Goal: Task Accomplishment & Management: Complete application form

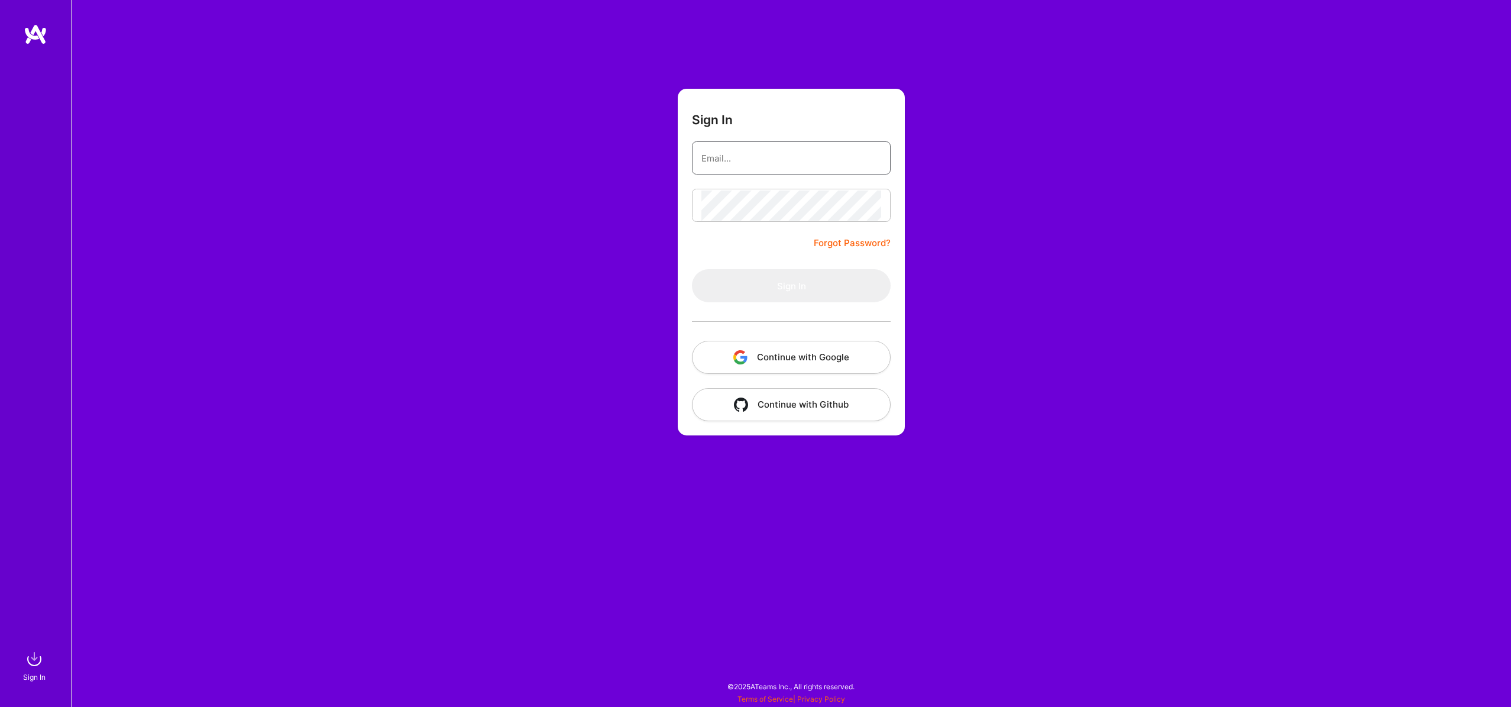
type input "wallis@wallismills.com"
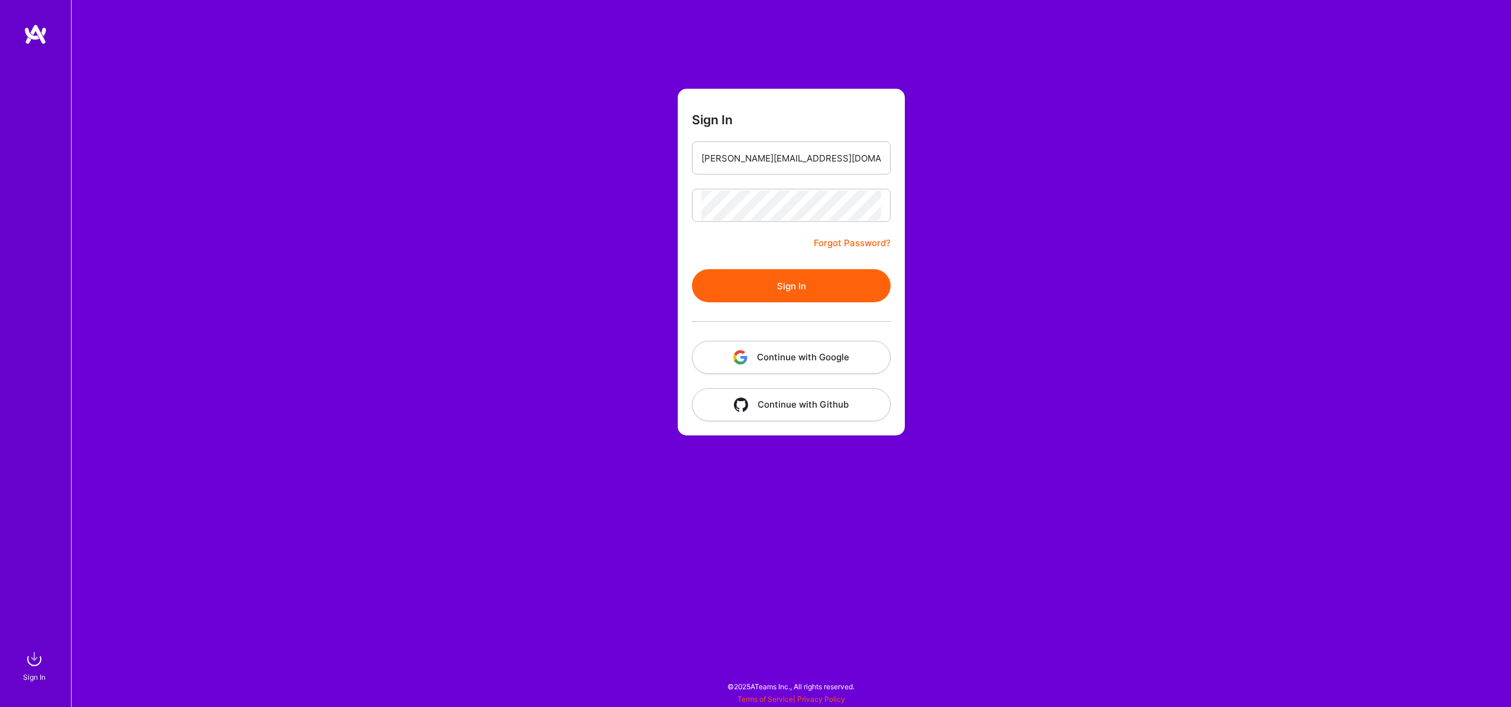
click at [705, 287] on button "Sign In" at bounding box center [791, 285] width 199 height 33
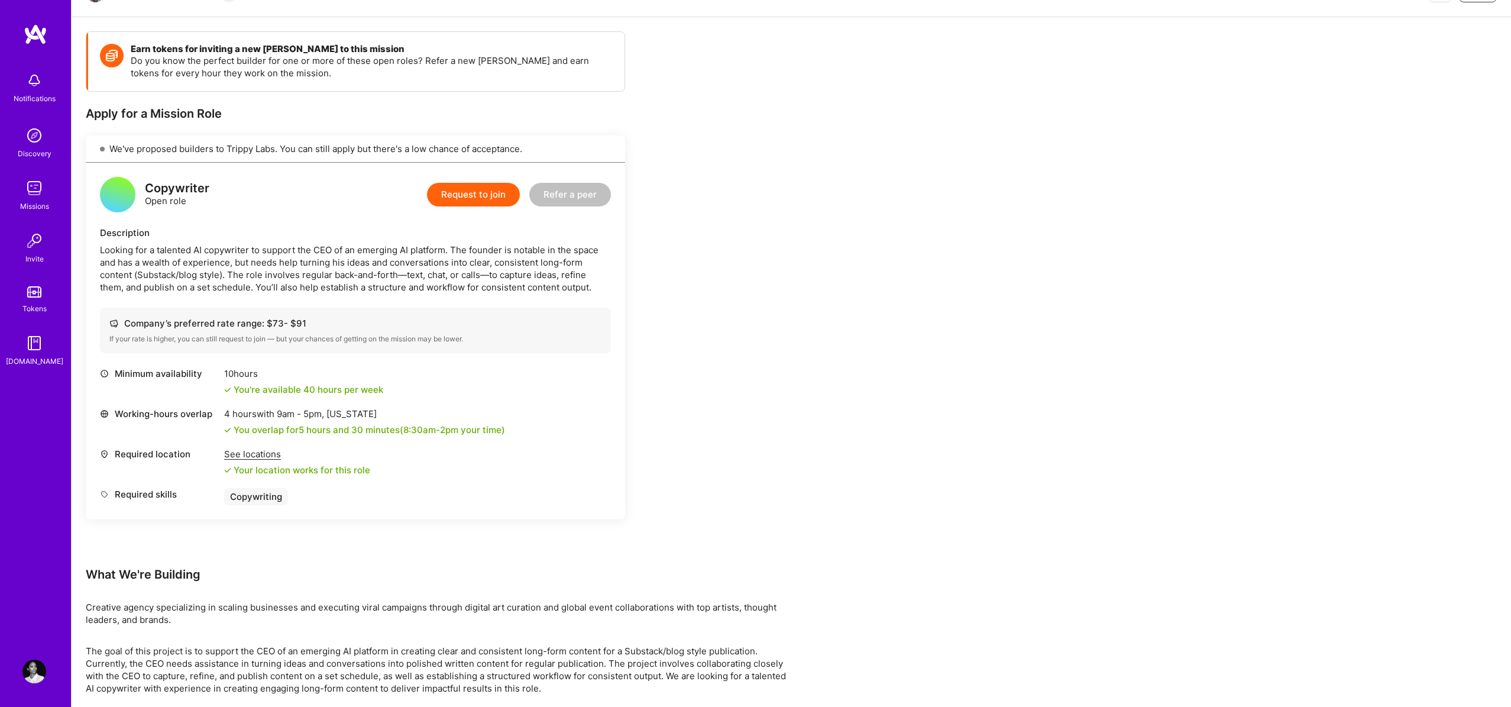
scroll to position [190, 0]
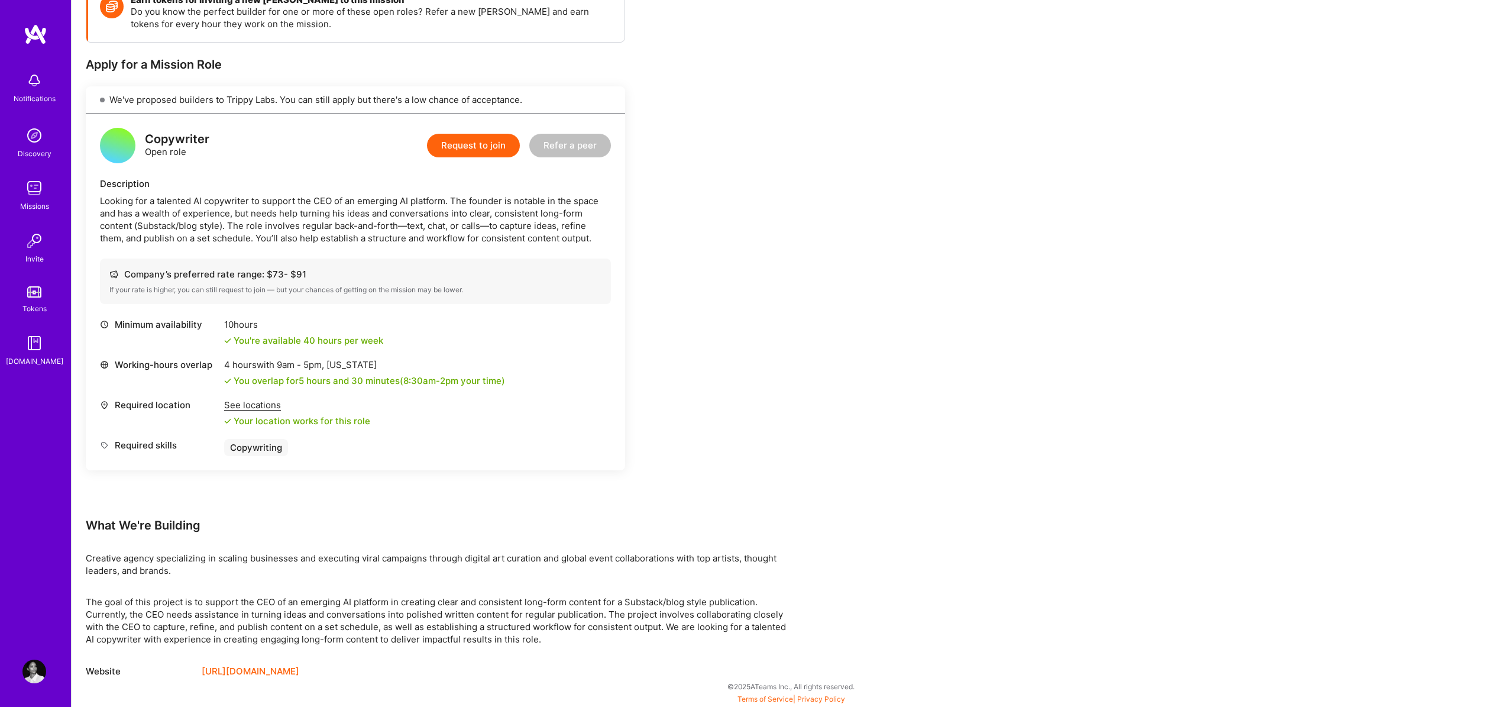
click at [478, 151] on button "Request to join" at bounding box center [473, 146] width 93 height 24
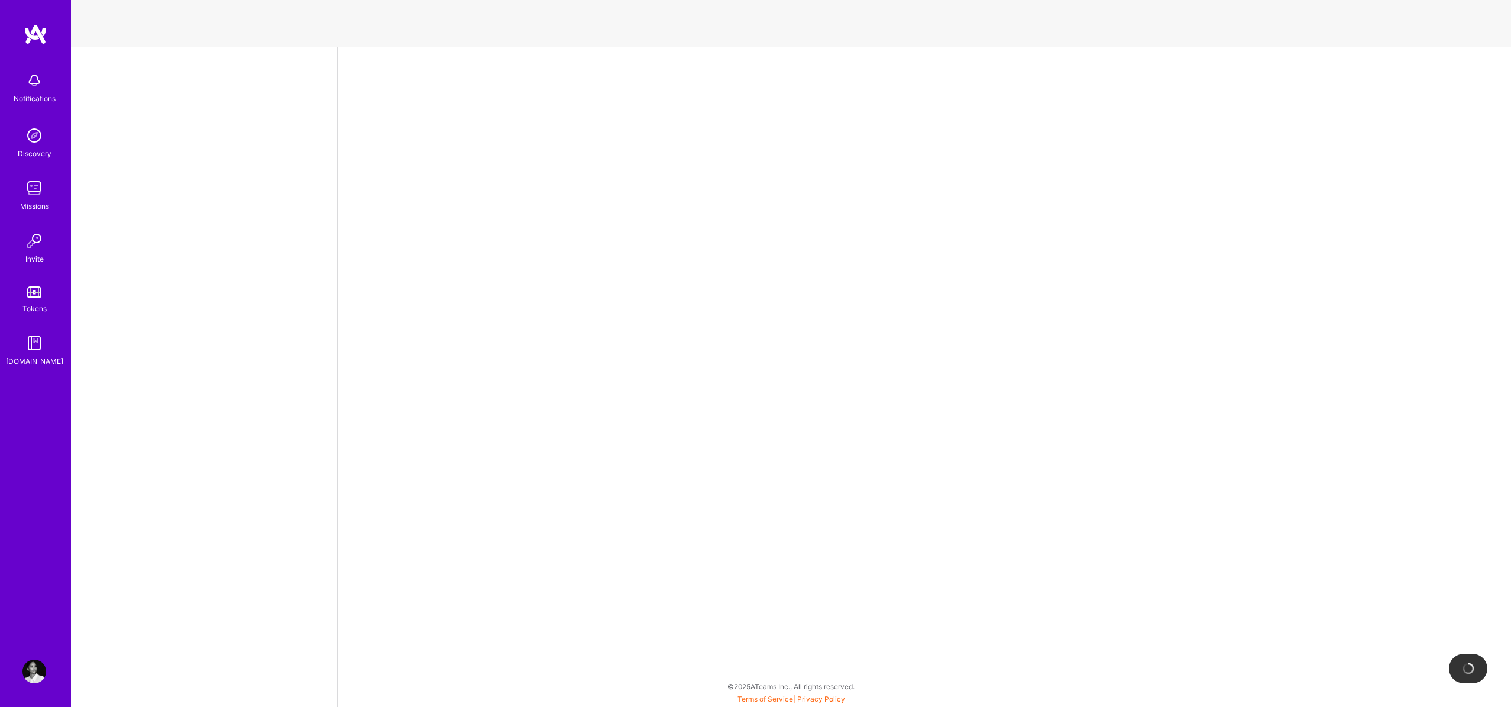
select select "US"
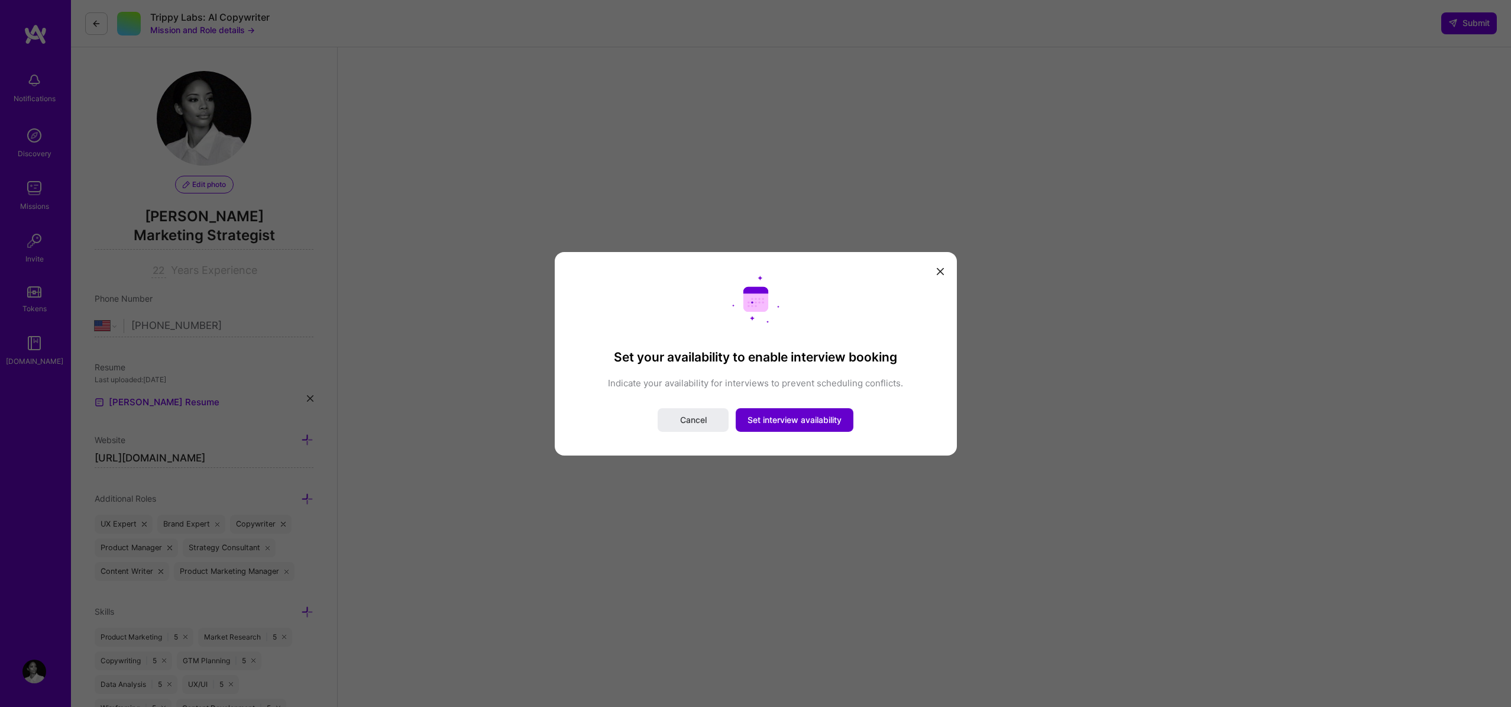
click at [799, 418] on span "Set interview availability" at bounding box center [795, 420] width 94 height 12
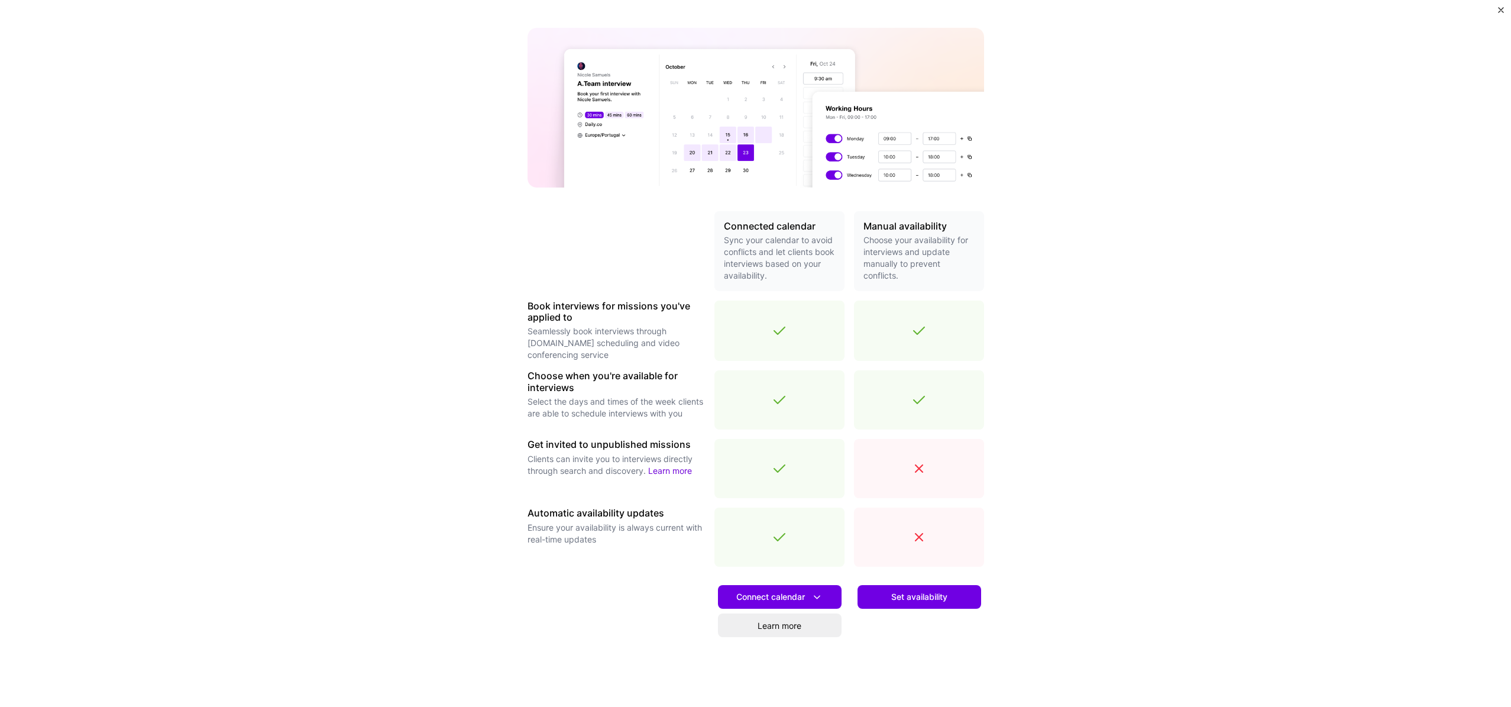
scroll to position [122, 0]
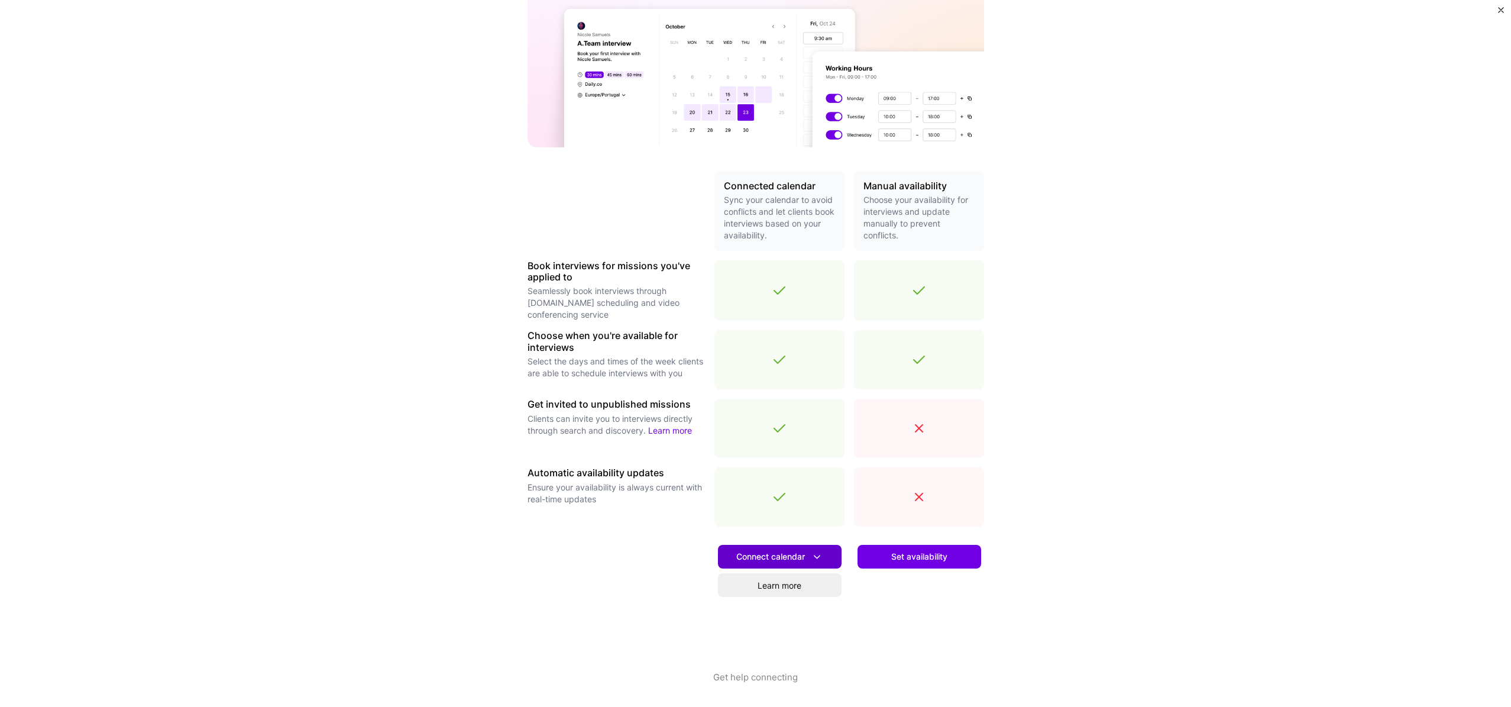
click at [768, 561] on span "Connect calendar" at bounding box center [779, 557] width 87 height 12
click at [757, 594] on button "Google calendar" at bounding box center [765, 589] width 154 height 31
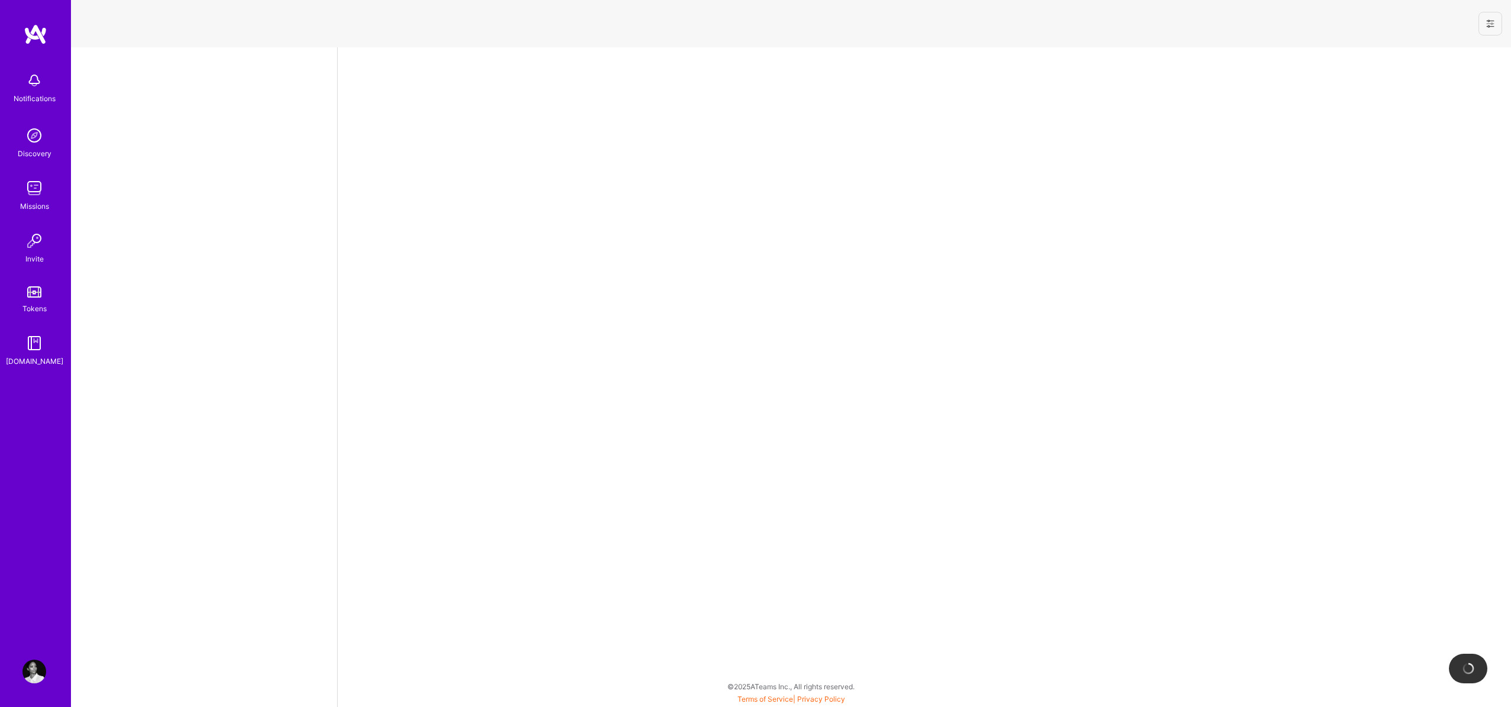
select select "US"
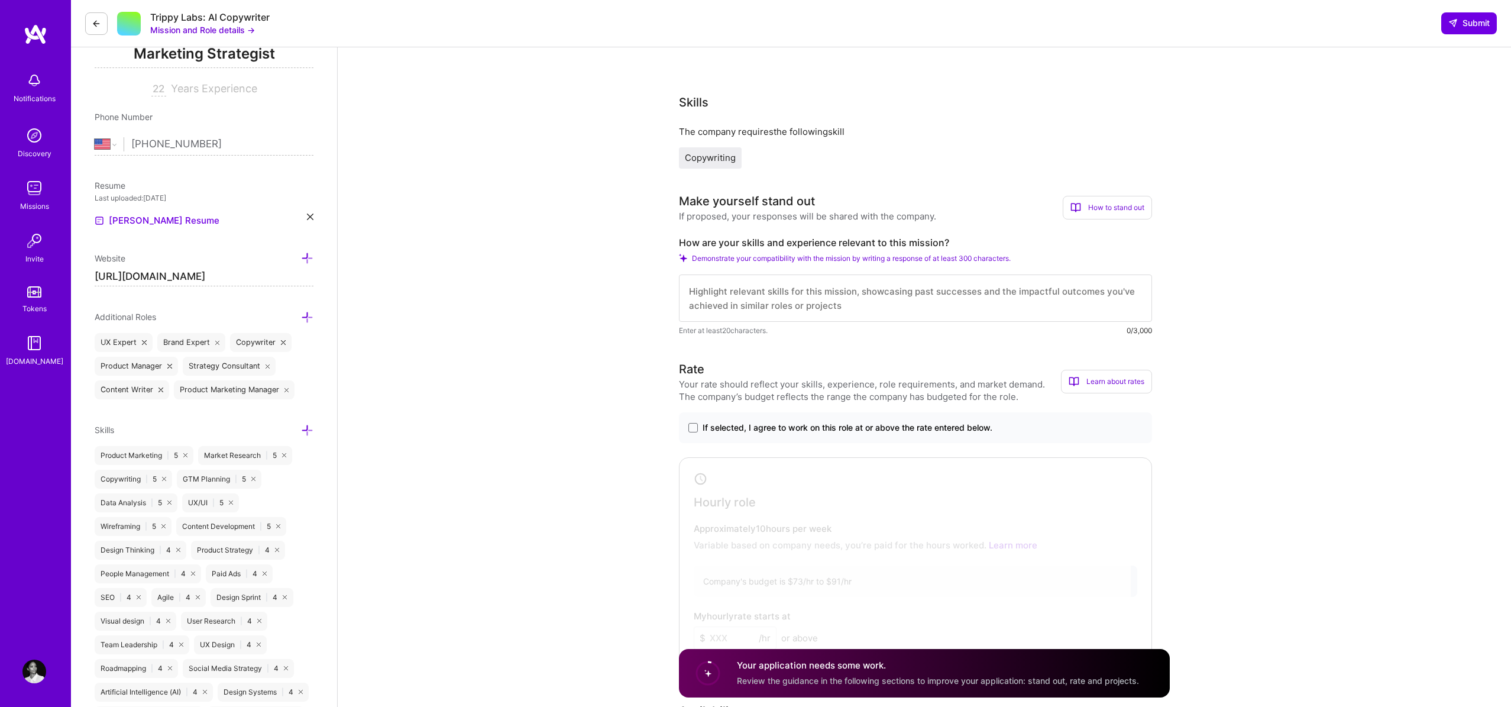
scroll to position [187, 0]
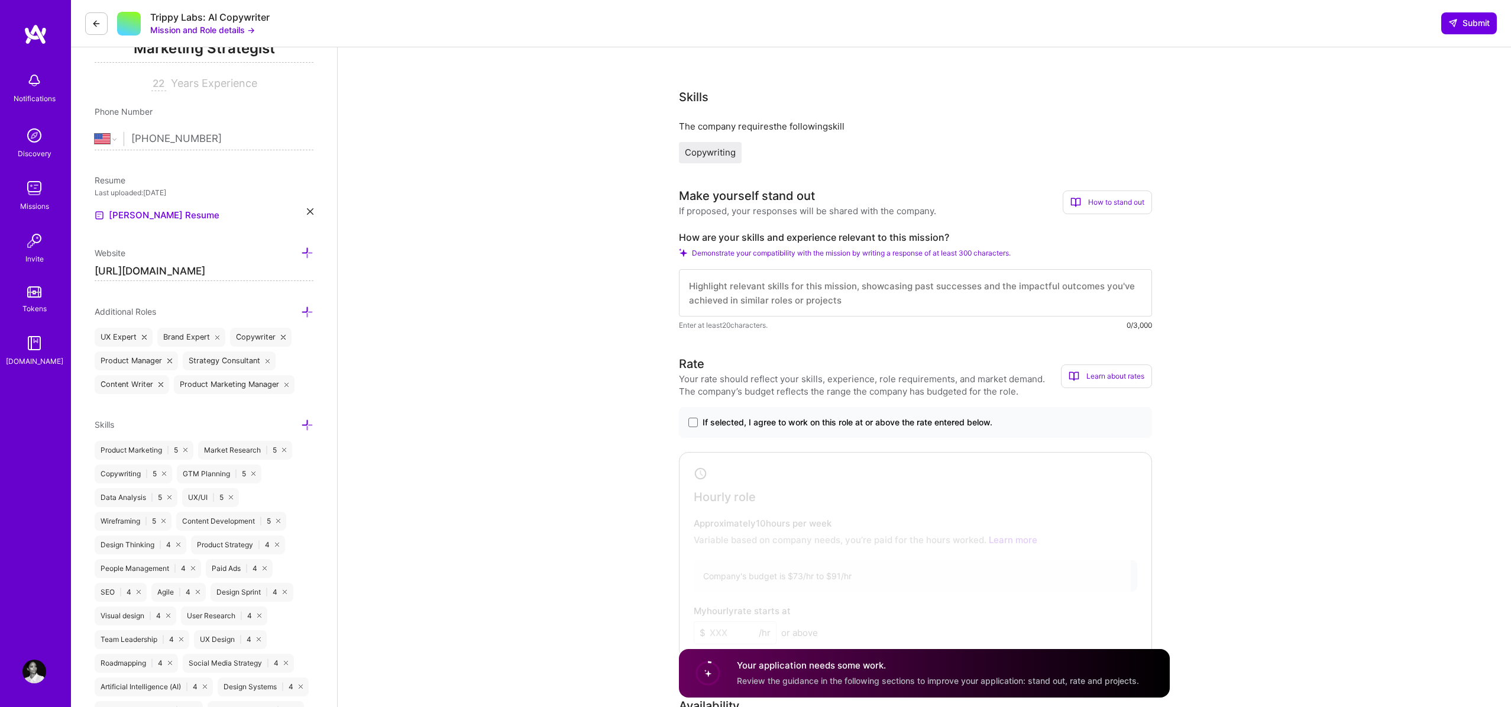
click at [807, 303] on textarea at bounding box center [915, 292] width 473 height 47
paste textarea "As someone who has over 25 years of marketing experience, I've driven GTM and n…"
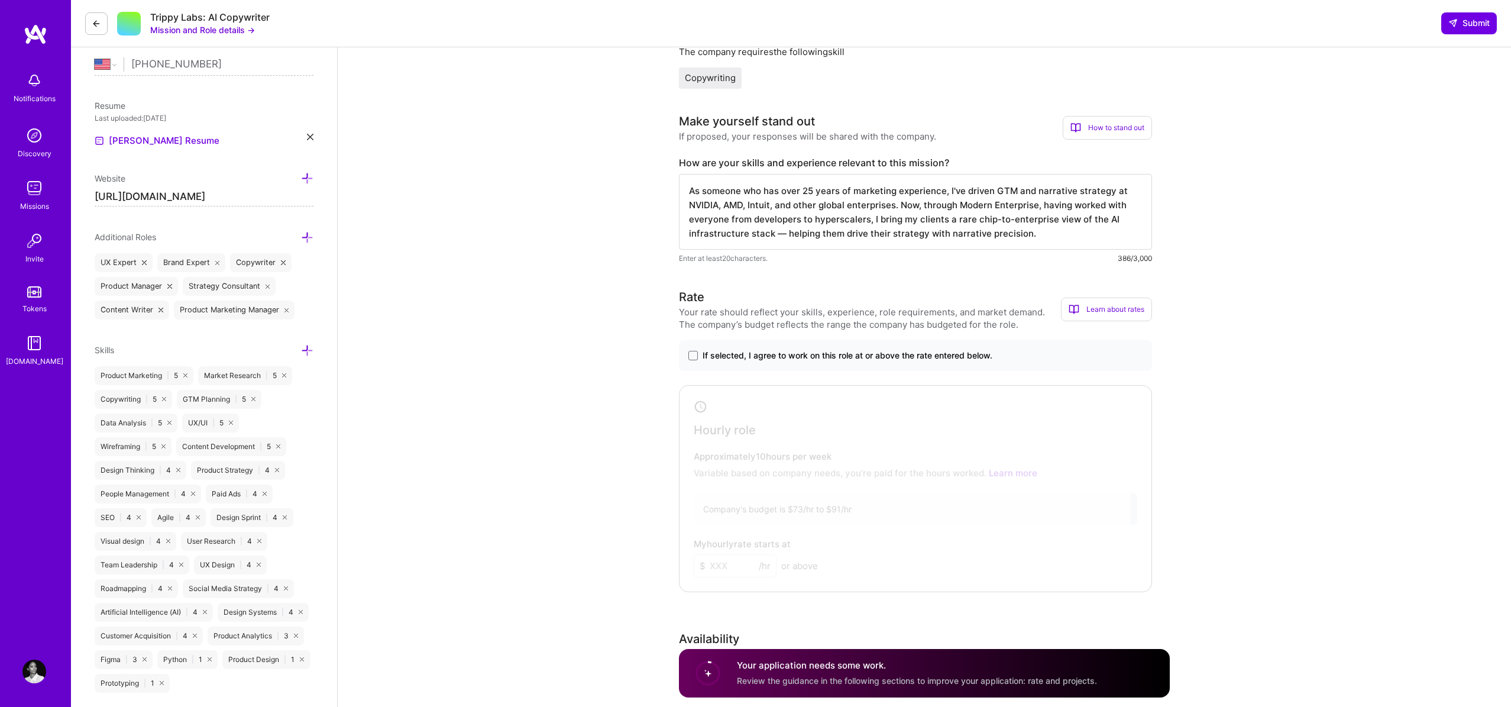
scroll to position [266, 0]
type textarea "As someone who has over 25 years of marketing experience, I've driven GTM and n…"
click at [693, 353] on span at bounding box center [693, 351] width 9 height 9
click at [0, 0] on input "If selected, I agree to work on this role at or above the rate entered below." at bounding box center [0, 0] width 0 height 0
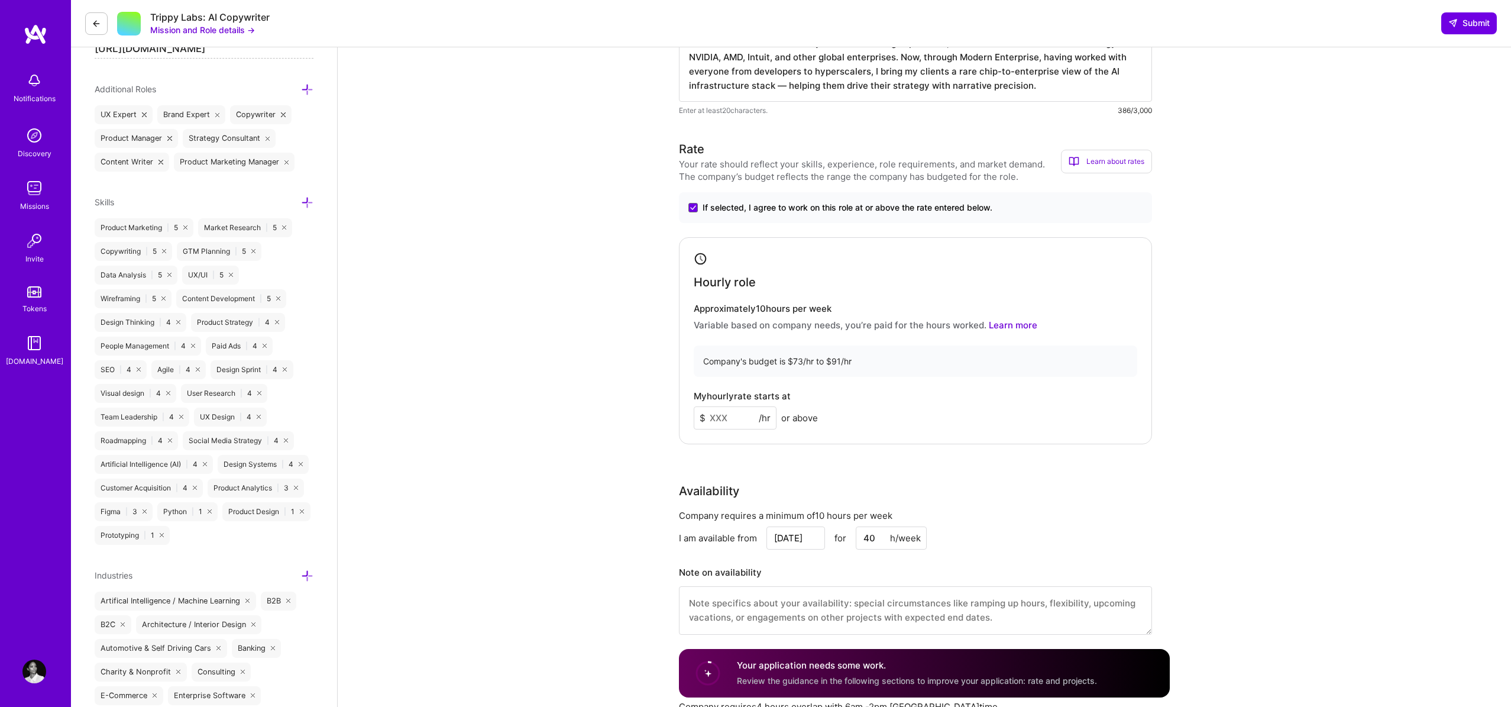
scroll to position [415, 0]
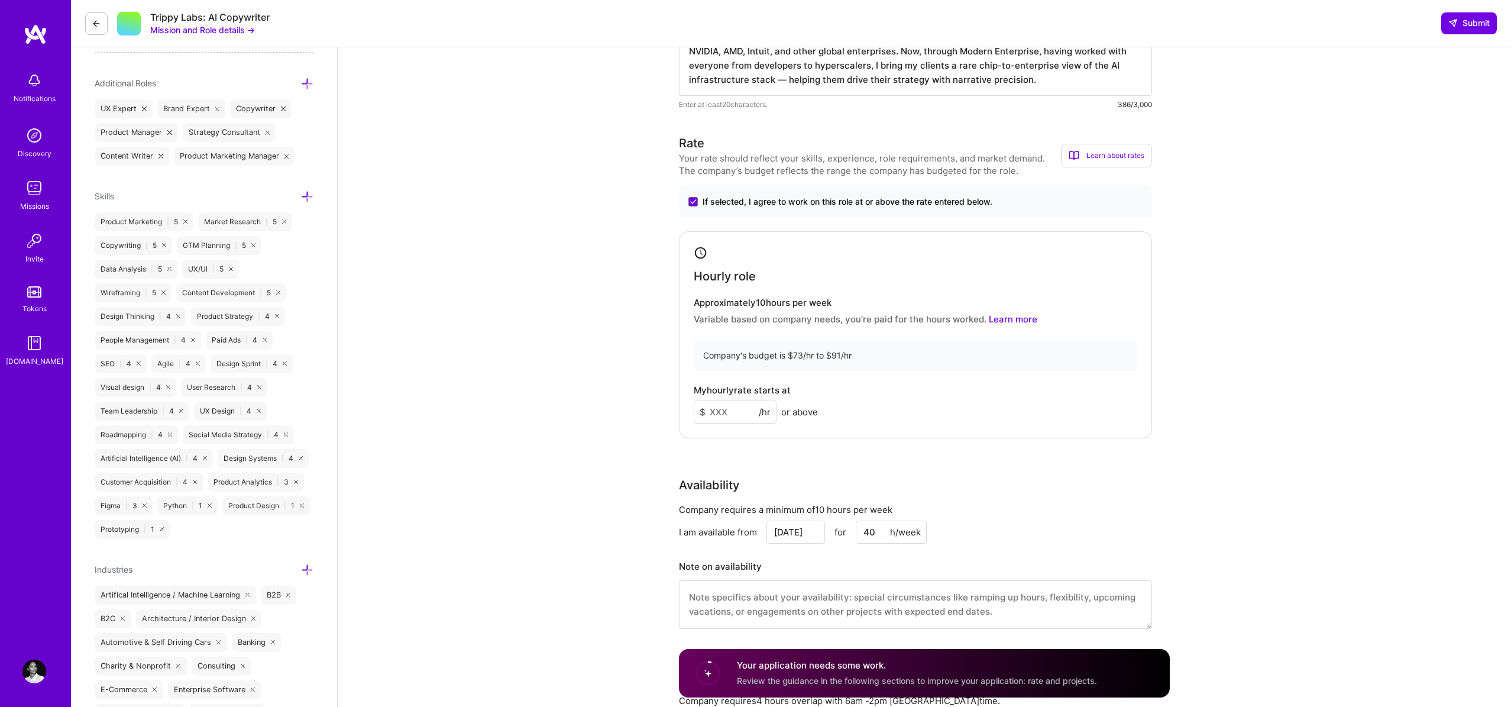
drag, startPoint x: 729, startPoint y: 411, endPoint x: 686, endPoint y: 409, distance: 43.2
click at [686, 408] on div "Hourly role Approximately 10 hours per week Variable based on company needs, yo…" at bounding box center [915, 334] width 473 height 207
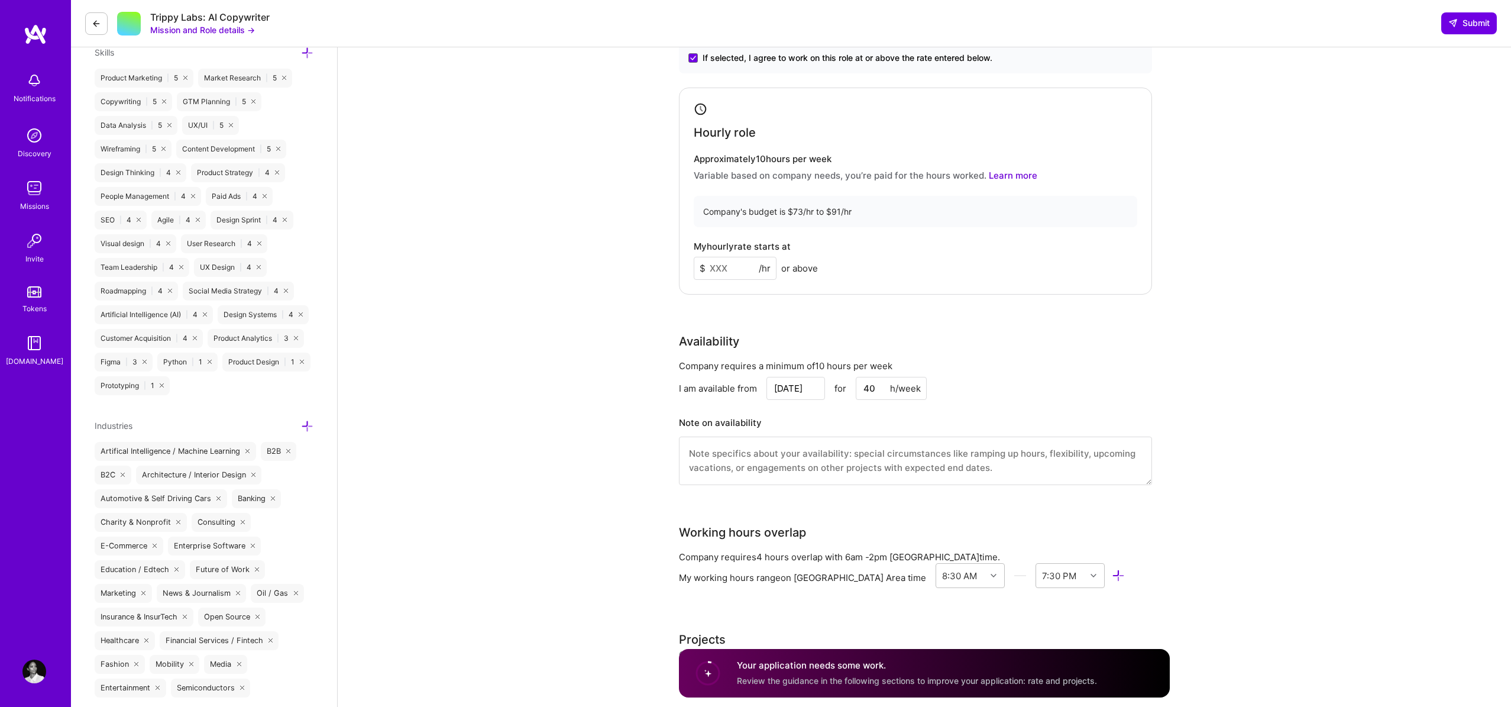
scroll to position [561, 0]
click at [791, 384] on input "Sep 5" at bounding box center [796, 386] width 59 height 23
click at [735, 296] on div "9" at bounding box center [735, 294] width 16 height 16
type input "Sep 9"
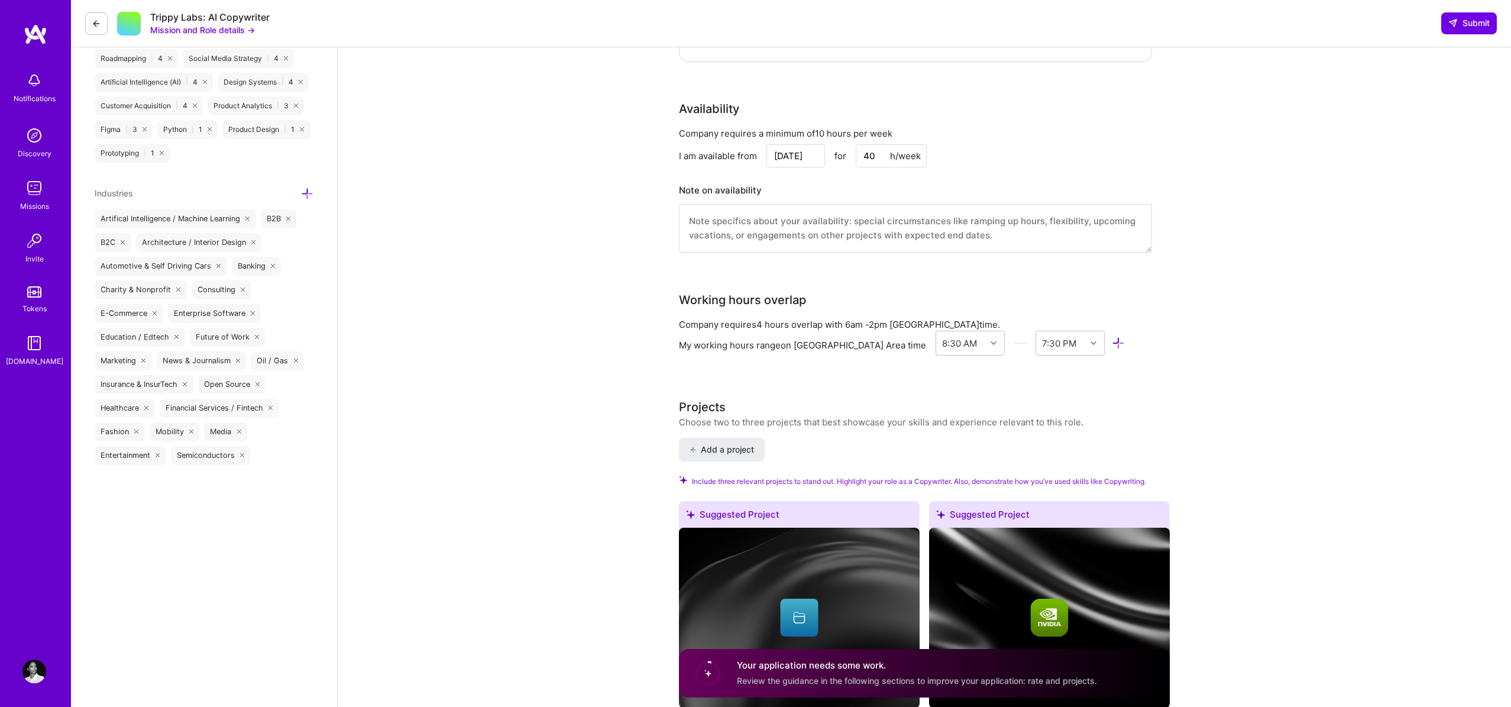
scroll to position [792, 0]
click at [733, 214] on textarea at bounding box center [915, 227] width 473 height 49
type textarea "I am flexible."
click at [875, 344] on div "My working hours range on San Francisco Bay Area time" at bounding box center [802, 344] width 247 height 12
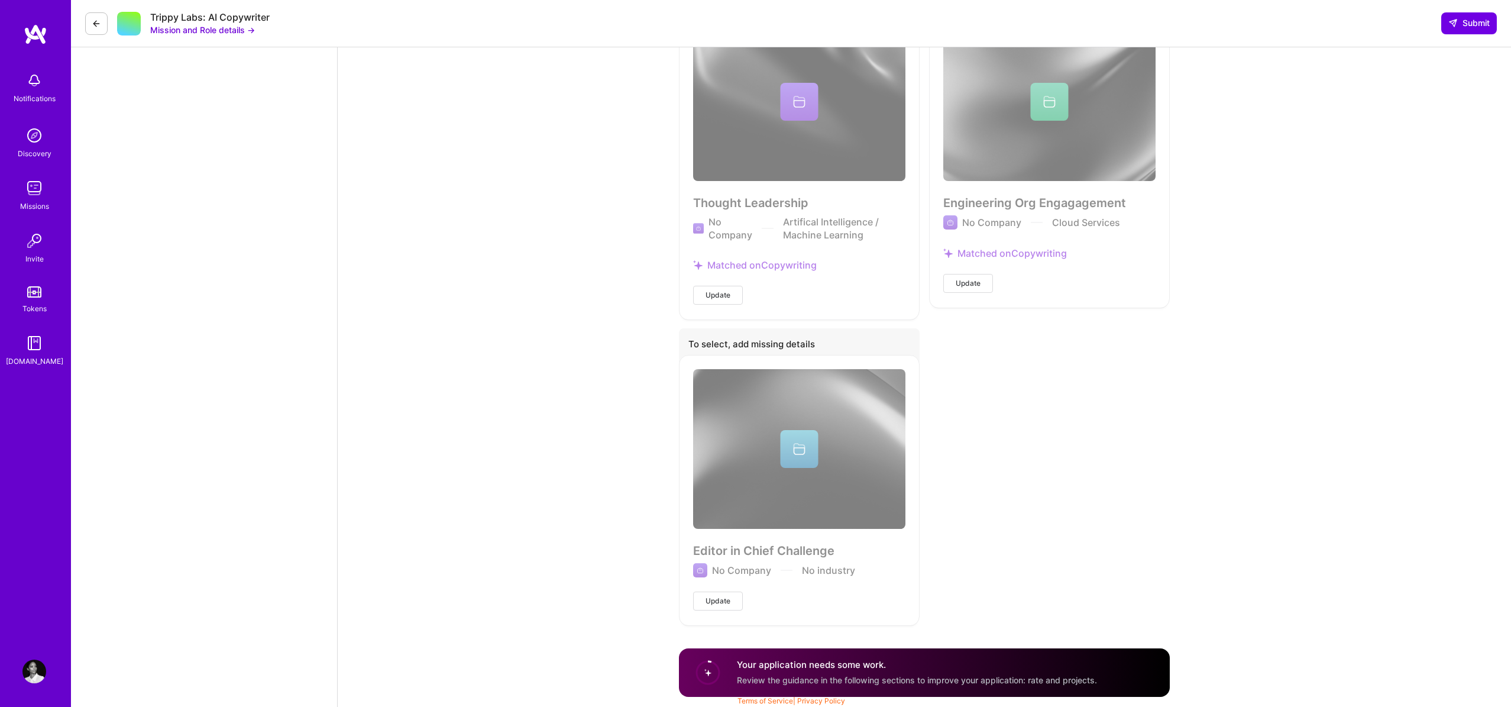
scroll to position [1927, 0]
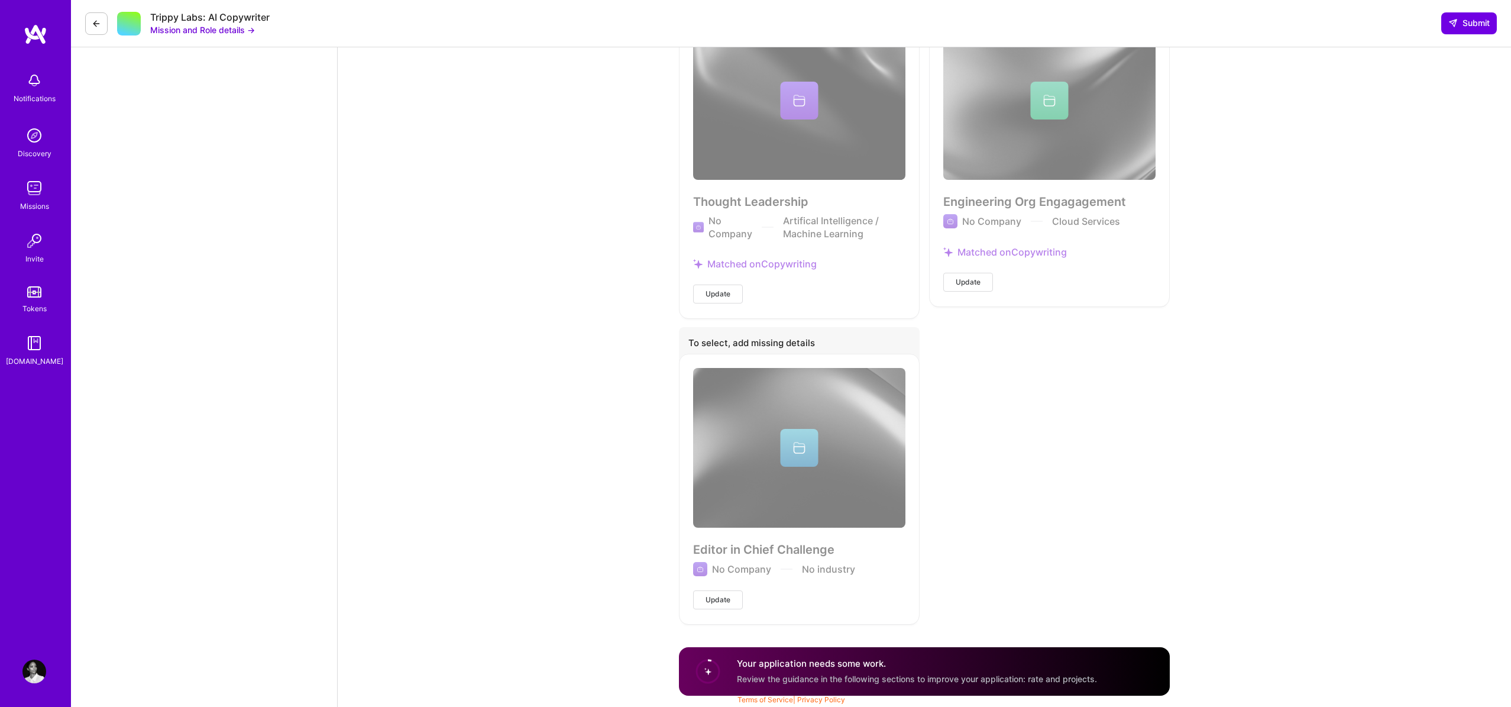
click at [855, 351] on div "To select, add missing details" at bounding box center [799, 344] width 241 height 35
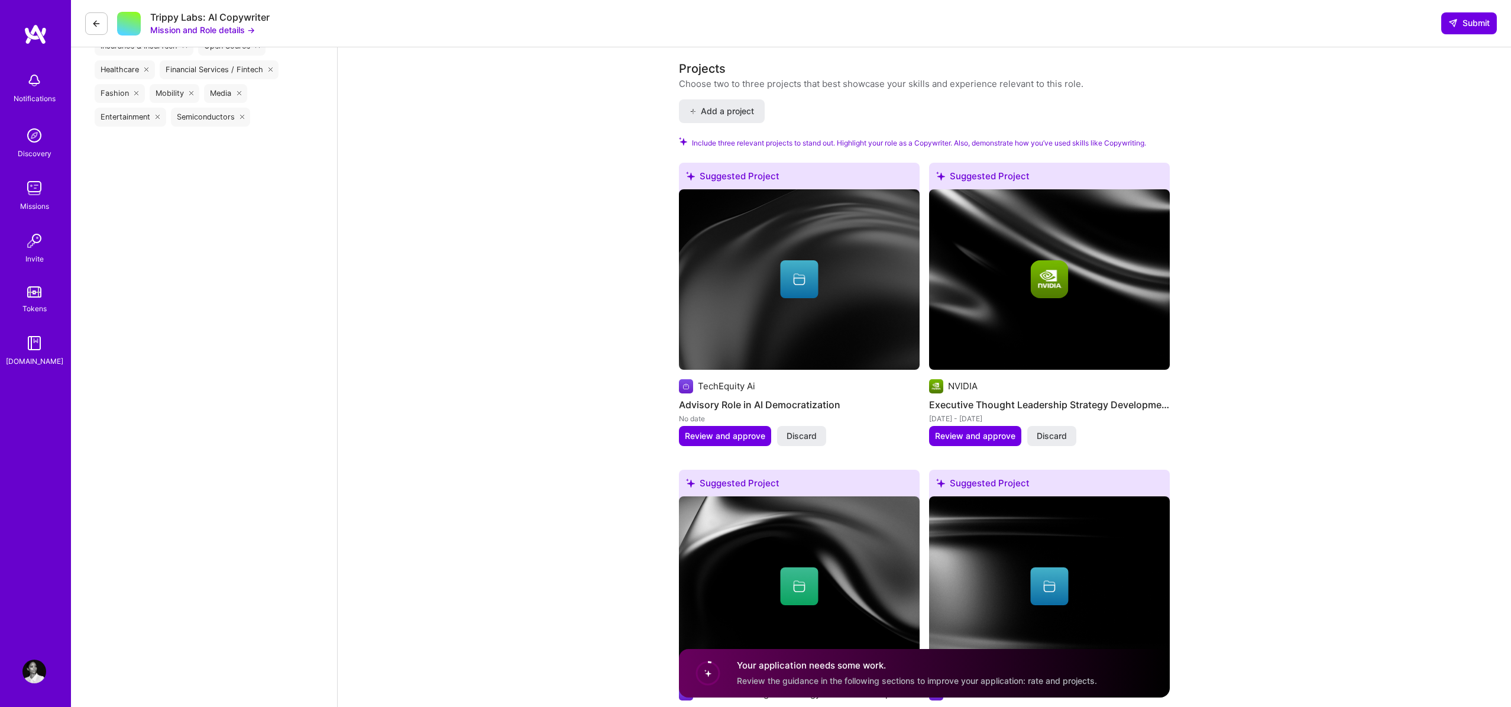
scroll to position [1127, 0]
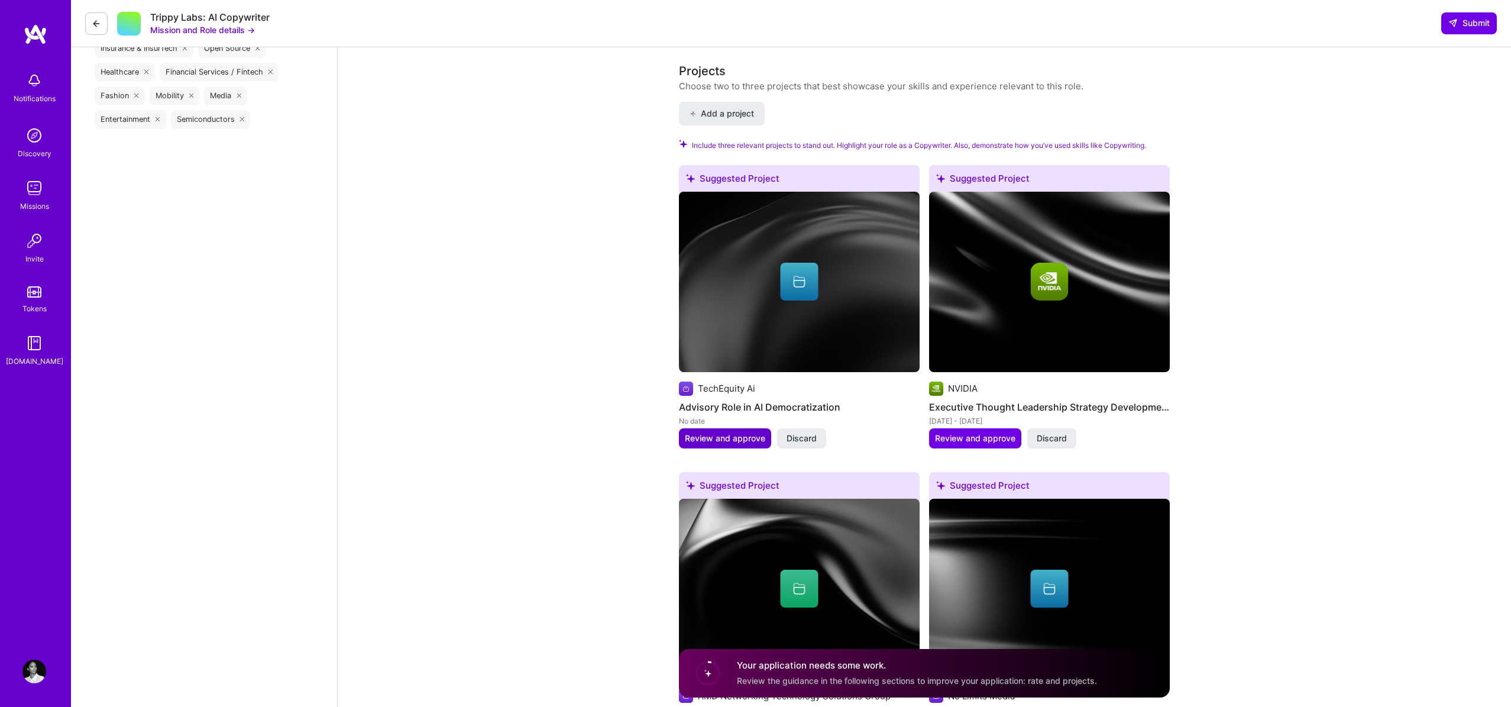
click at [726, 437] on span "Review and approve" at bounding box center [725, 438] width 80 height 12
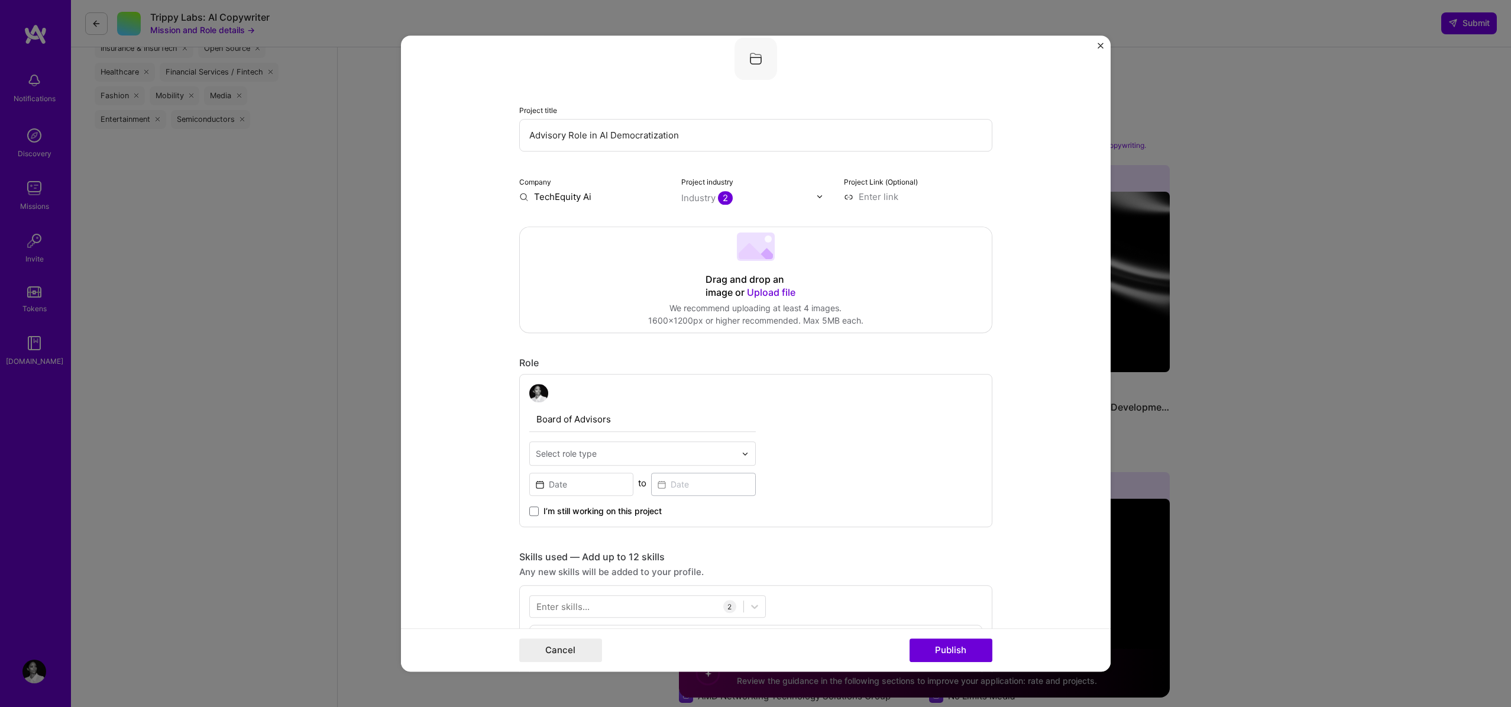
scroll to position [0, 0]
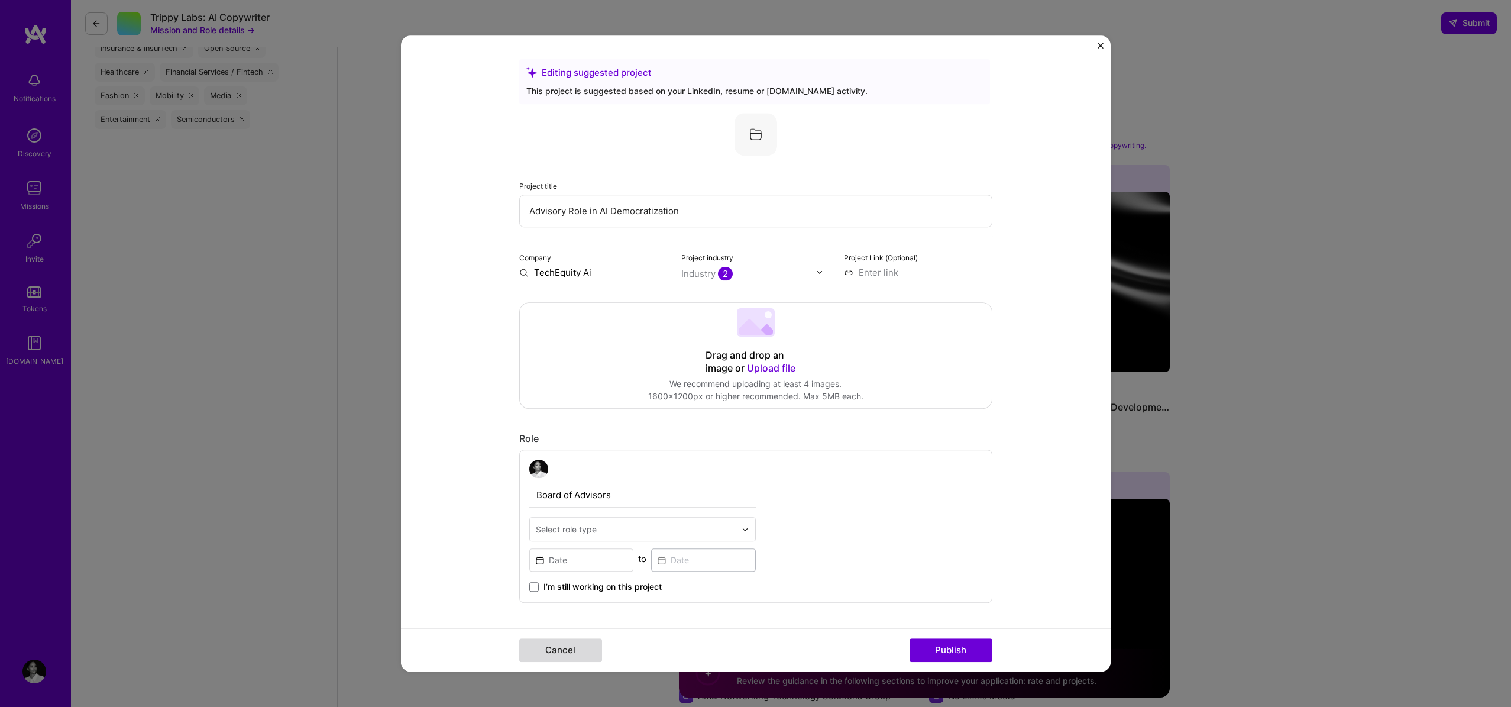
click at [573, 652] on button "Cancel" at bounding box center [560, 650] width 83 height 24
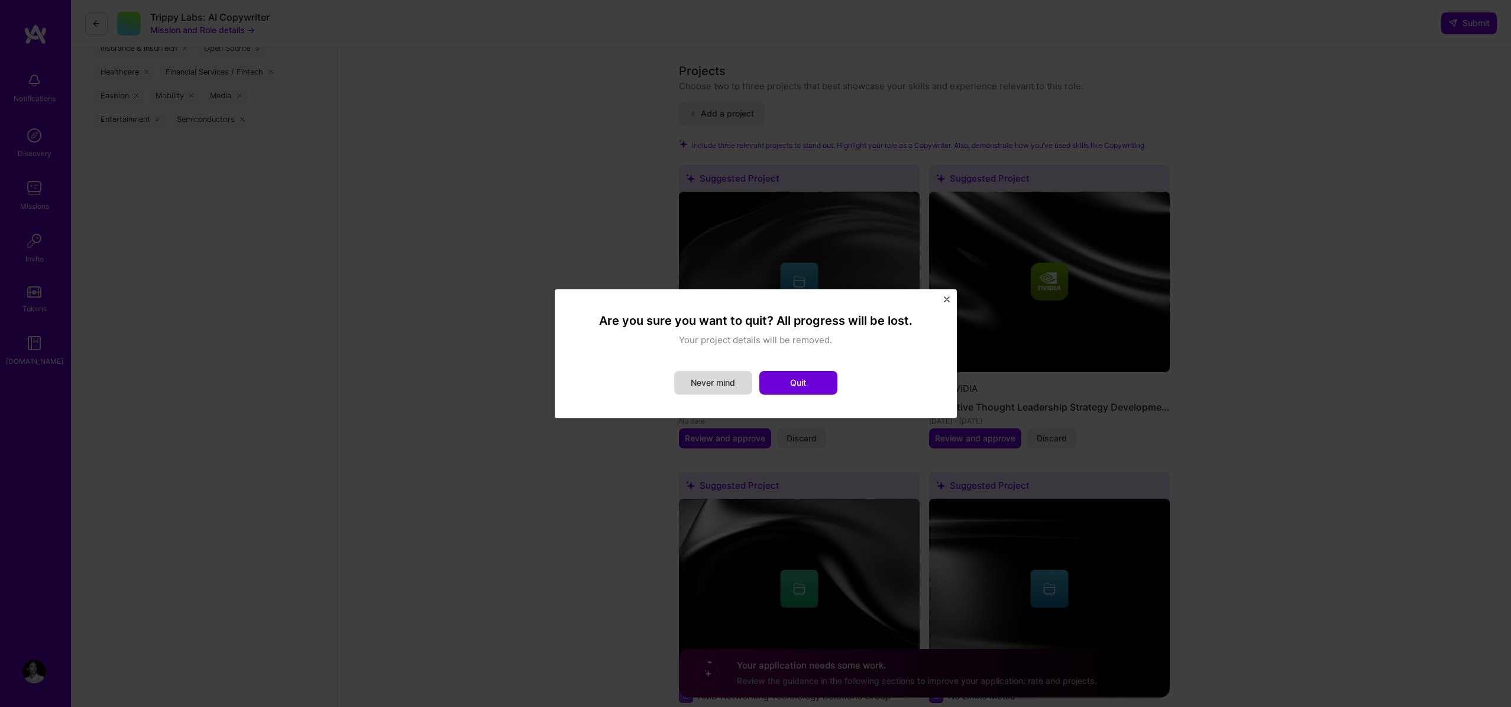
click at [736, 379] on button "Never mind" at bounding box center [713, 383] width 78 height 24
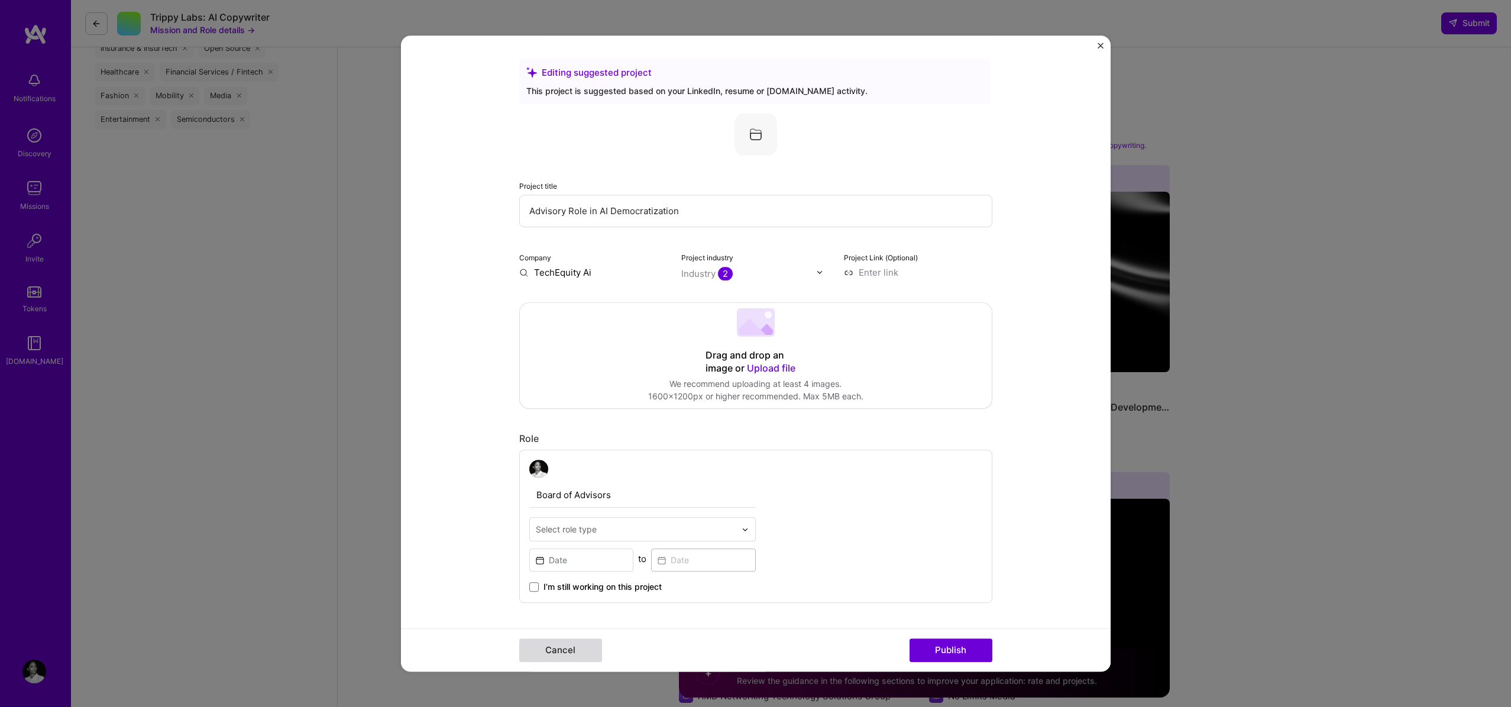
click at [538, 649] on button "Cancel" at bounding box center [560, 650] width 83 height 24
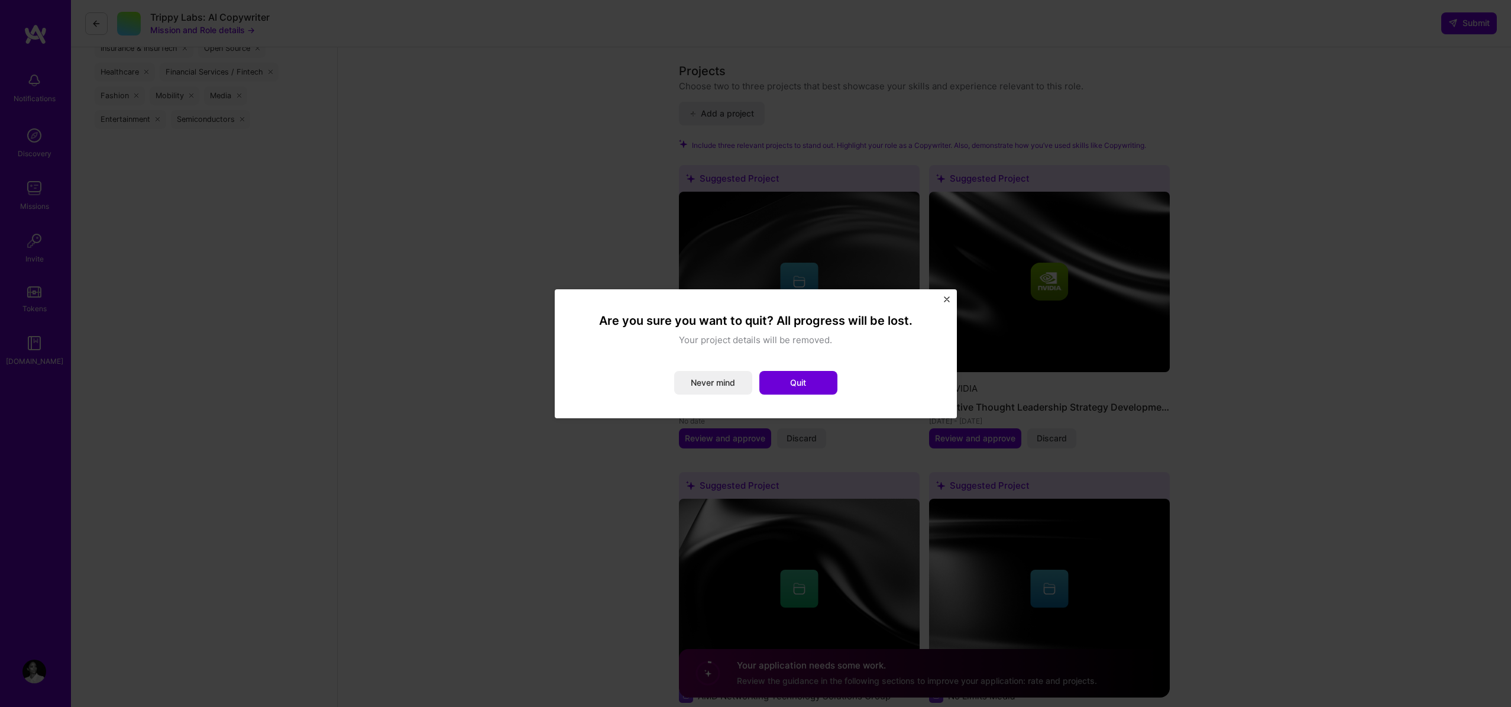
drag, startPoint x: 796, startPoint y: 373, endPoint x: 803, endPoint y: 376, distance: 8.2
click at [796, 373] on button "Quit" at bounding box center [799, 383] width 78 height 24
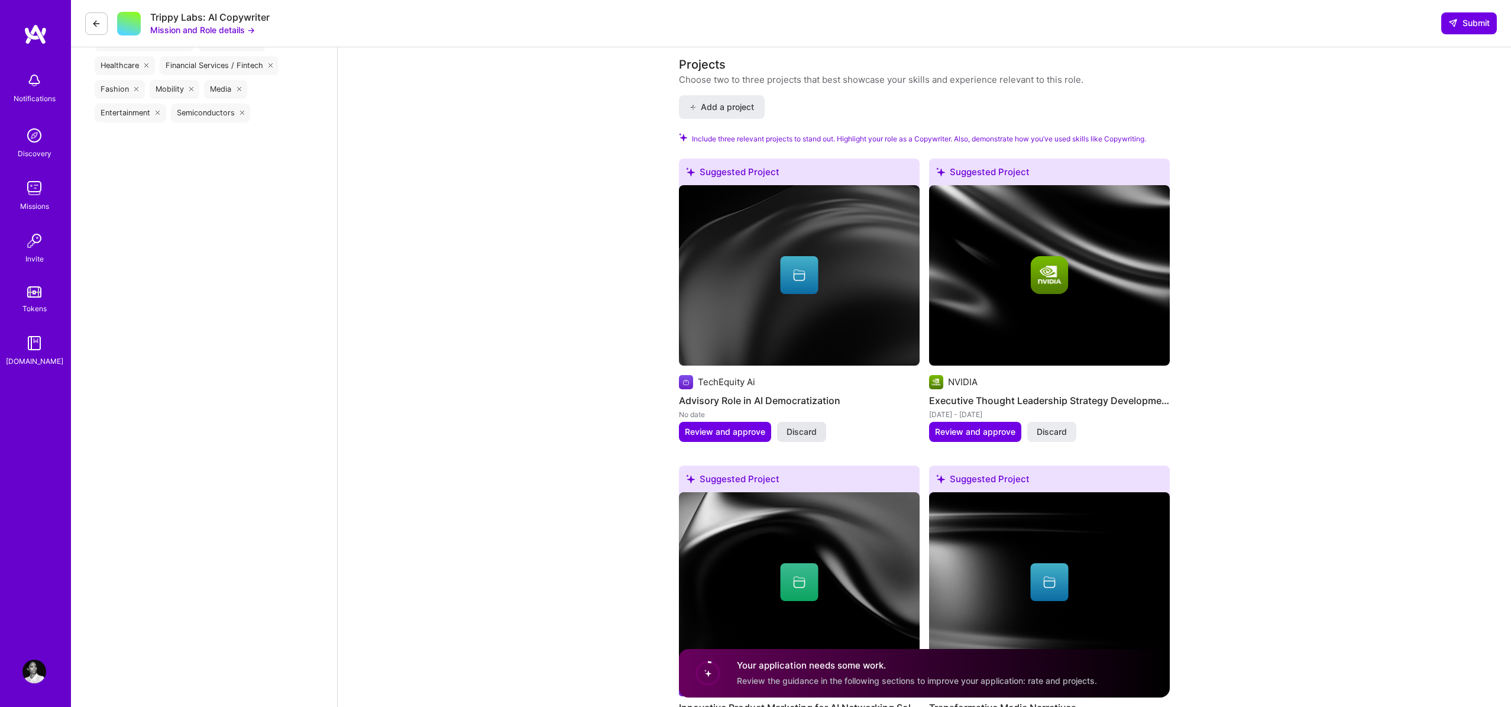
click at [815, 435] on span "Discard" at bounding box center [802, 432] width 30 height 12
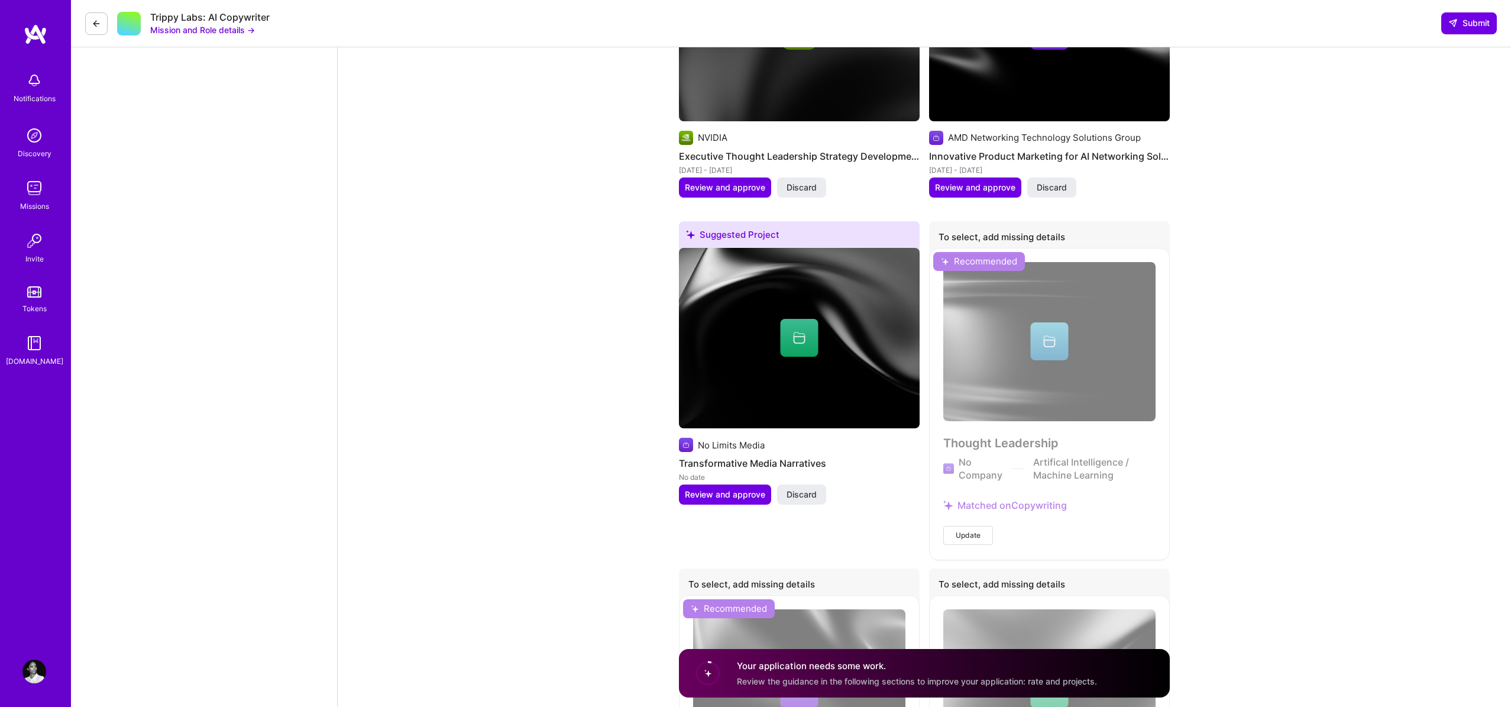
scroll to position [1366, 0]
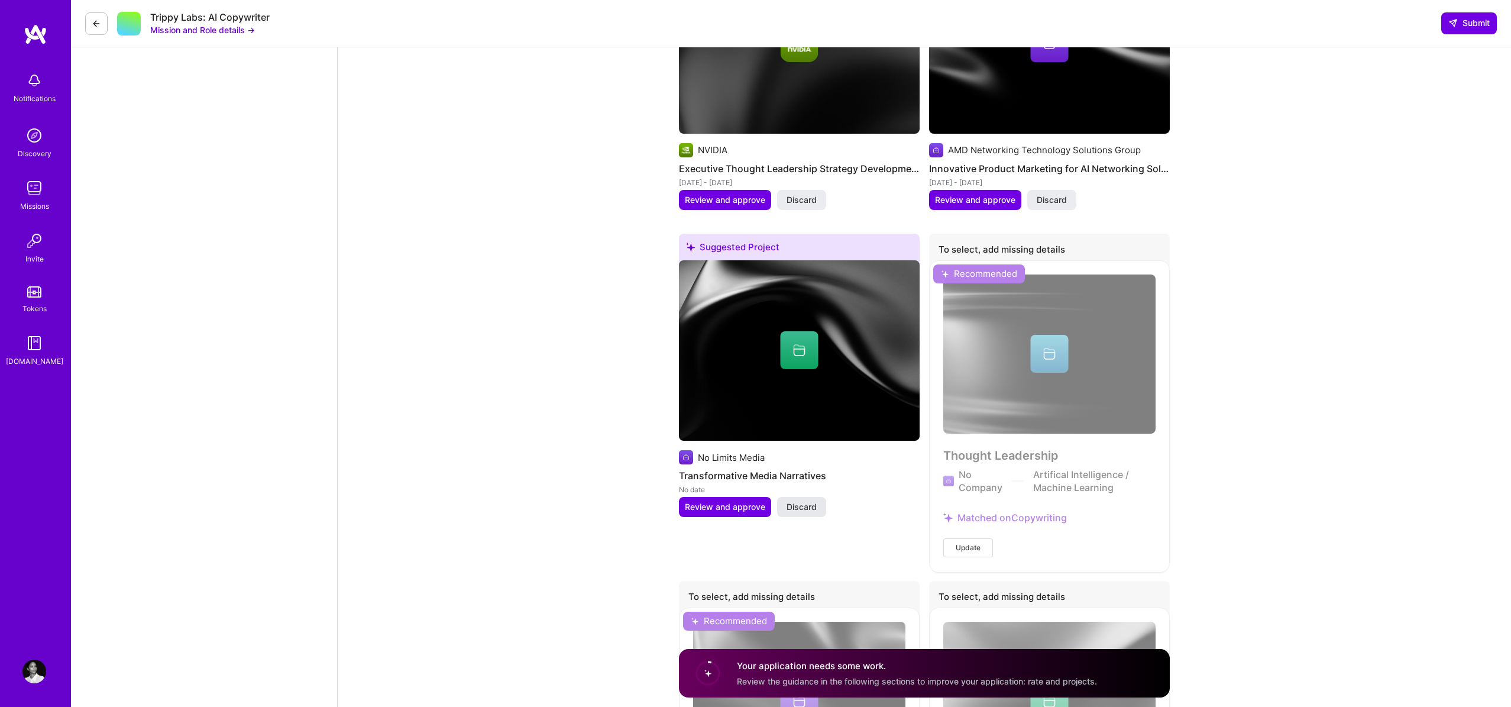
click at [818, 510] on button "Discard" at bounding box center [801, 507] width 49 height 20
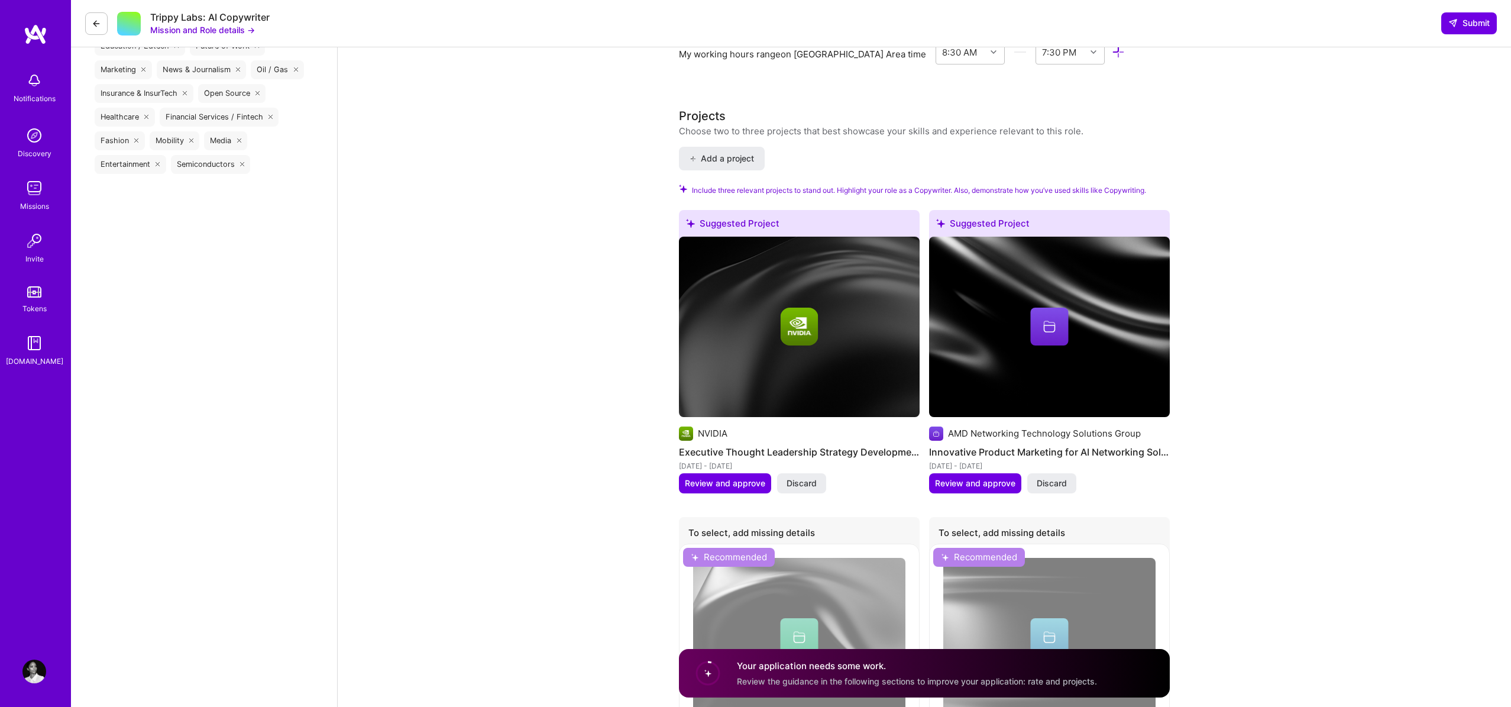
scroll to position [1074, 0]
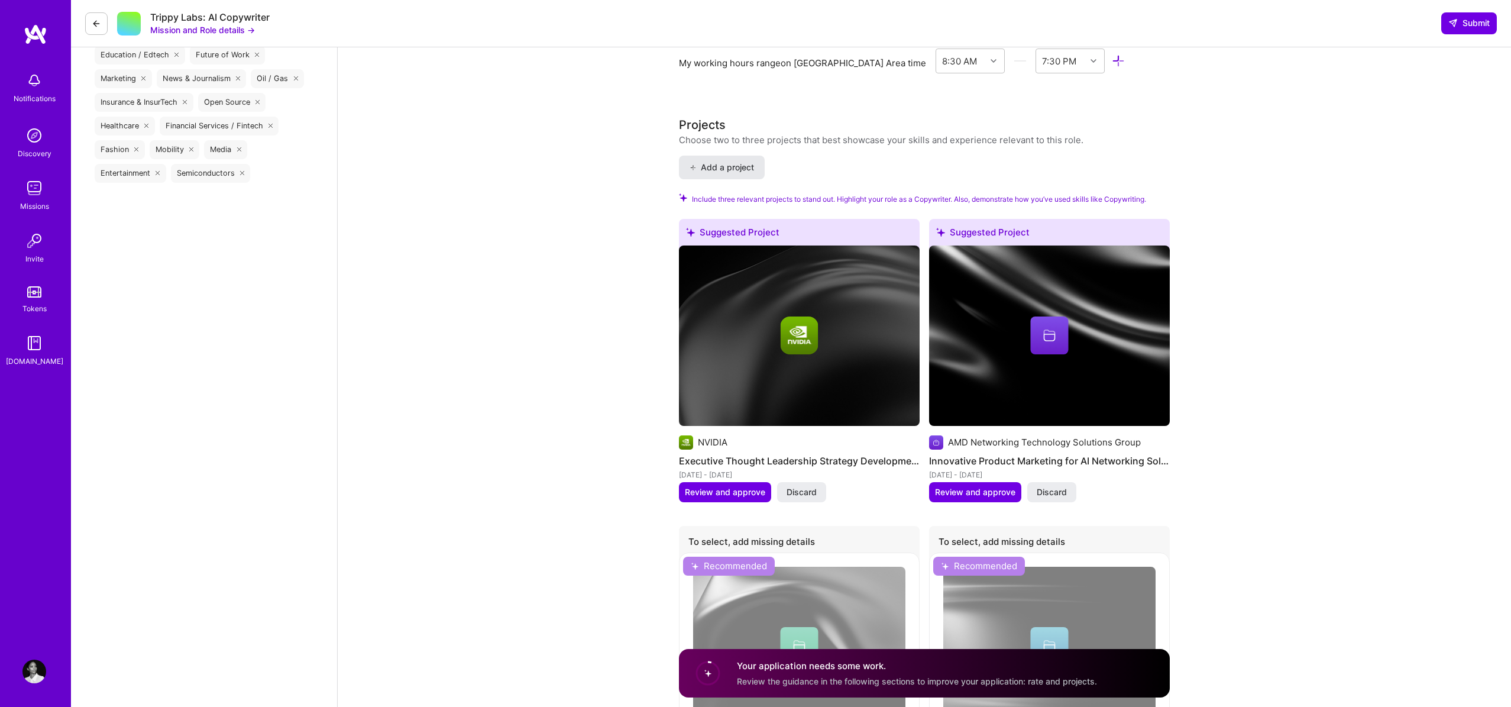
click at [743, 159] on button "Add a project" at bounding box center [722, 168] width 86 height 24
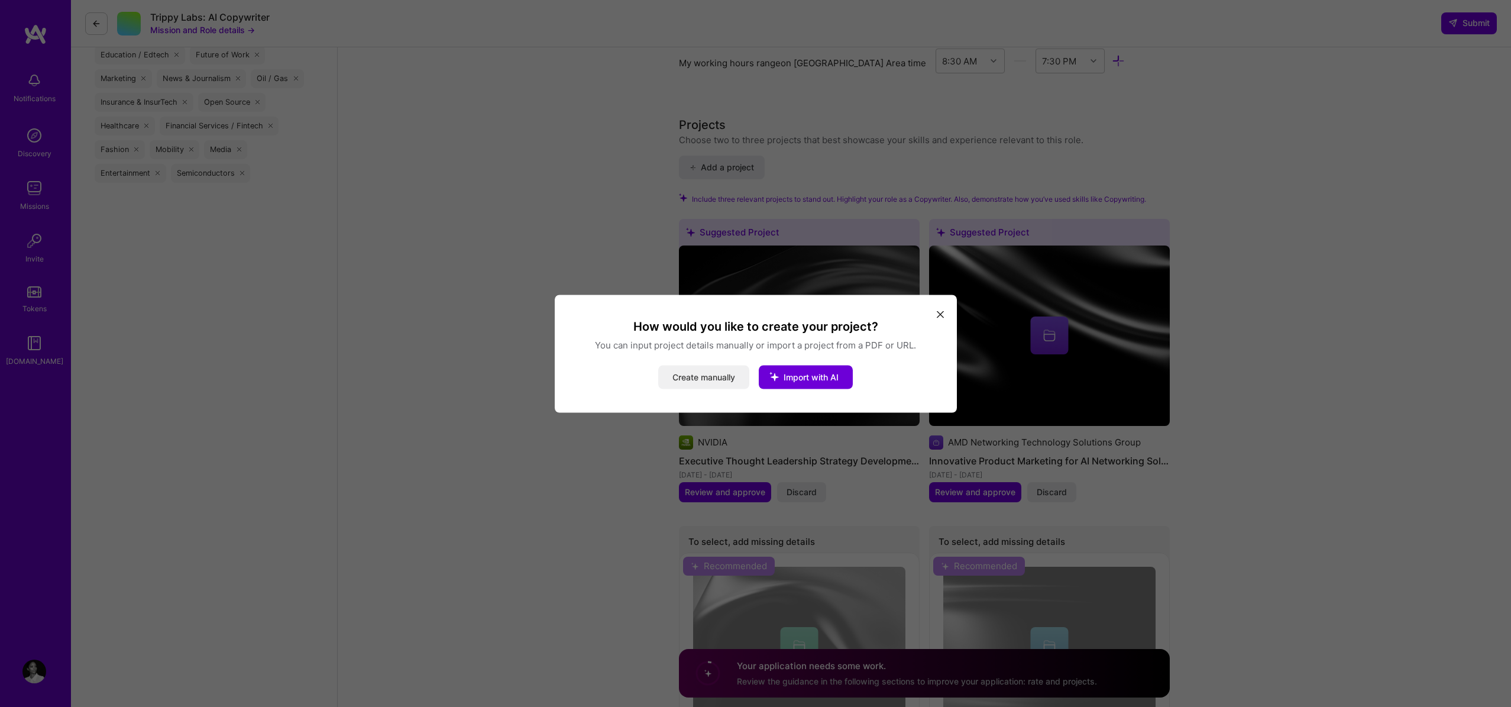
click at [723, 375] on button "Create manually" at bounding box center [703, 377] width 91 height 24
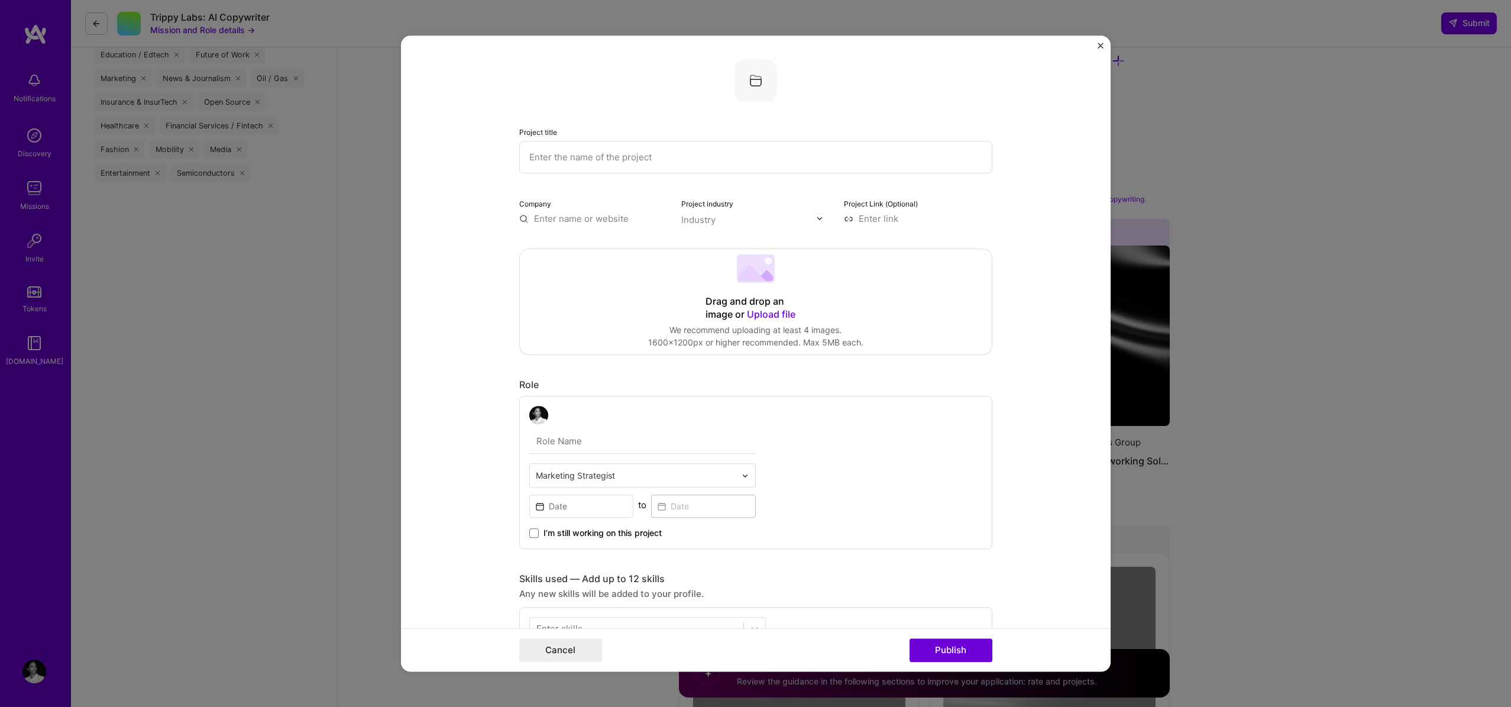
click at [640, 164] on input "text" at bounding box center [755, 157] width 473 height 33
click at [531, 154] on input "Modern Enterprise Unpacked" at bounding box center [755, 157] width 473 height 33
type input "The Modern Enterprise Unpacked"
click at [985, 218] on input at bounding box center [918, 218] width 148 height 12
paste input "https://modernenterprise.substack.com/"
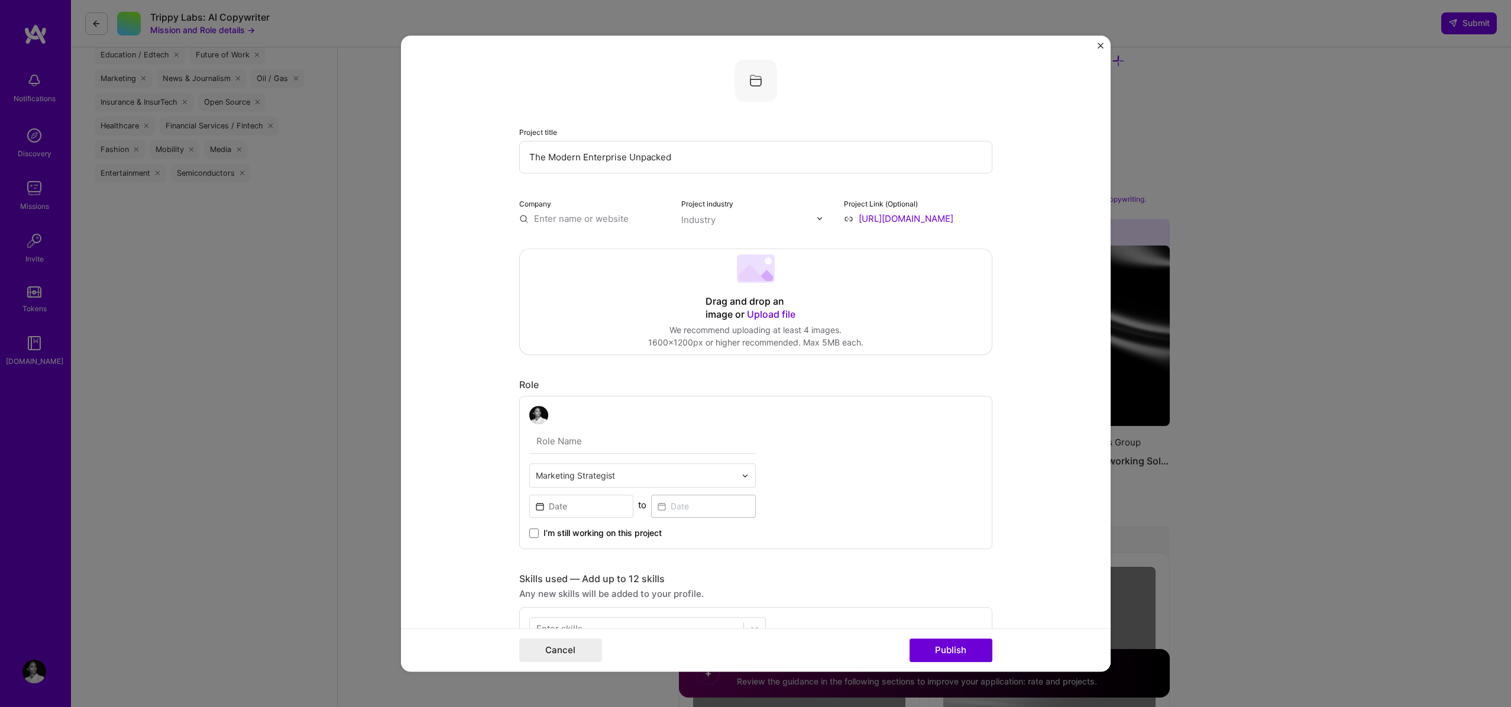
scroll to position [0, 35]
type input "https://modernenterprise.substack.com/"
click at [708, 225] on div "Industry" at bounding box center [698, 220] width 34 height 12
click at [696, 262] on span at bounding box center [696, 258] width 9 height 9
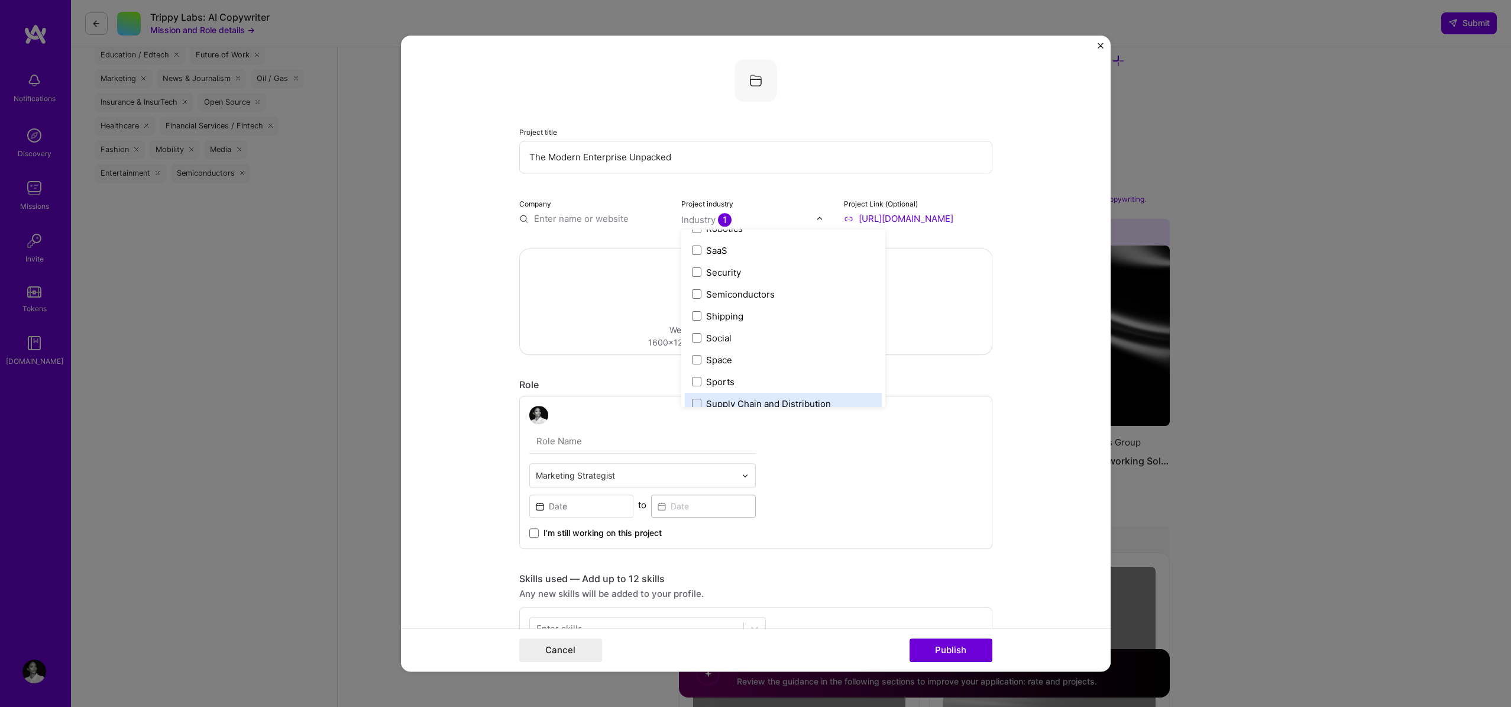
scroll to position [2338, 0]
click at [695, 315] on span at bounding box center [696, 312] width 9 height 9
click at [625, 207] on div "Company" at bounding box center [593, 211] width 148 height 28
click at [599, 222] on input "text" at bounding box center [593, 218] width 148 height 12
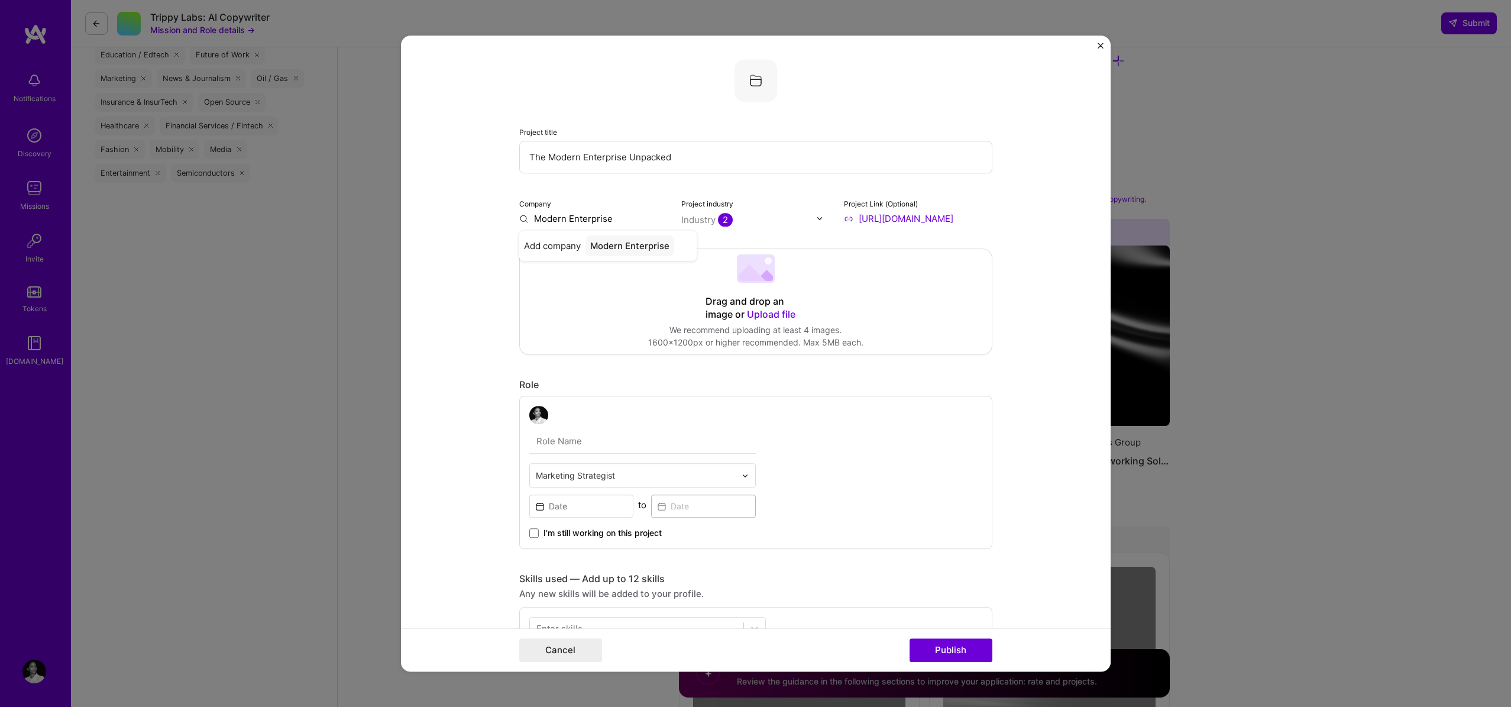
type input "Modern Enterprise"
click at [567, 441] on input "text" at bounding box center [642, 441] width 227 height 25
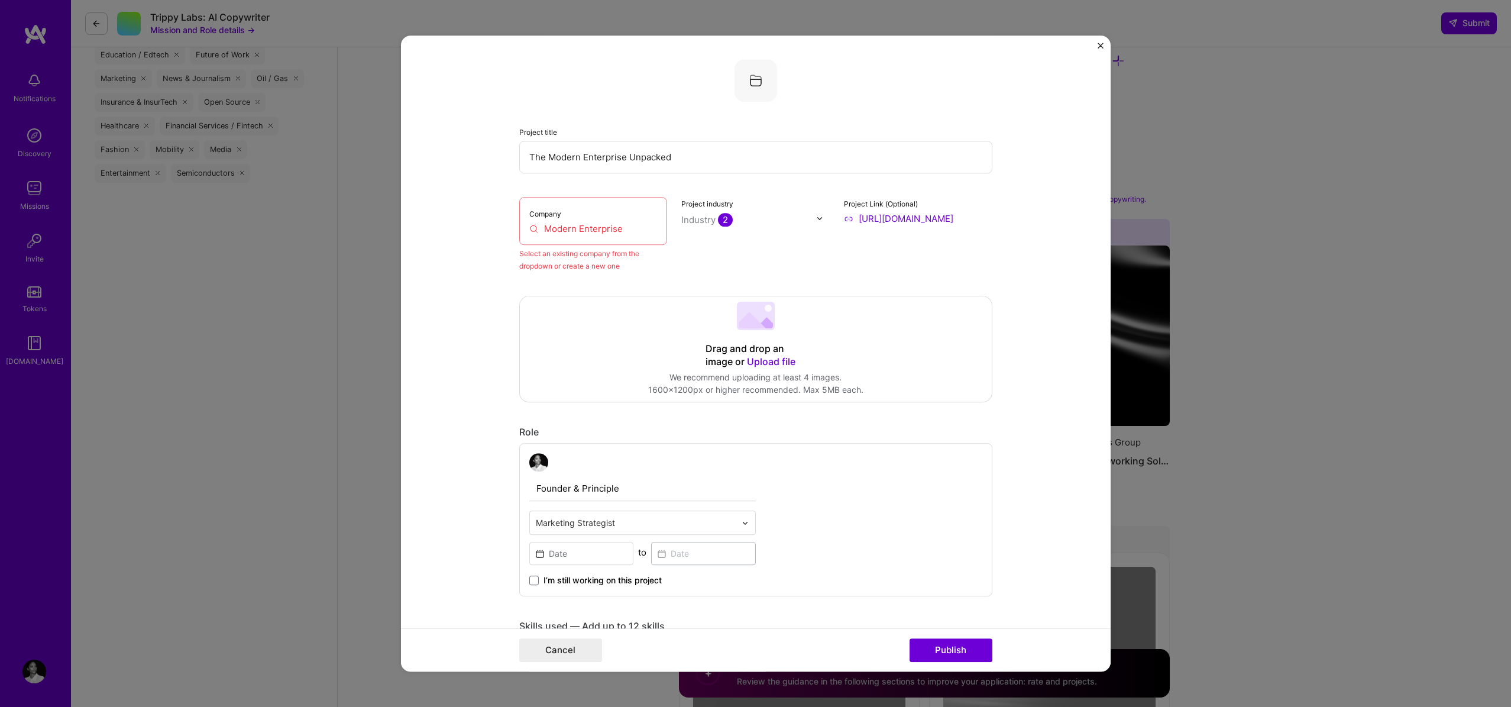
type input "Founder & Principle"
click at [605, 270] on div "Select an existing company from the dropdown or create a new one" at bounding box center [593, 259] width 148 height 25
click at [618, 227] on input "Modern Enterprise" at bounding box center [593, 228] width 128 height 12
click at [627, 227] on input "Modern Enterprise" at bounding box center [593, 228] width 128 height 12
drag, startPoint x: 627, startPoint y: 228, endPoint x: 528, endPoint y: 230, distance: 98.8
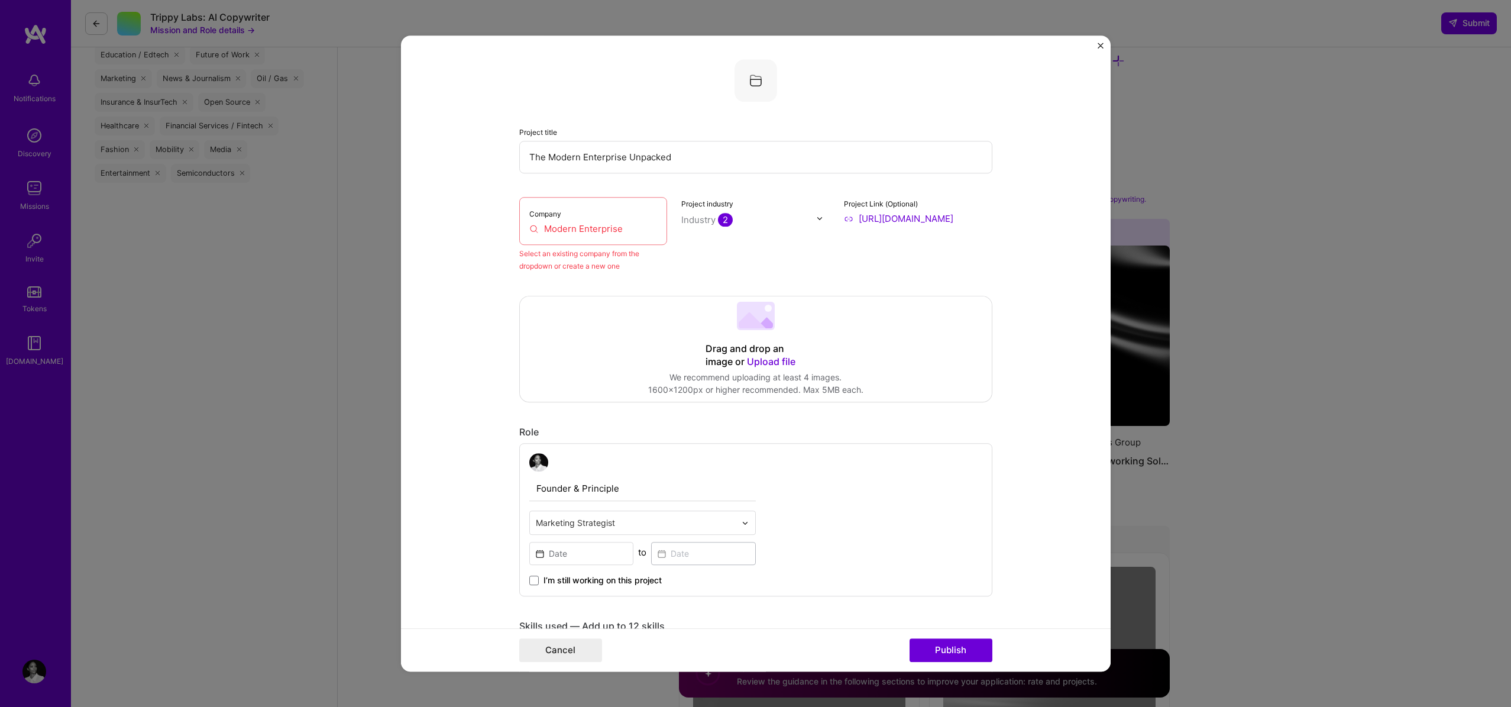
click at [528, 230] on div "Company Modern Enterprise" at bounding box center [593, 221] width 148 height 48
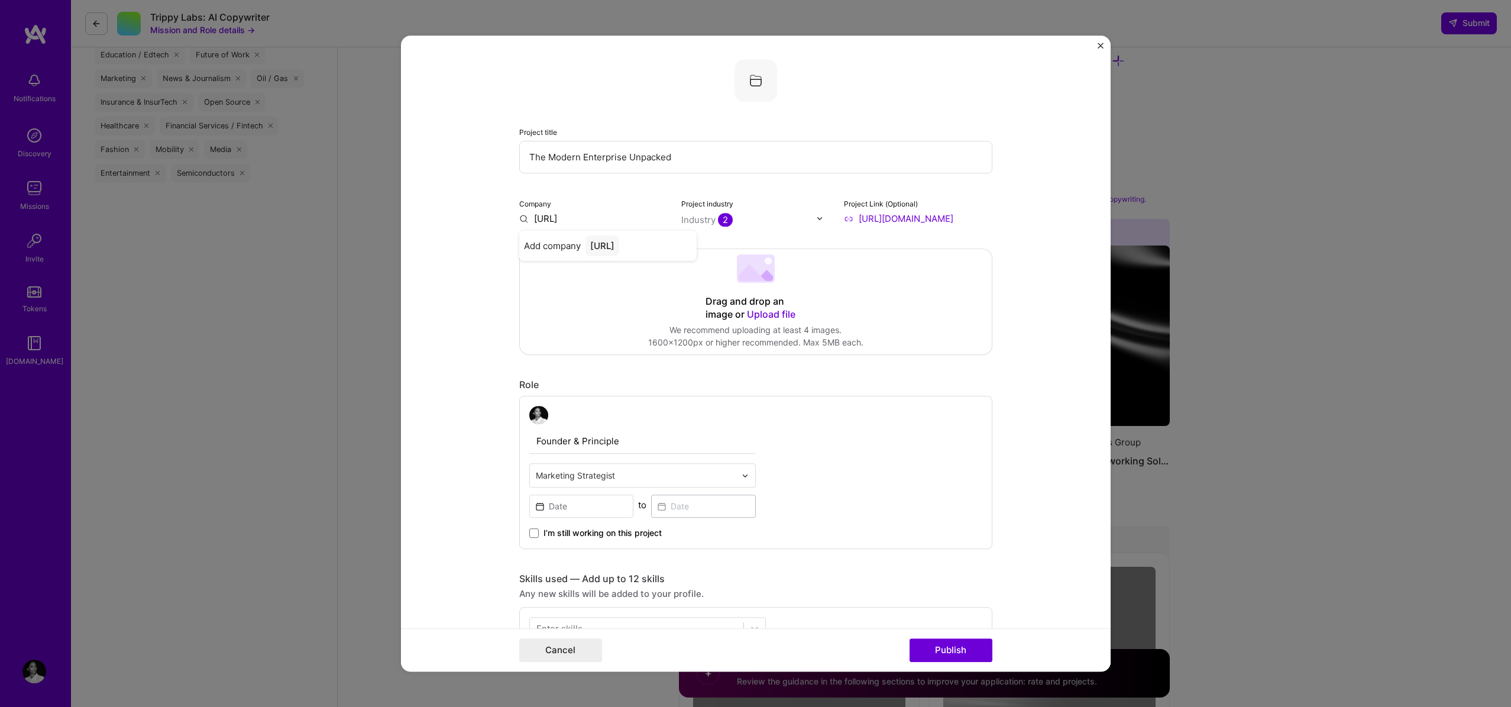
type input "https://modernenterprise.ai"
click at [991, 190] on div "Project title The Modern Enterprise Unpacked Company https://modernenterprise.a…" at bounding box center [755, 142] width 473 height 166
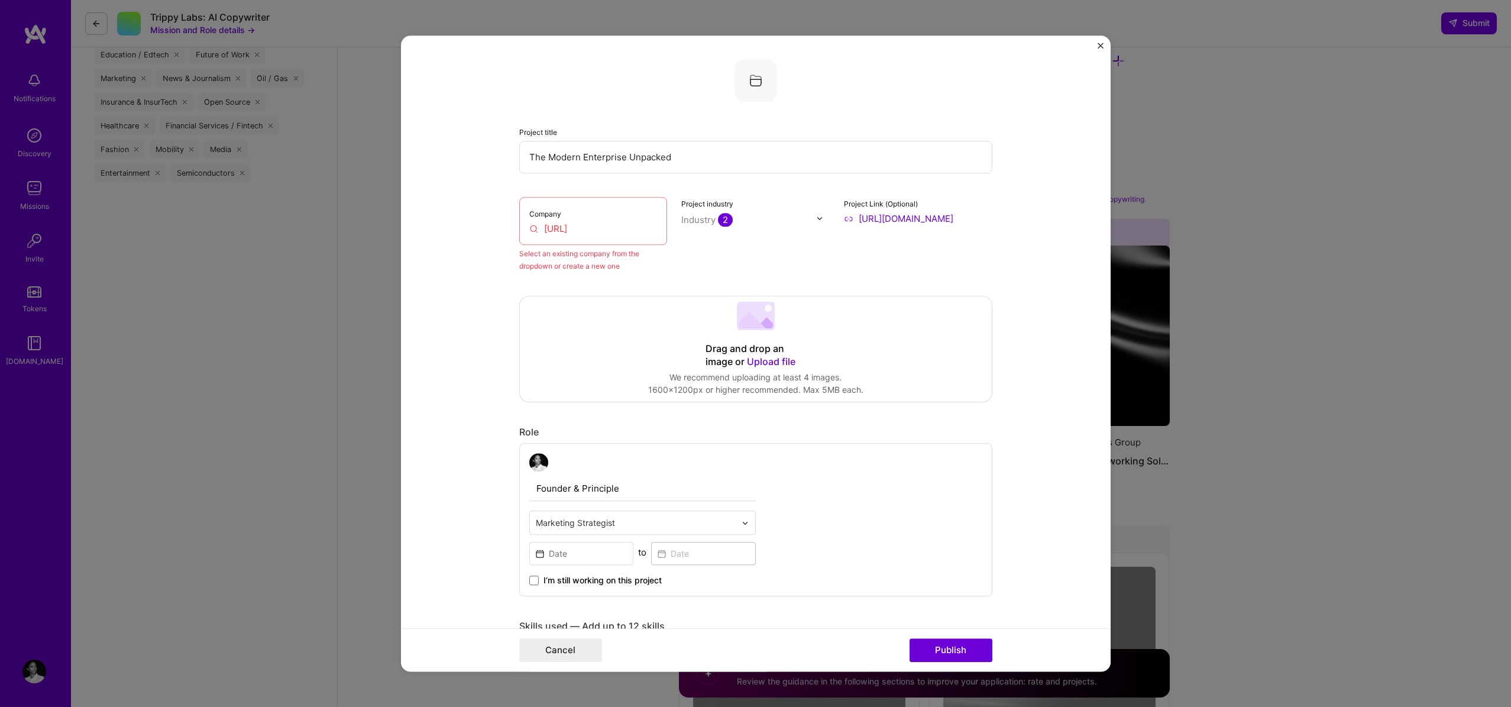
click at [605, 261] on div "Select an existing company from the dropdown or create a new one" at bounding box center [593, 259] width 148 height 25
click at [636, 235] on input "https://modernenterprise.ai" at bounding box center [593, 228] width 128 height 12
click at [637, 234] on input "https://modernenterprise.ai" at bounding box center [593, 228] width 128 height 12
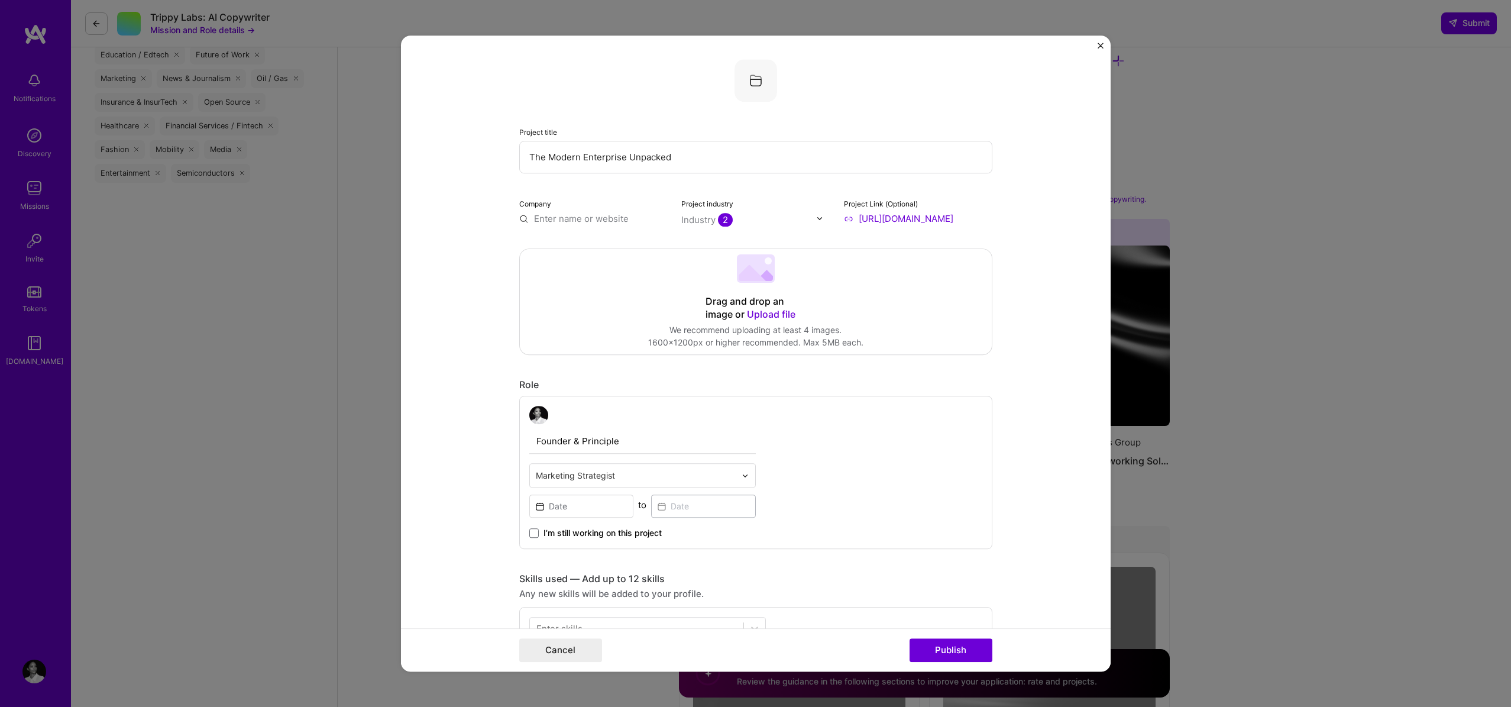
click at [521, 219] on input "text" at bounding box center [593, 218] width 148 height 12
click at [526, 218] on input "text" at bounding box center [593, 218] width 148 height 12
click at [557, 218] on input "text" at bounding box center [593, 218] width 148 height 12
click at [555, 234] on span "Add company" at bounding box center [552, 237] width 57 height 12
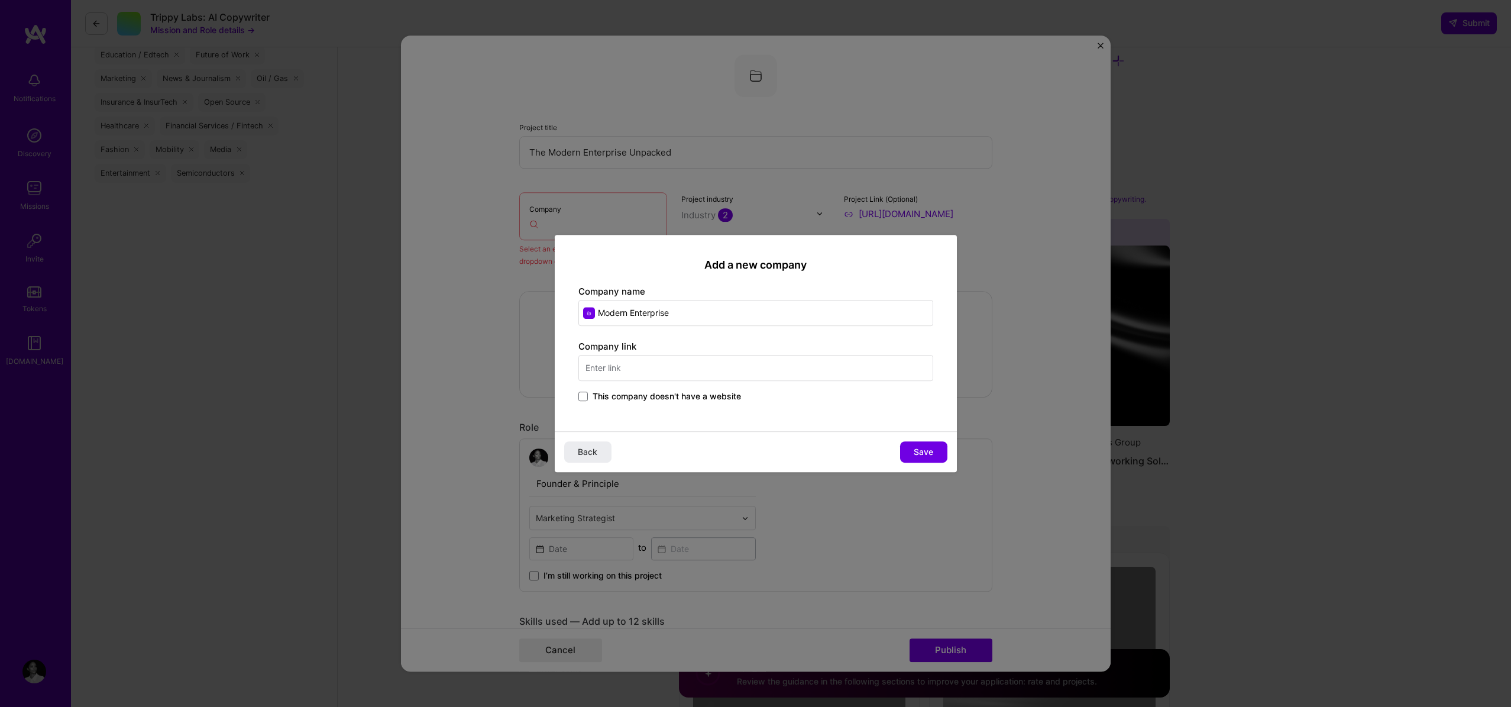
type input "Modern Enterprise"
type input "https://modernenterprise.ai"
click at [935, 452] on button "Save" at bounding box center [923, 451] width 47 height 21
type input "Modern Enterprise"
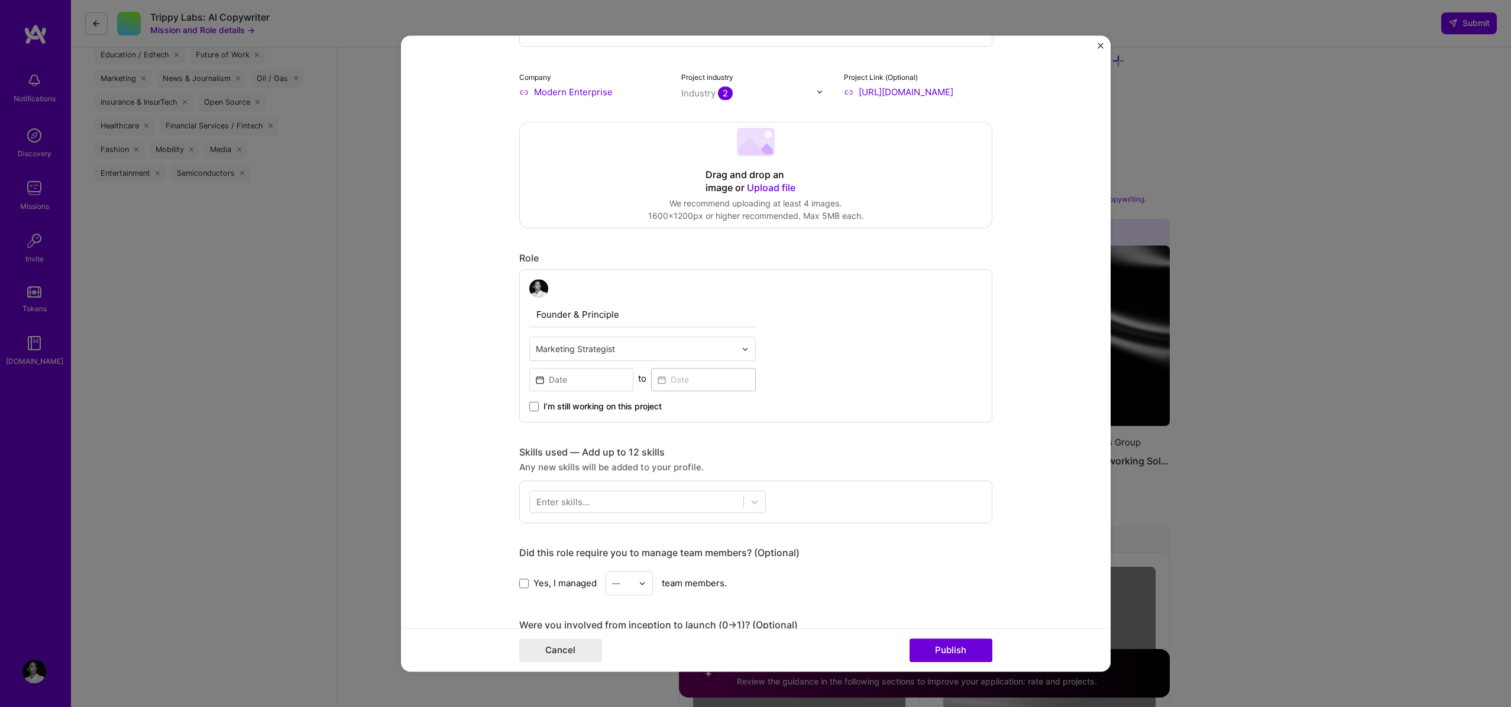
scroll to position [127, 0]
click at [628, 318] on input "Founder & Principle" at bounding box center [642, 314] width 227 height 25
type input "Founder & Principal Advisor"
click at [833, 360] on div "Founder & Principal Advisor Marketing Strategist to I’m still working on this p…" at bounding box center [755, 346] width 473 height 154
click at [596, 385] on input at bounding box center [581, 379] width 105 height 23
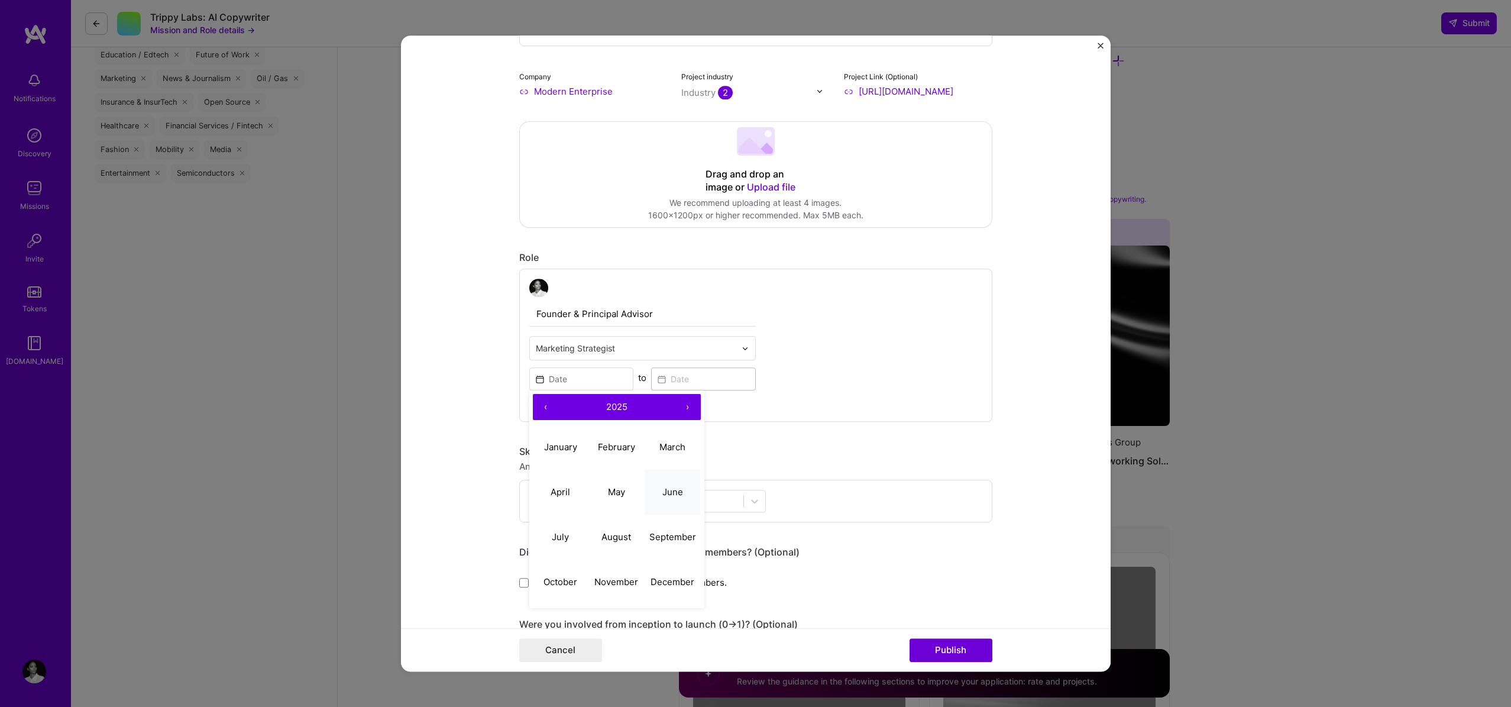
click at [664, 497] on abbr "June" at bounding box center [673, 491] width 21 height 11
type input "Jun, 2025"
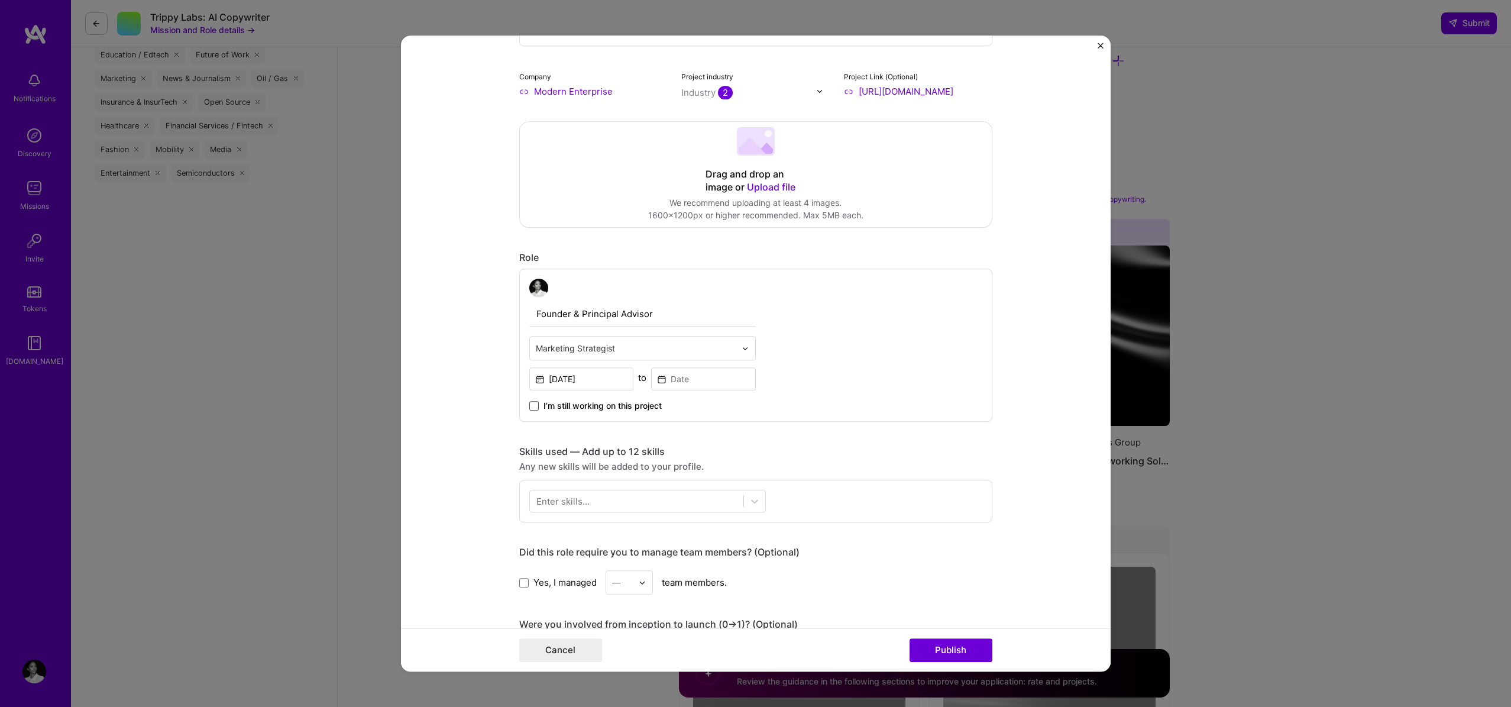
click at [535, 406] on span at bounding box center [533, 406] width 9 height 9
click at [0, 0] on input "I’m still working on this project" at bounding box center [0, 0] width 0 height 0
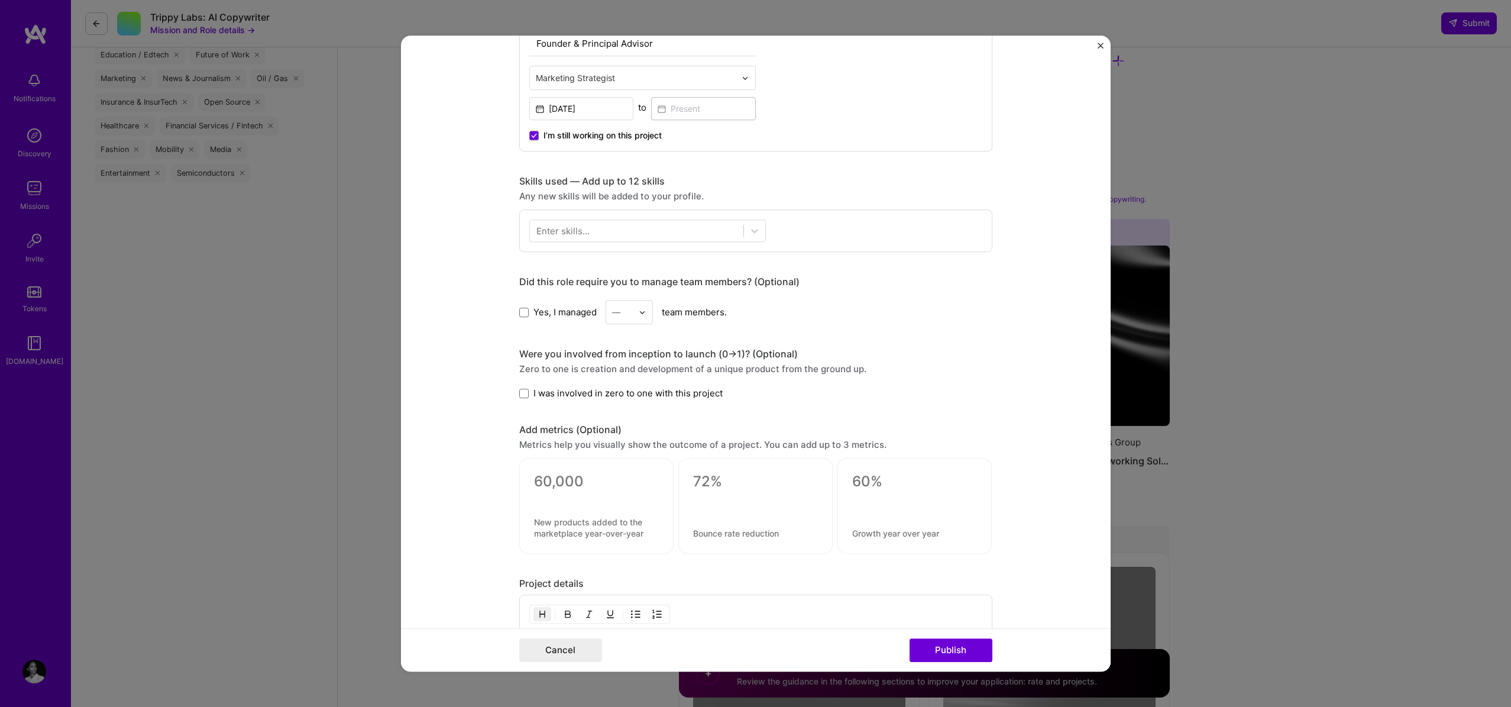
scroll to position [406, 0]
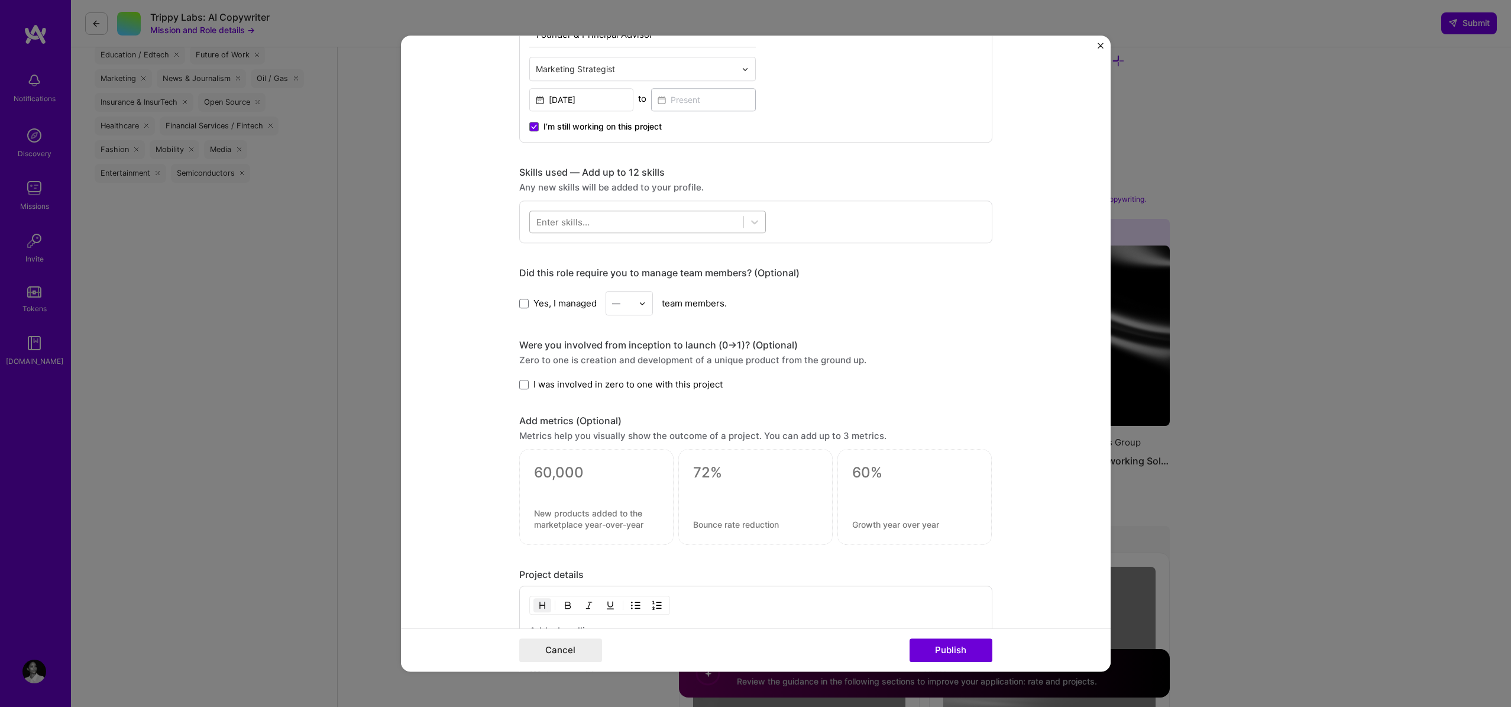
click at [647, 218] on div at bounding box center [637, 222] width 214 height 20
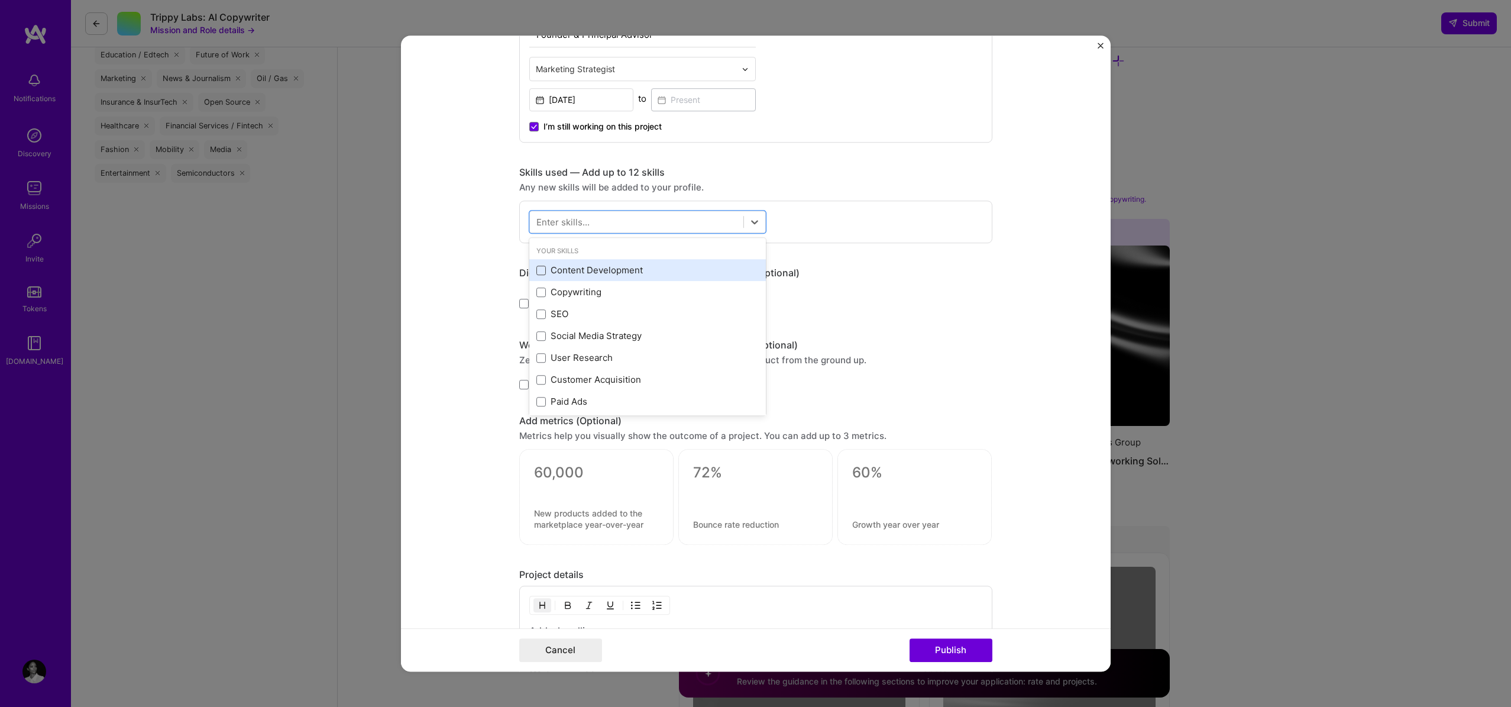
click at [540, 270] on span at bounding box center [541, 270] width 9 height 9
click at [0, 0] on input "checkbox" at bounding box center [0, 0] width 0 height 0
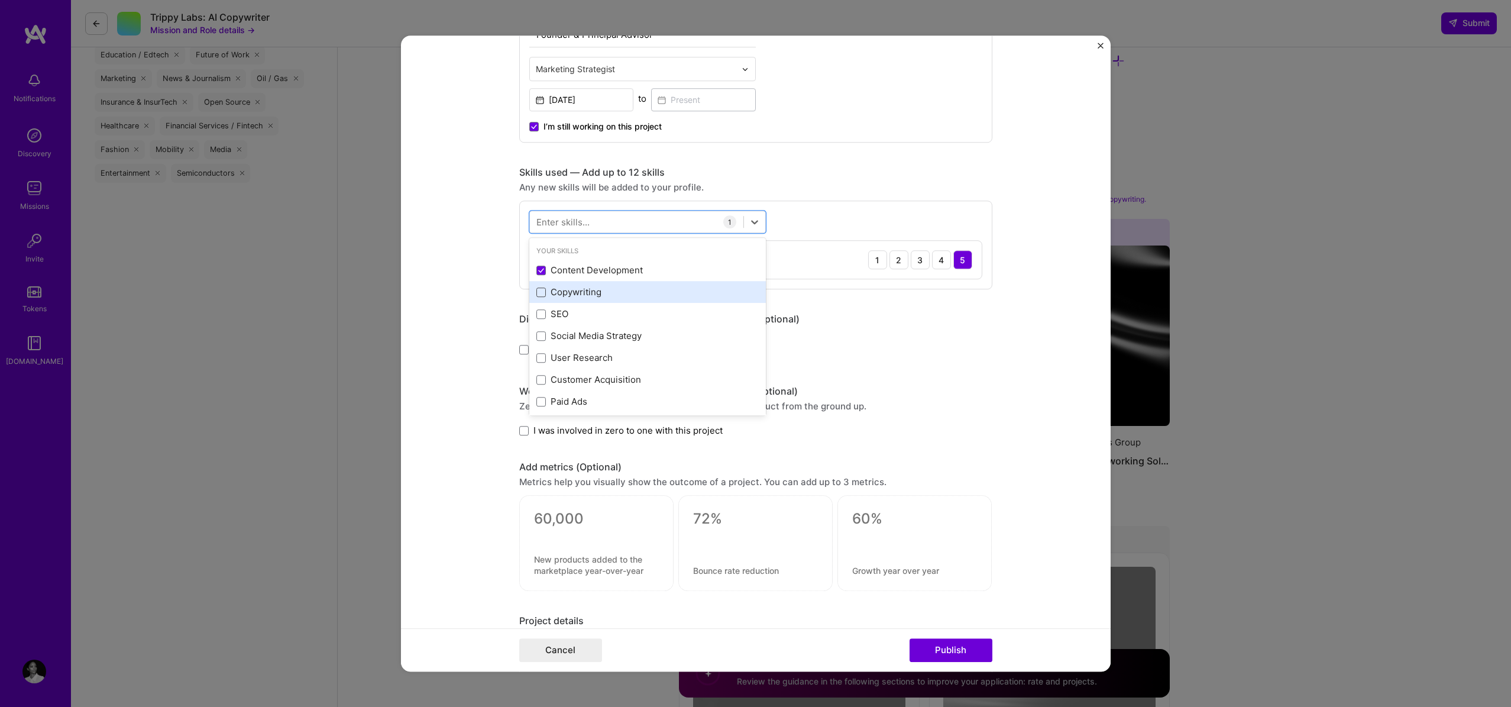
click at [541, 289] on span at bounding box center [541, 291] width 9 height 9
click at [0, 0] on input "checkbox" at bounding box center [0, 0] width 0 height 0
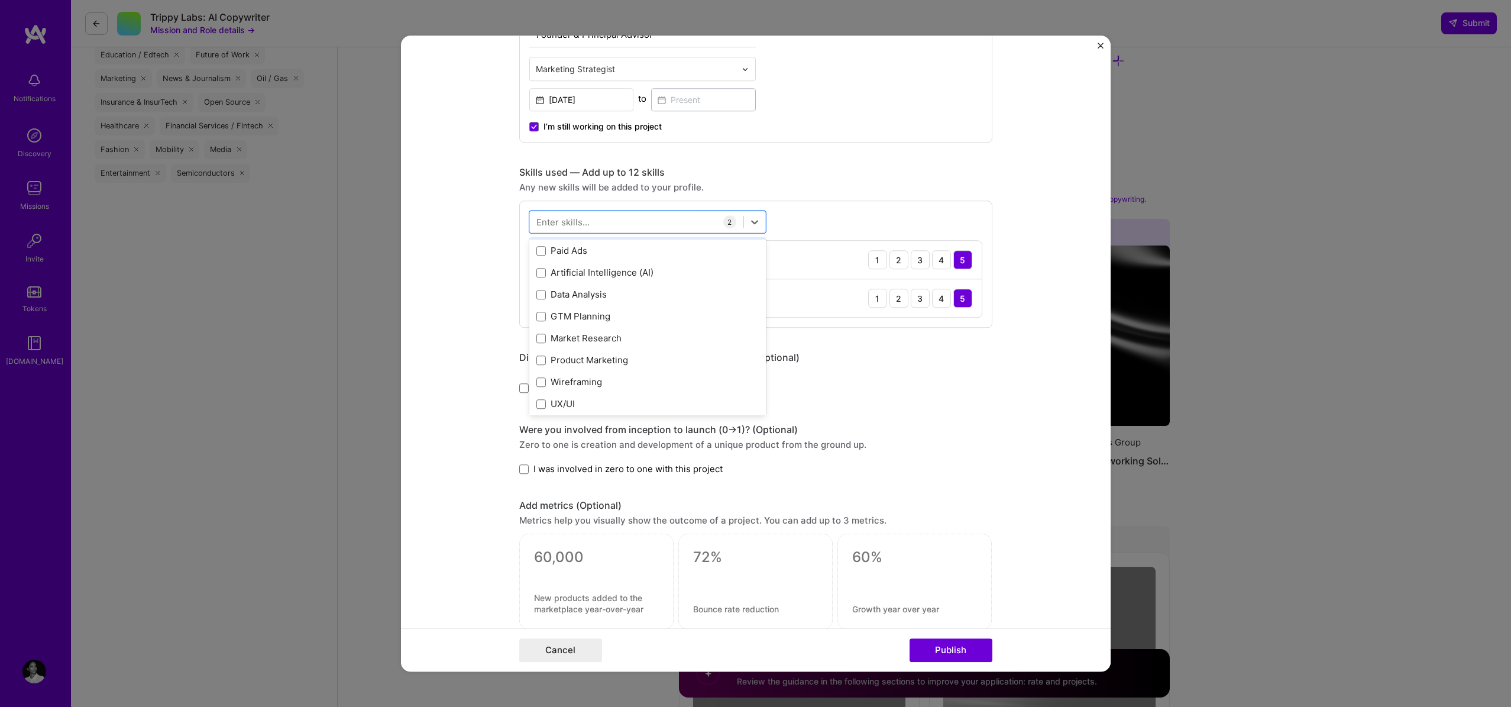
scroll to position [162, 0]
click at [541, 260] on span at bounding box center [541, 261] width 9 height 9
click at [0, 0] on input "checkbox" at bounding box center [0, 0] width 0 height 0
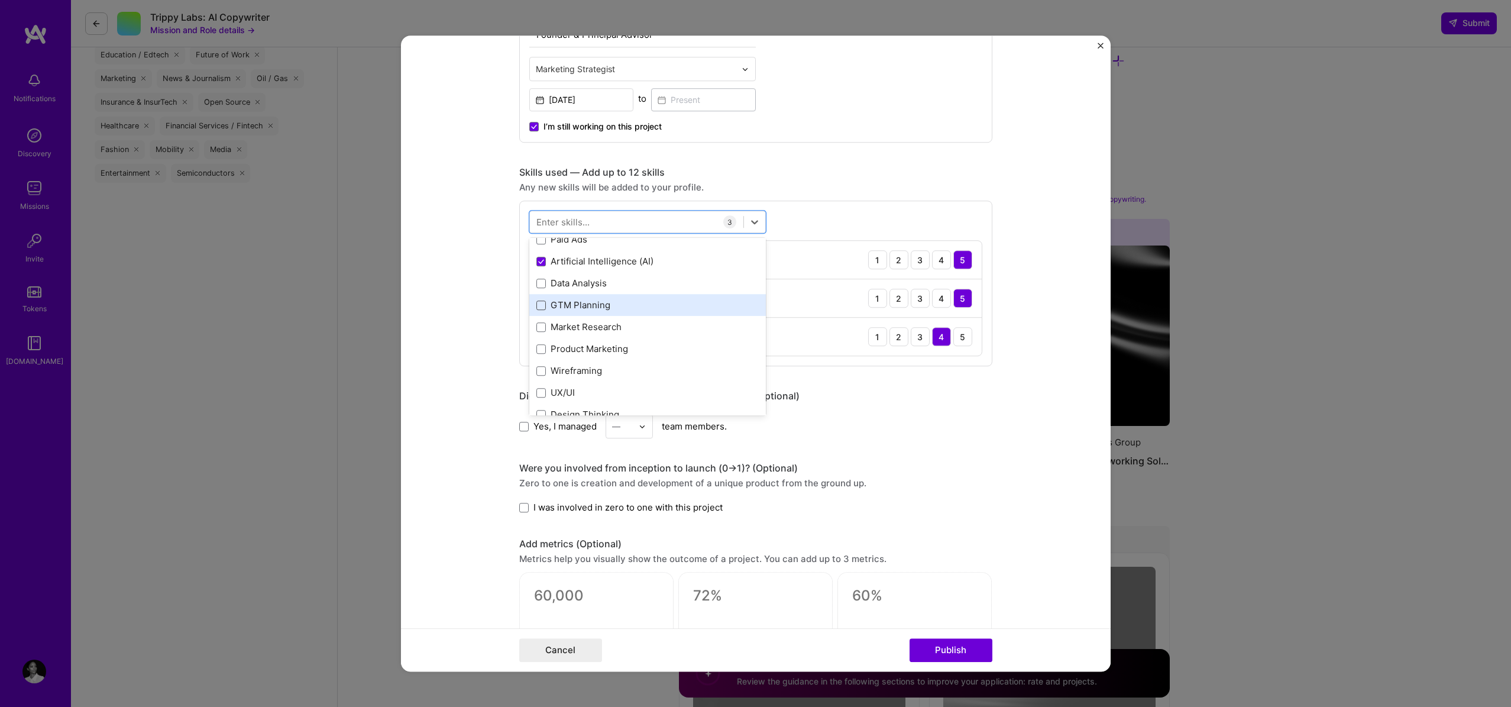
click at [539, 306] on span at bounding box center [541, 304] width 9 height 9
click at [0, 0] on input "checkbox" at bounding box center [0, 0] width 0 height 0
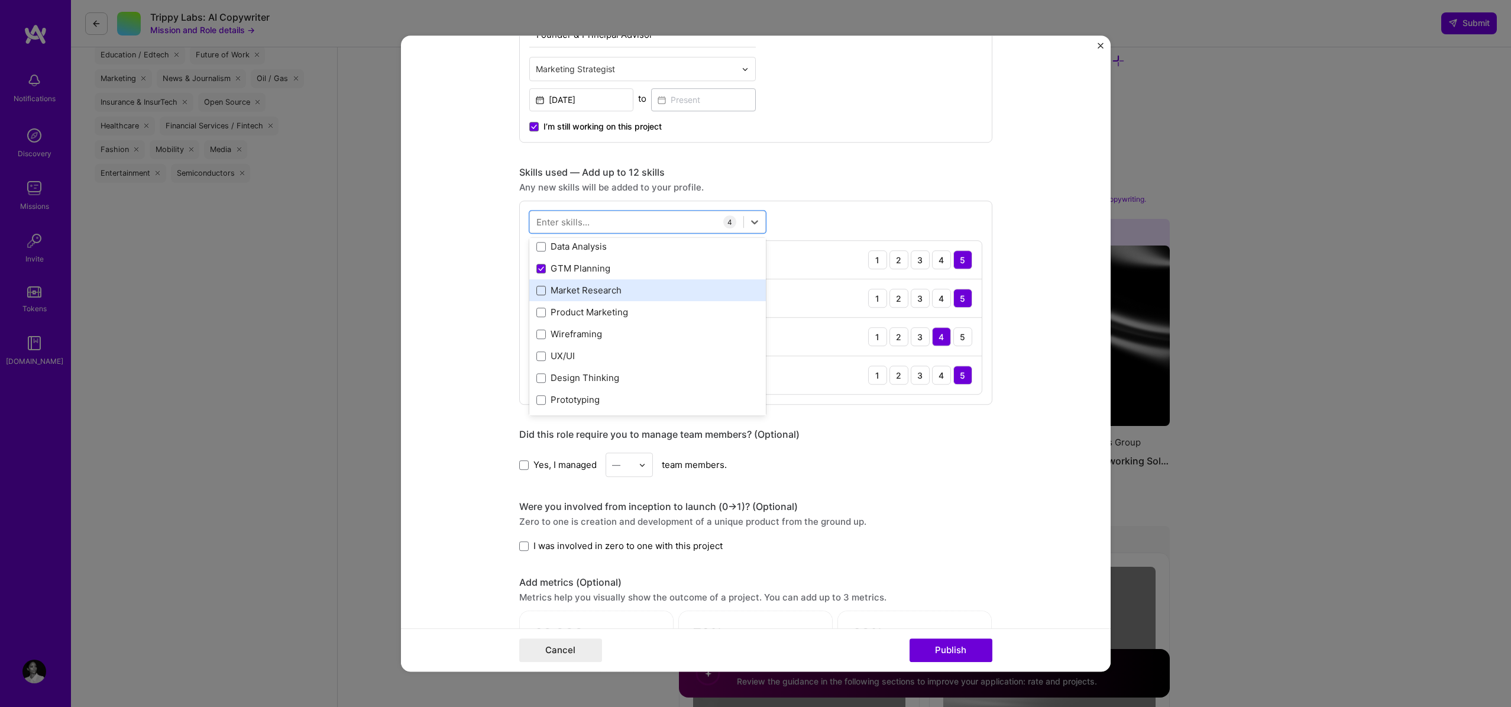
click at [542, 293] on span at bounding box center [541, 290] width 9 height 9
click at [0, 0] on input "checkbox" at bounding box center [0, 0] width 0 height 0
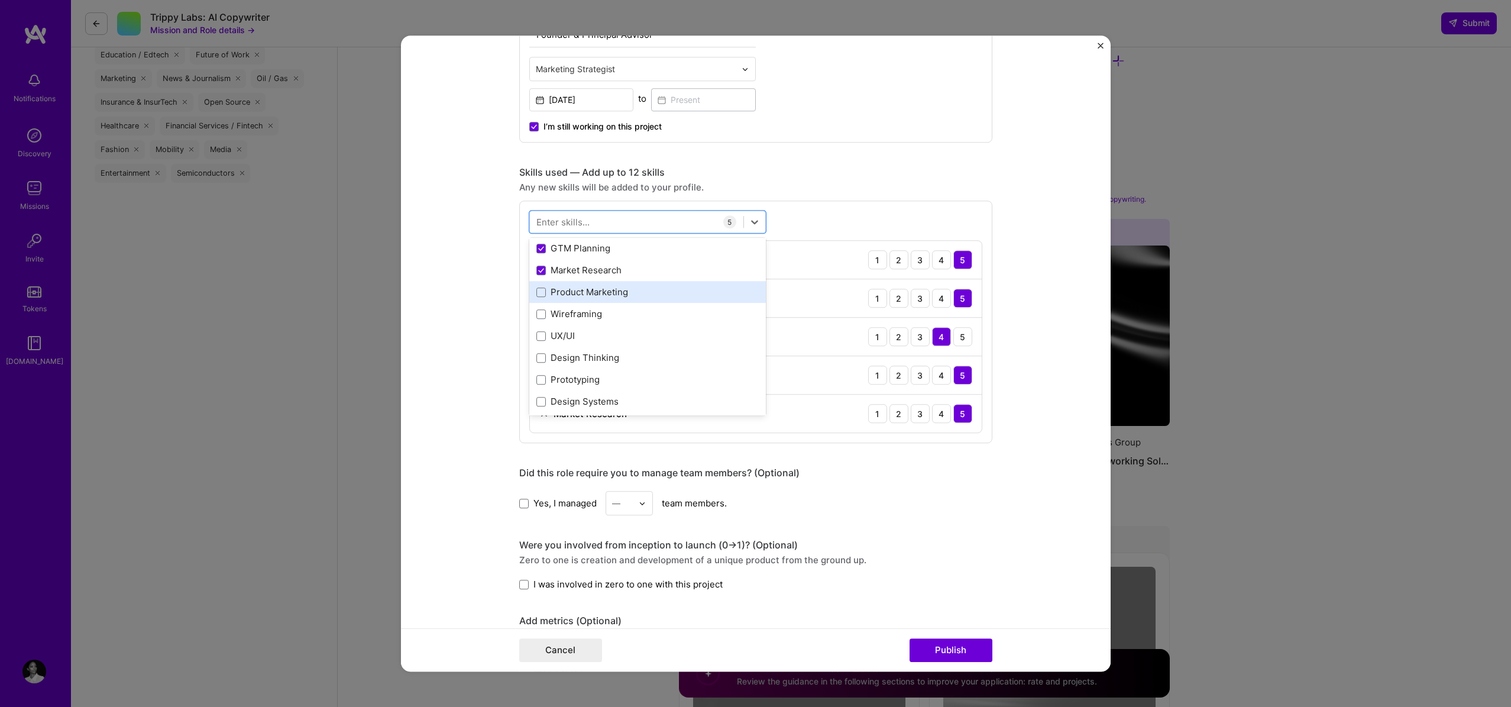
scroll to position [224, 0]
click at [542, 289] on span at bounding box center [541, 286] width 9 height 9
click at [0, 0] on input "checkbox" at bounding box center [0, 0] width 0 height 0
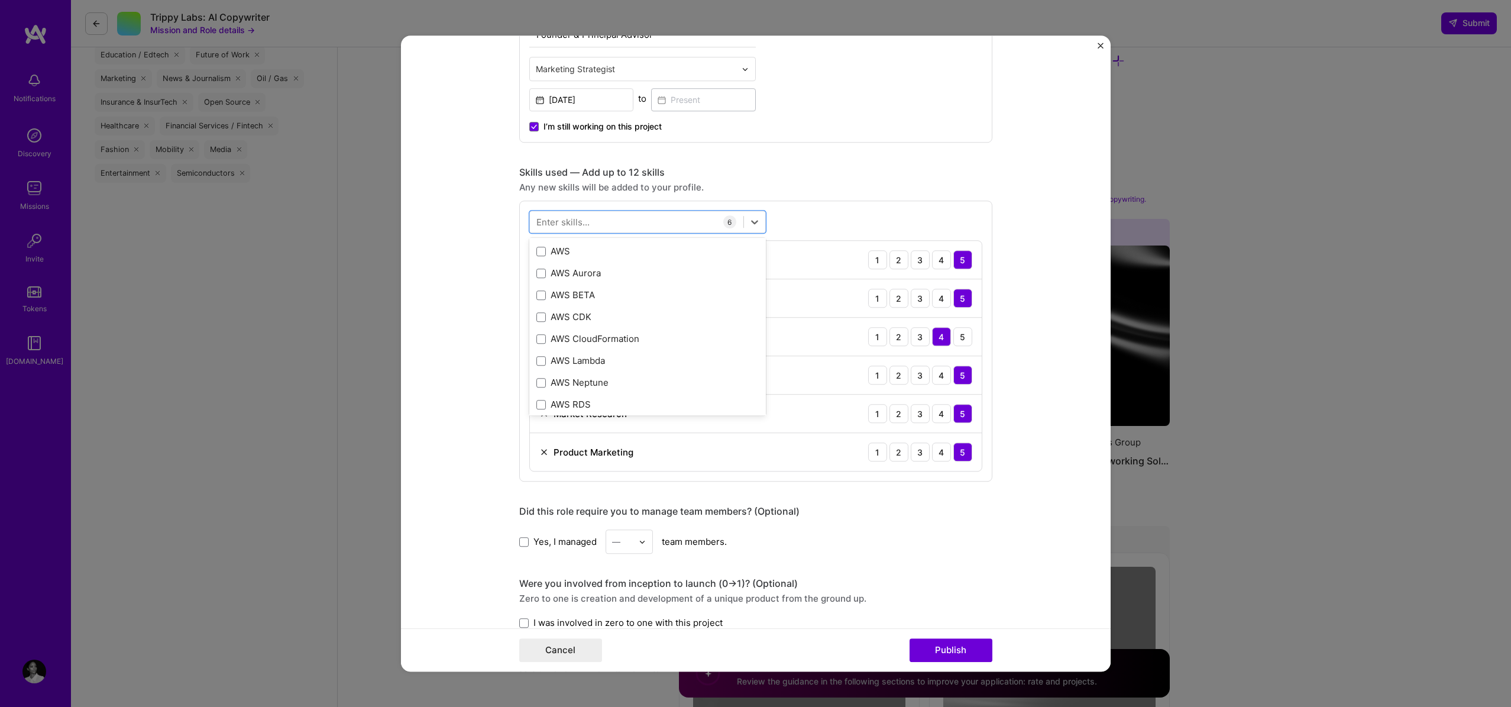
scroll to position [856, 0]
click at [858, 180] on div "Skills used — Add up to 12 skills Any new skills will be added to your profile.…" at bounding box center [755, 324] width 473 height 315
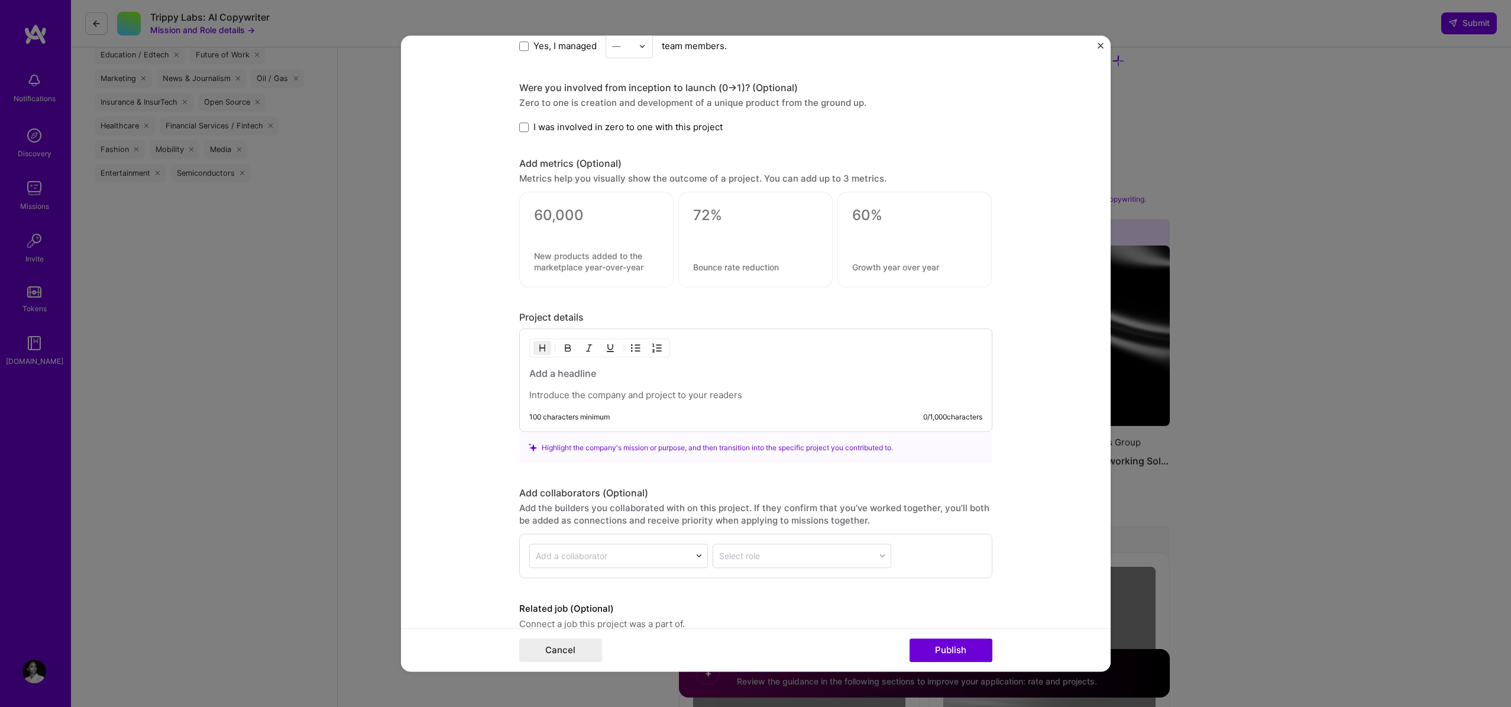
scroll to position [959, 0]
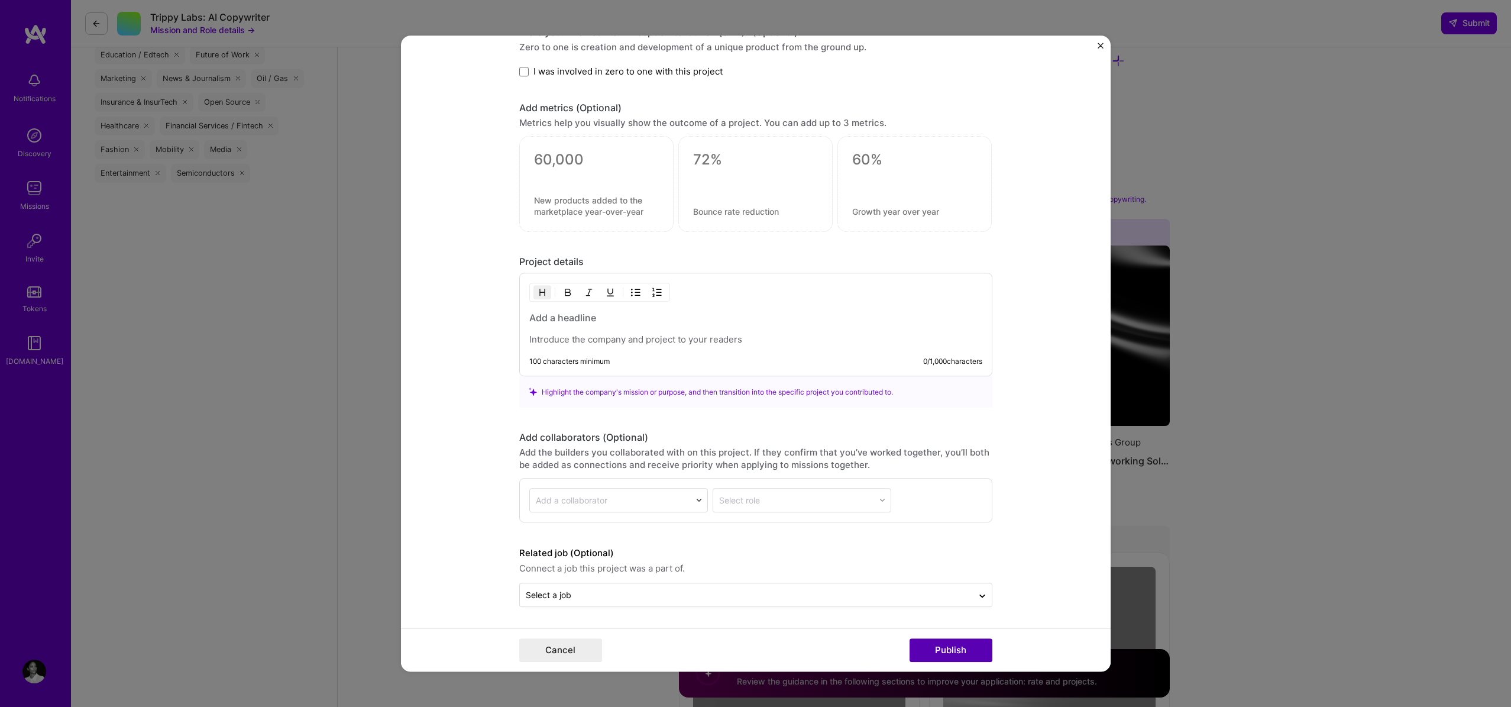
click at [932, 643] on button "Publish" at bounding box center [951, 650] width 83 height 24
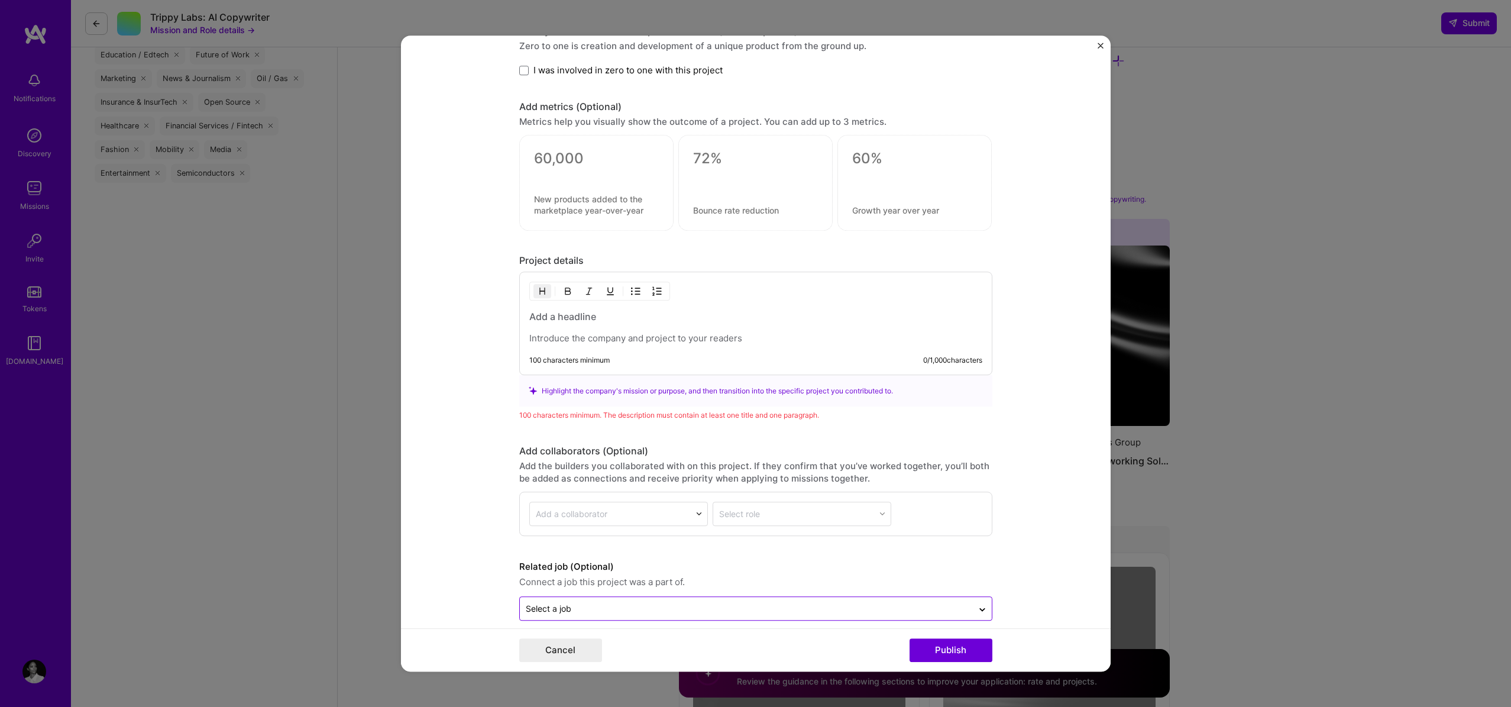
scroll to position [974, 0]
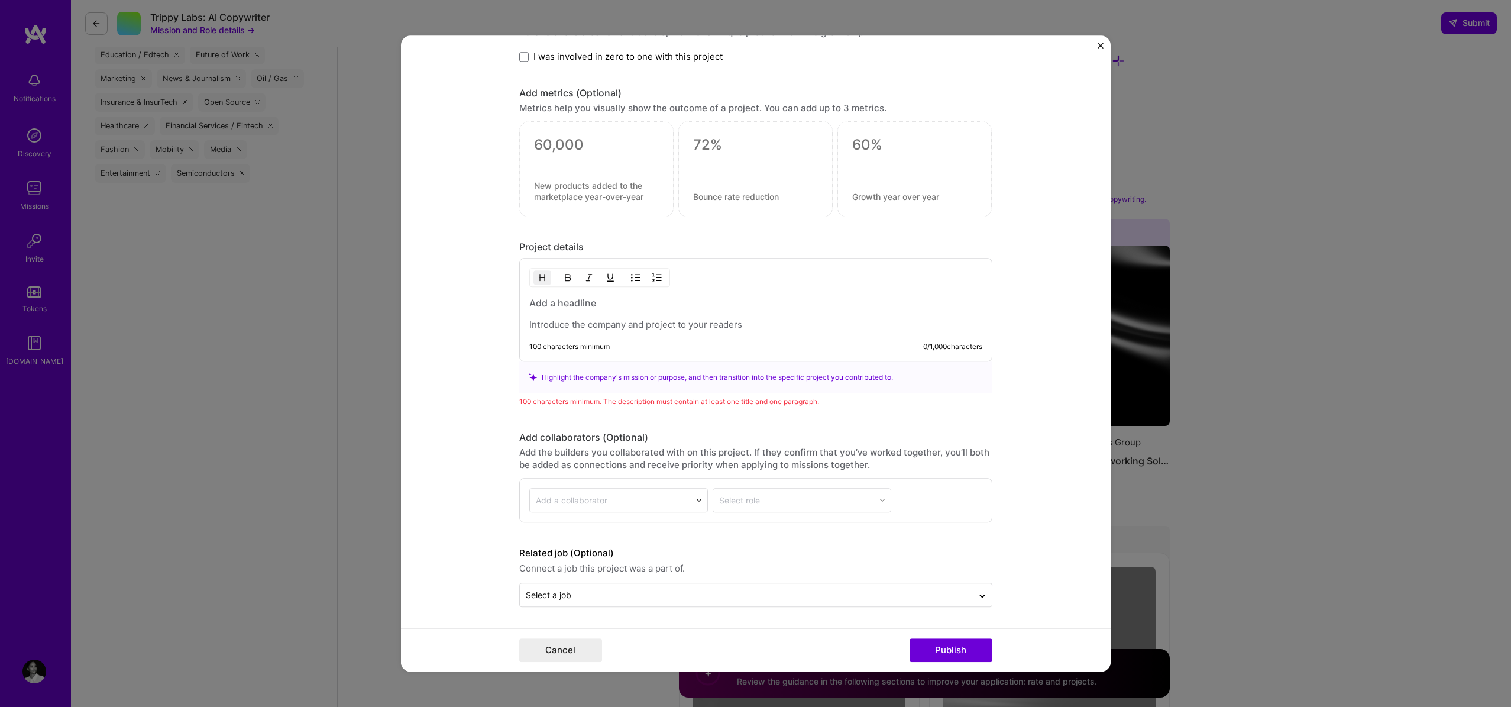
click at [592, 325] on p at bounding box center [755, 325] width 453 height 12
paste div
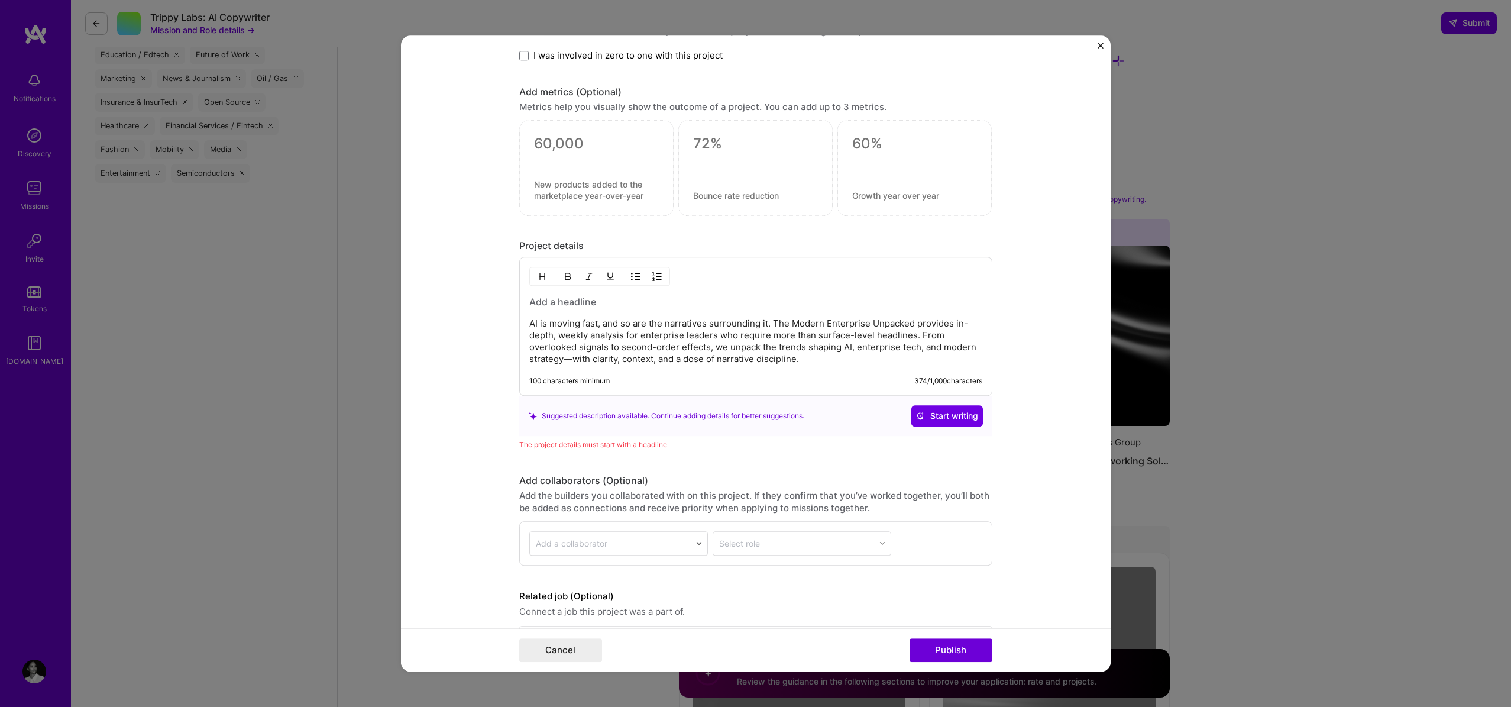
click at [563, 302] on h3 at bounding box center [755, 301] width 453 height 13
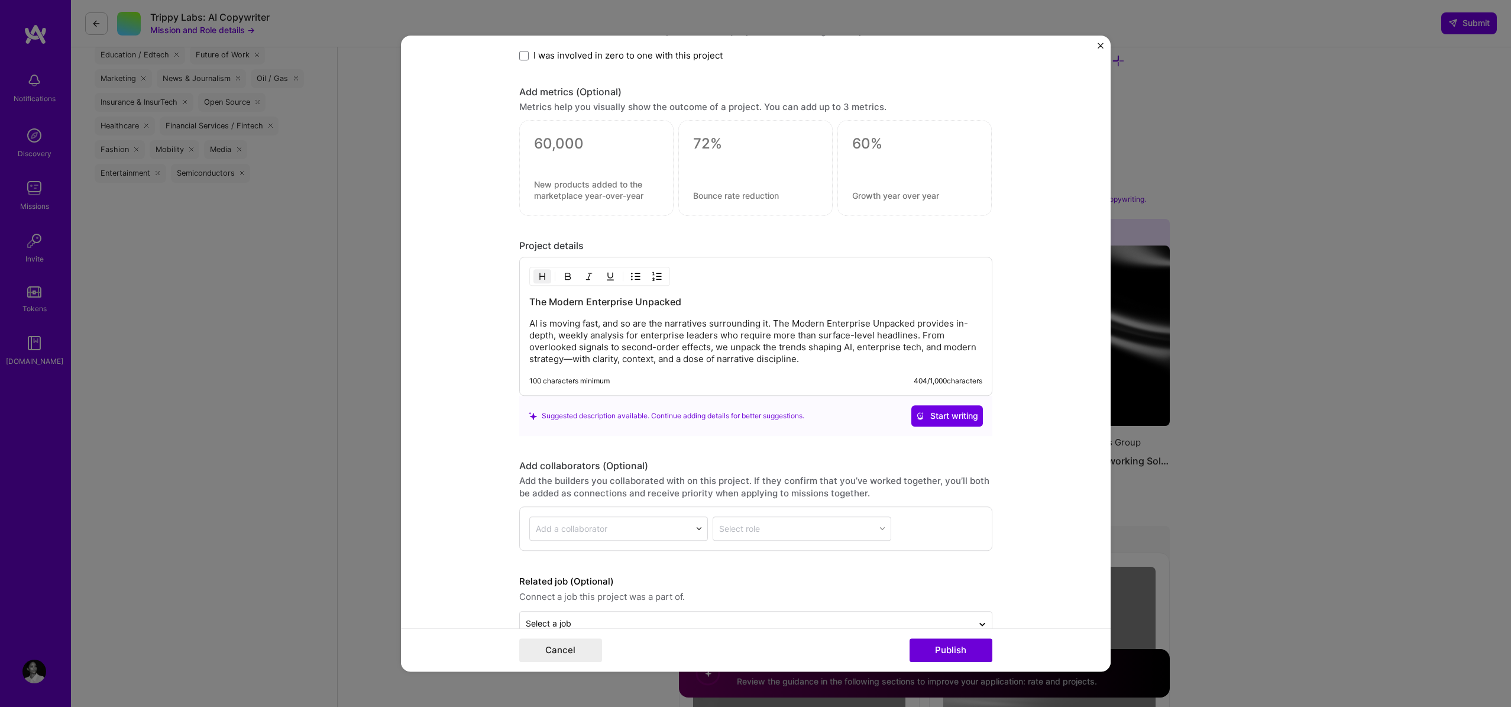
drag, startPoint x: 726, startPoint y: 345, endPoint x: 732, endPoint y: 346, distance: 5.9
click at [726, 345] on p "AI is moving fast, and so are the narratives surrounding it. The Modern Enterpr…" at bounding box center [755, 341] width 453 height 47
click at [815, 348] on p "AI is moving fast, and so are the narratives surrounding it. The Modern Enterpr…" at bounding box center [755, 341] width 453 height 47
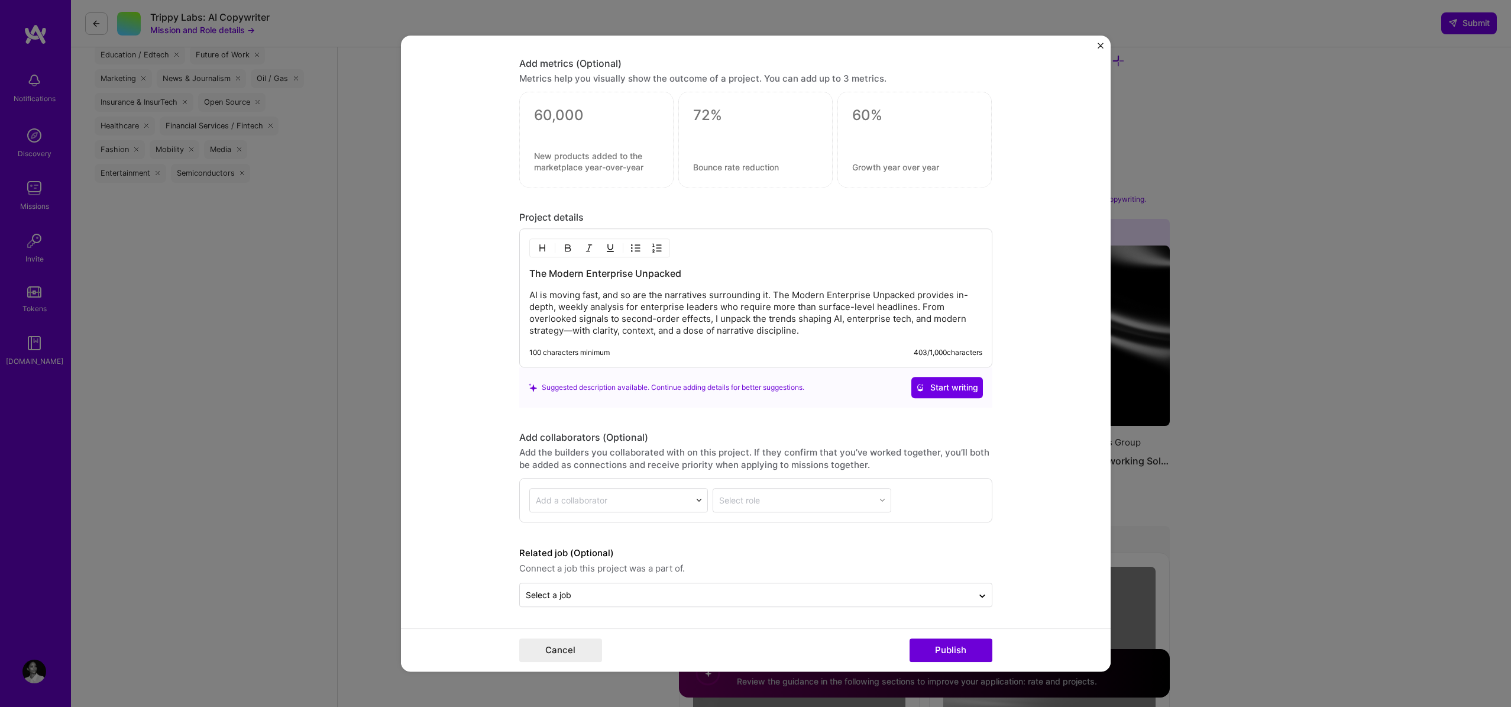
scroll to position [1003, 0]
click at [949, 649] on button "Publish" at bounding box center [951, 650] width 83 height 24
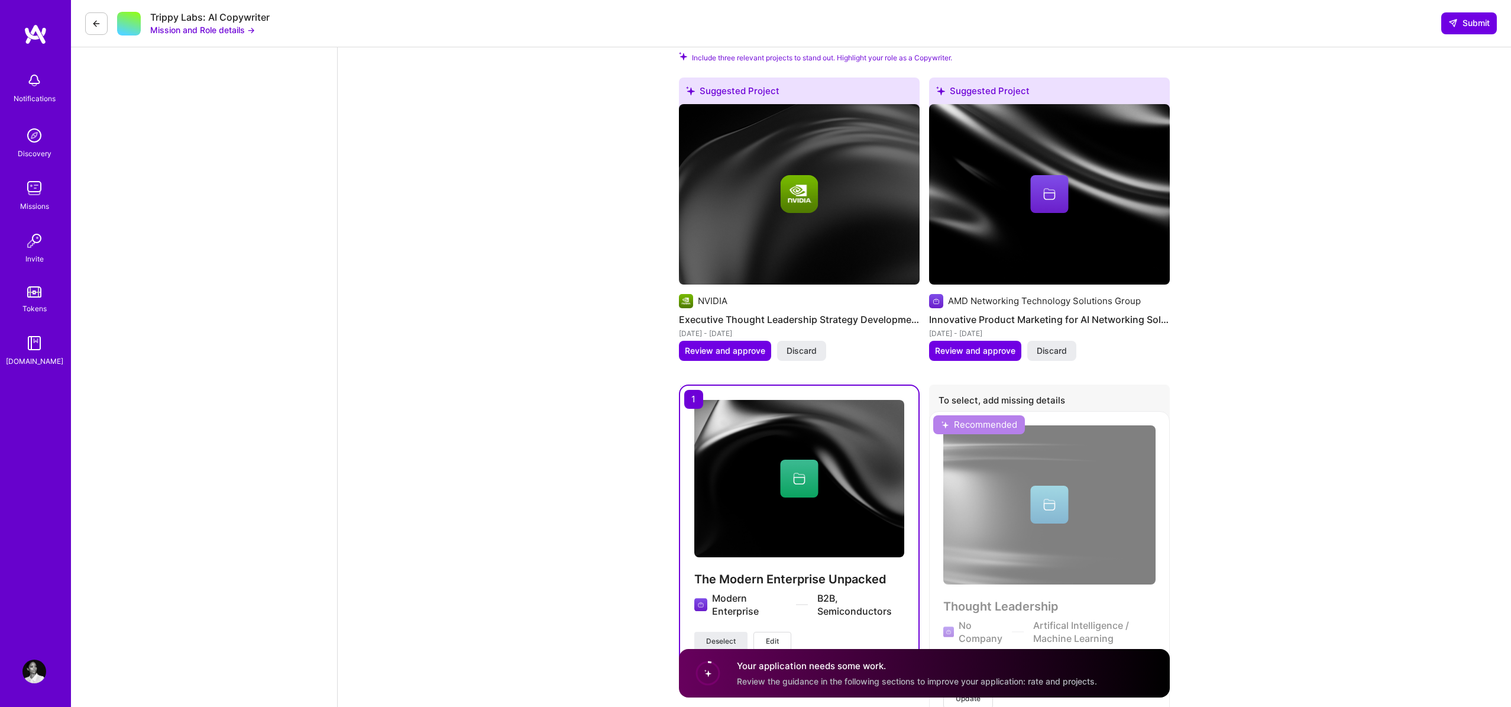
scroll to position [1220, 0]
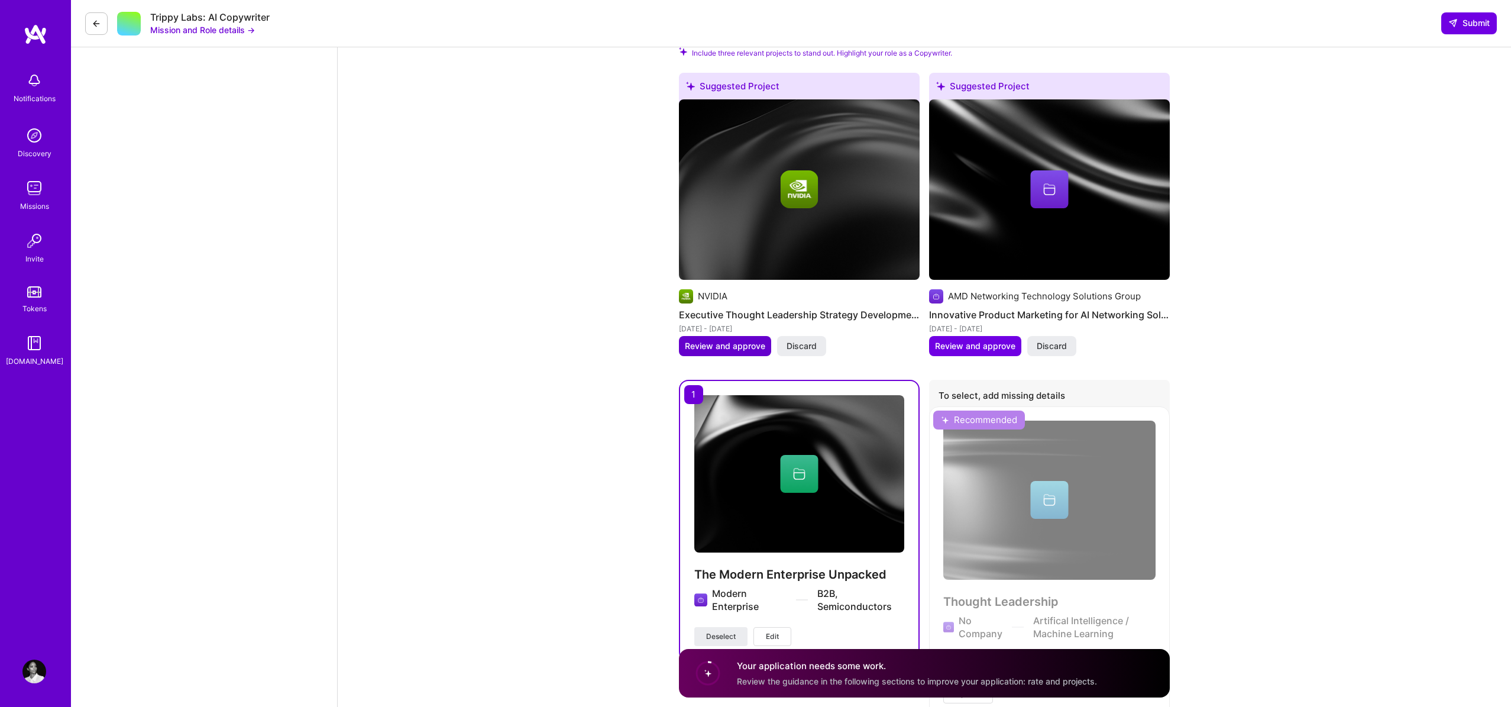
click at [706, 342] on span "Review and approve" at bounding box center [725, 346] width 80 height 12
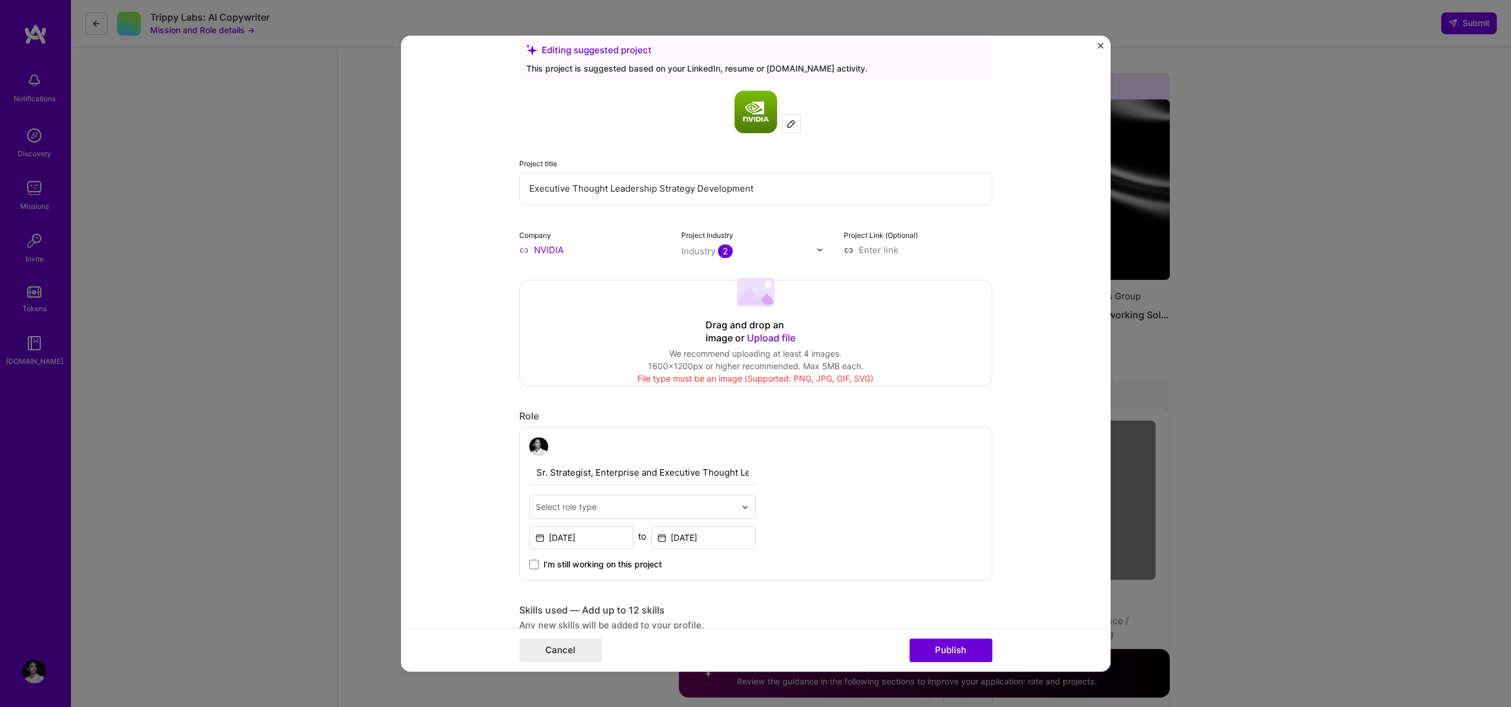
scroll to position [0, 0]
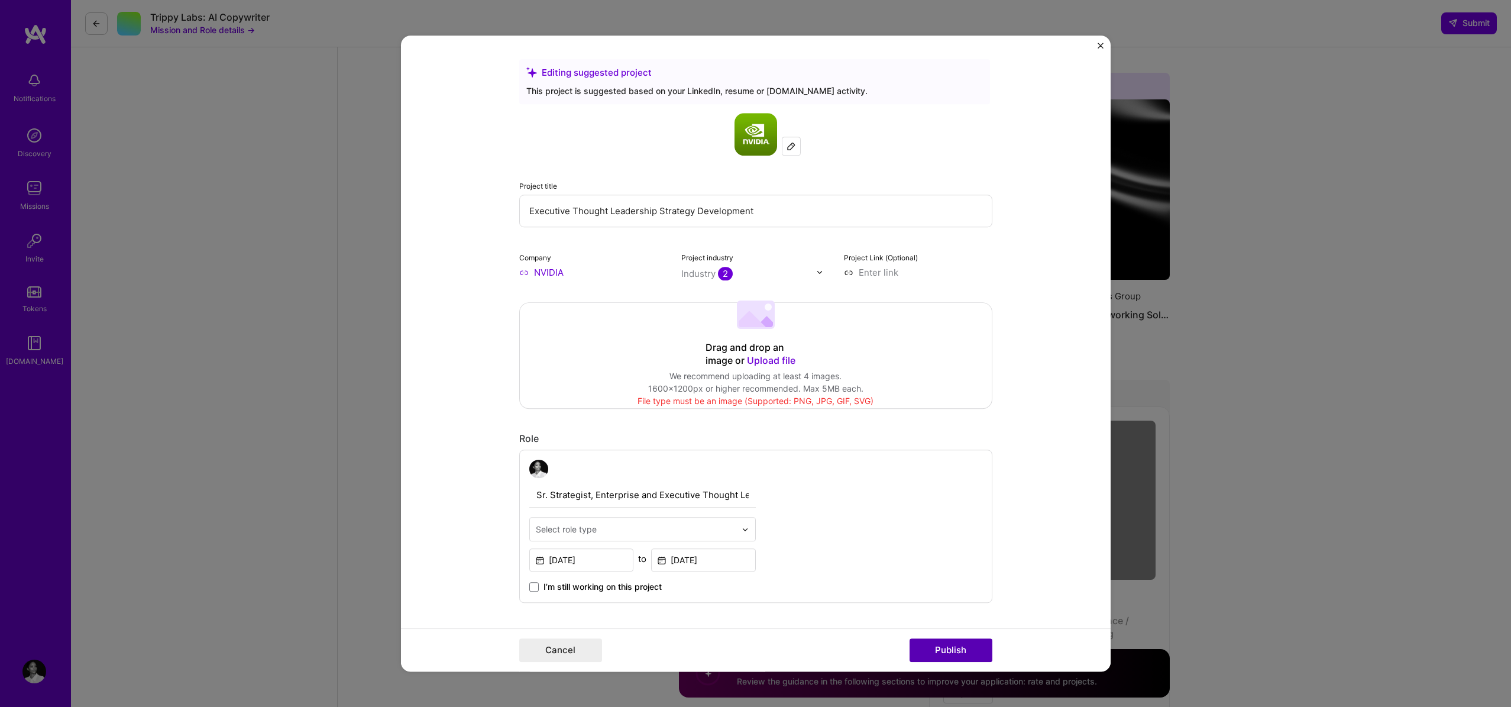
click at [957, 655] on button "Publish" at bounding box center [951, 650] width 83 height 24
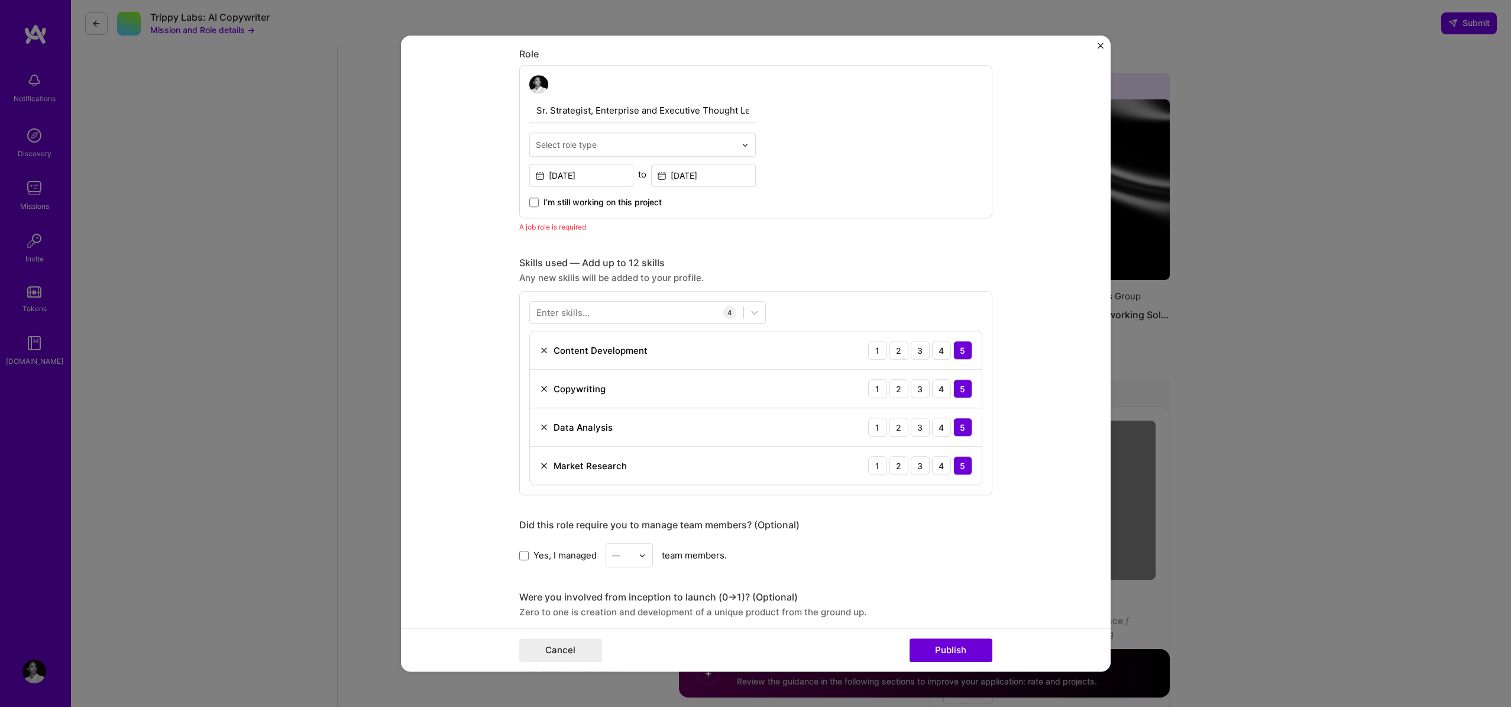
scroll to position [398, 0]
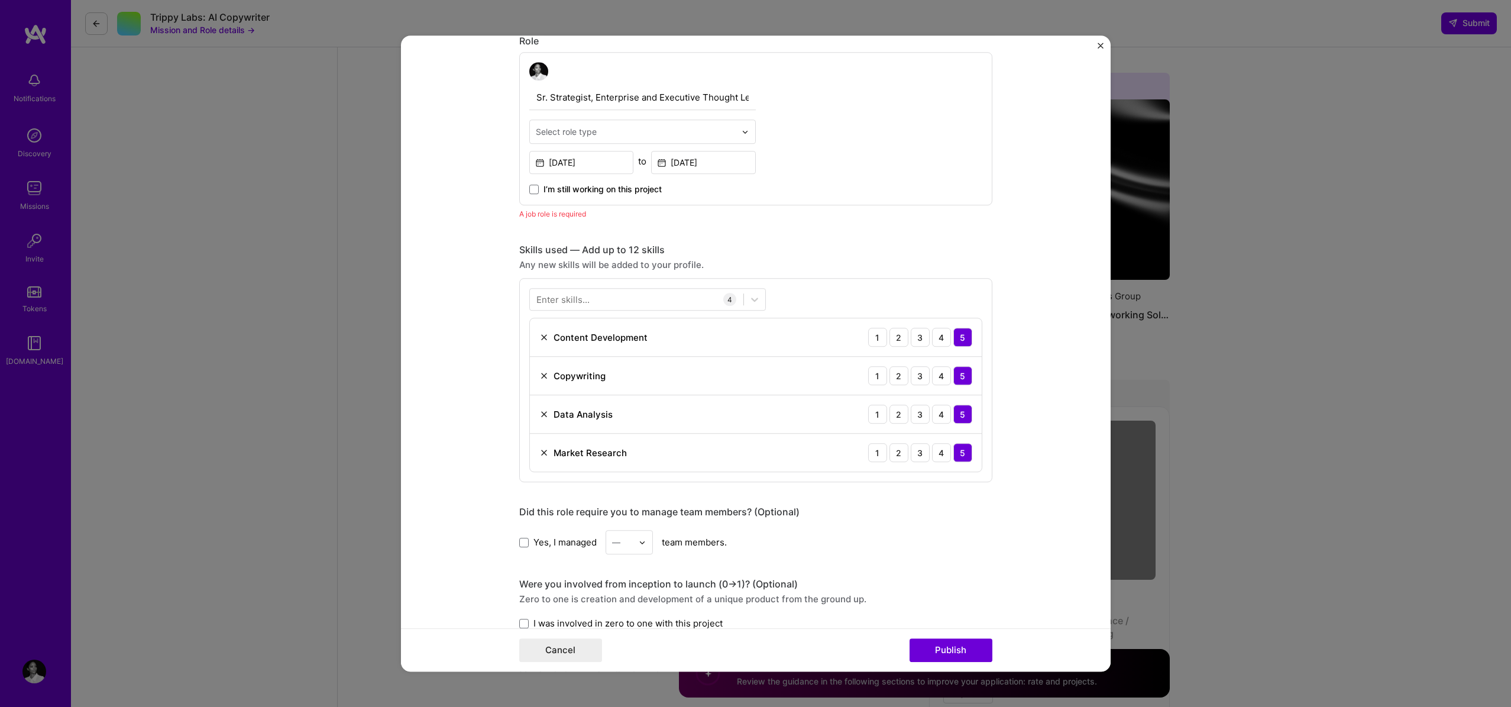
click at [588, 138] on div "Select role type" at bounding box center [566, 132] width 61 height 12
click at [597, 206] on div "Marketing Strategist" at bounding box center [642, 210] width 219 height 22
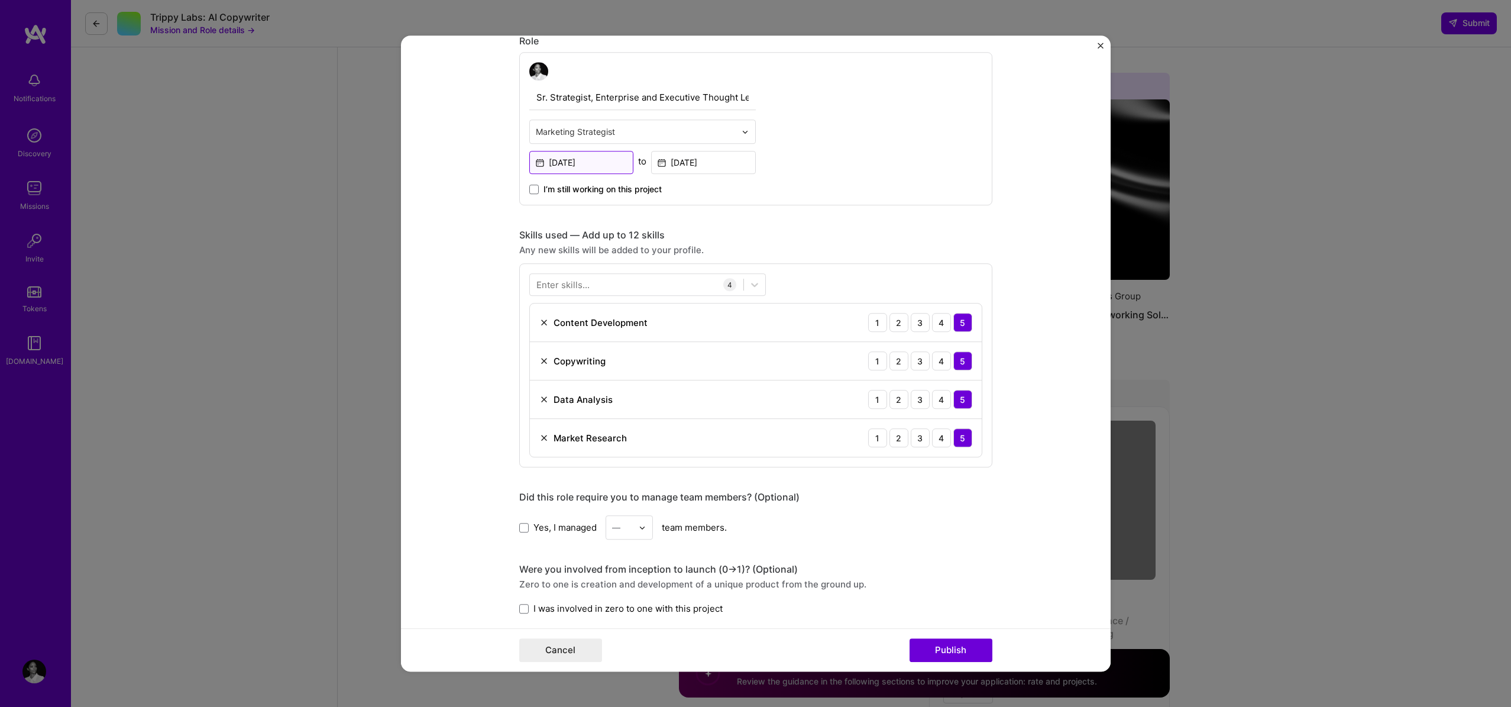
click at [584, 167] on input "Sep, 2020" at bounding box center [581, 162] width 105 height 23
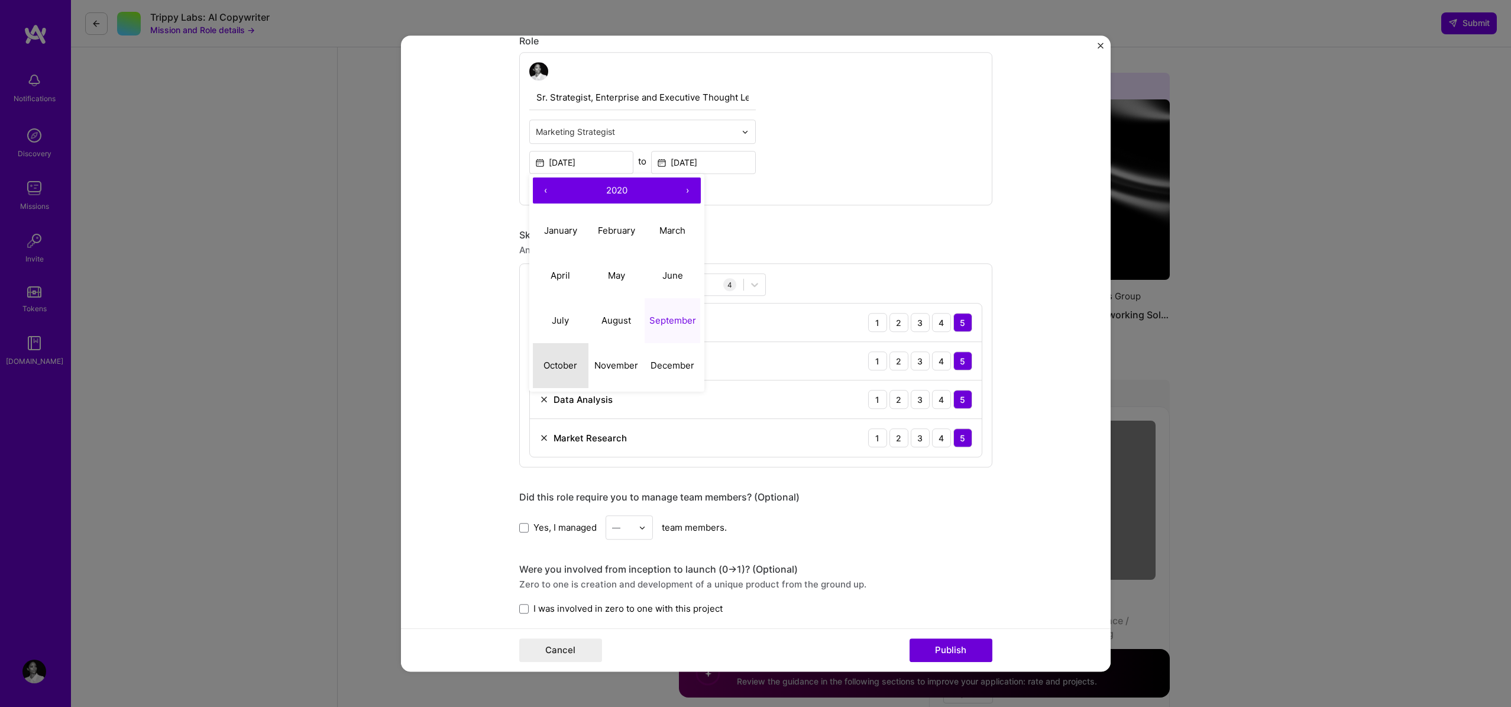
drag, startPoint x: 564, startPoint y: 361, endPoint x: 572, endPoint y: 347, distance: 16.7
click at [564, 361] on abbr "October" at bounding box center [561, 365] width 34 height 11
type input "Oct, 2020"
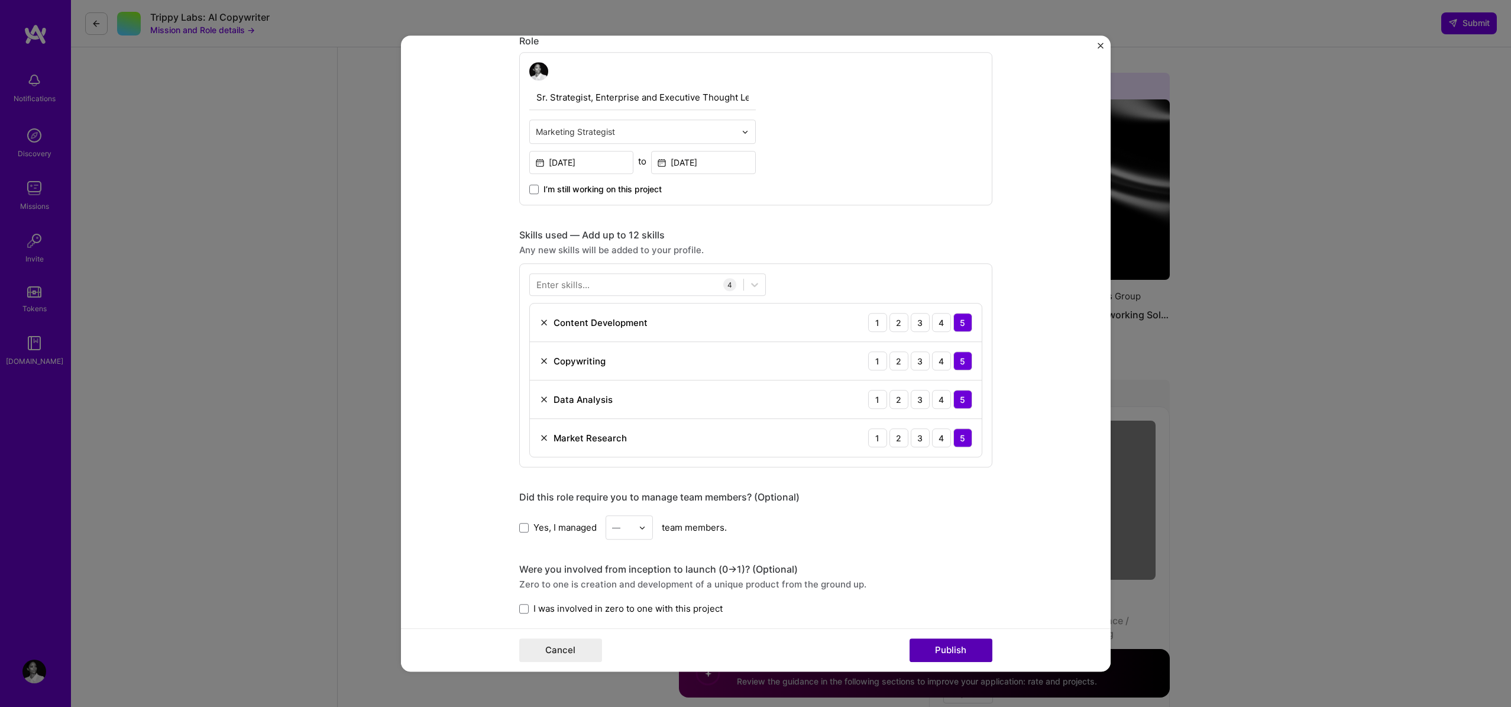
click at [968, 647] on button "Publish" at bounding box center [951, 650] width 83 height 24
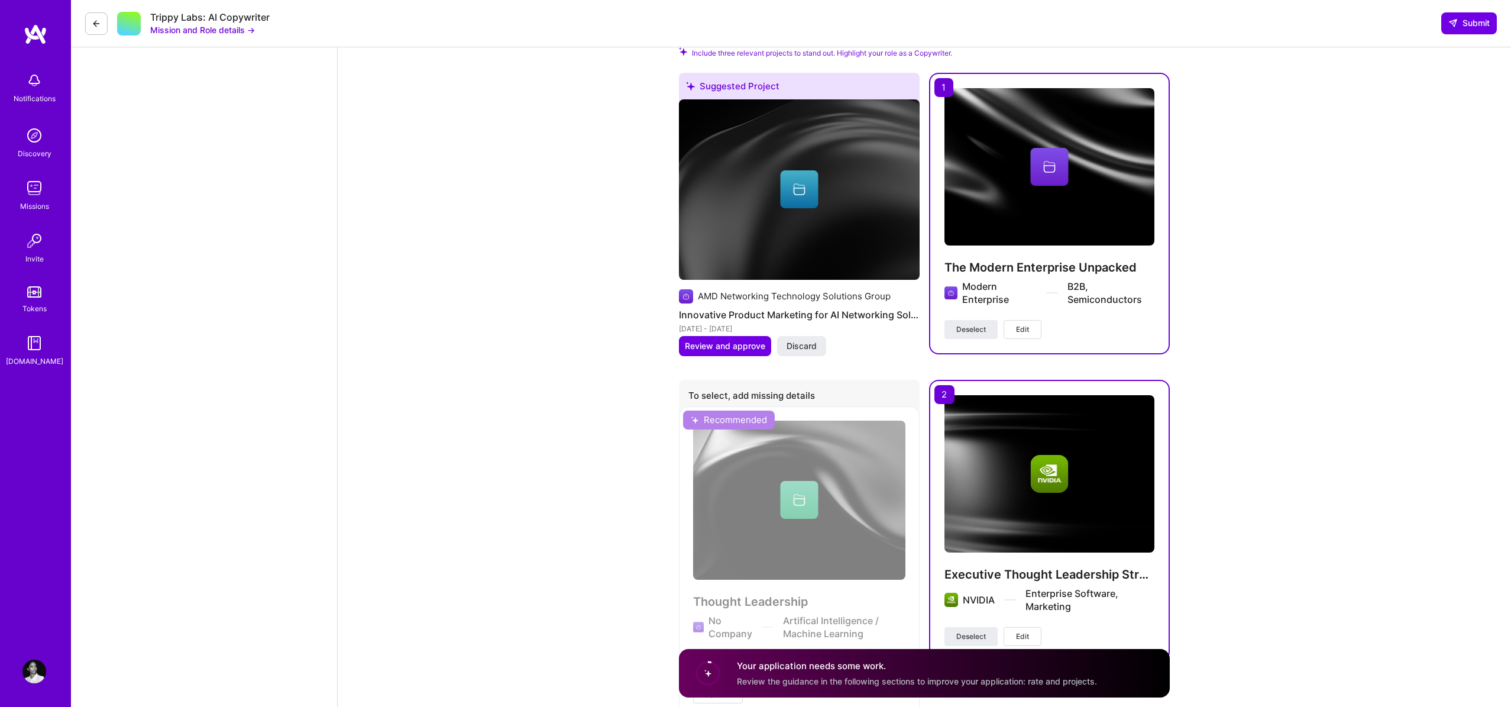
scroll to position [1236, 0]
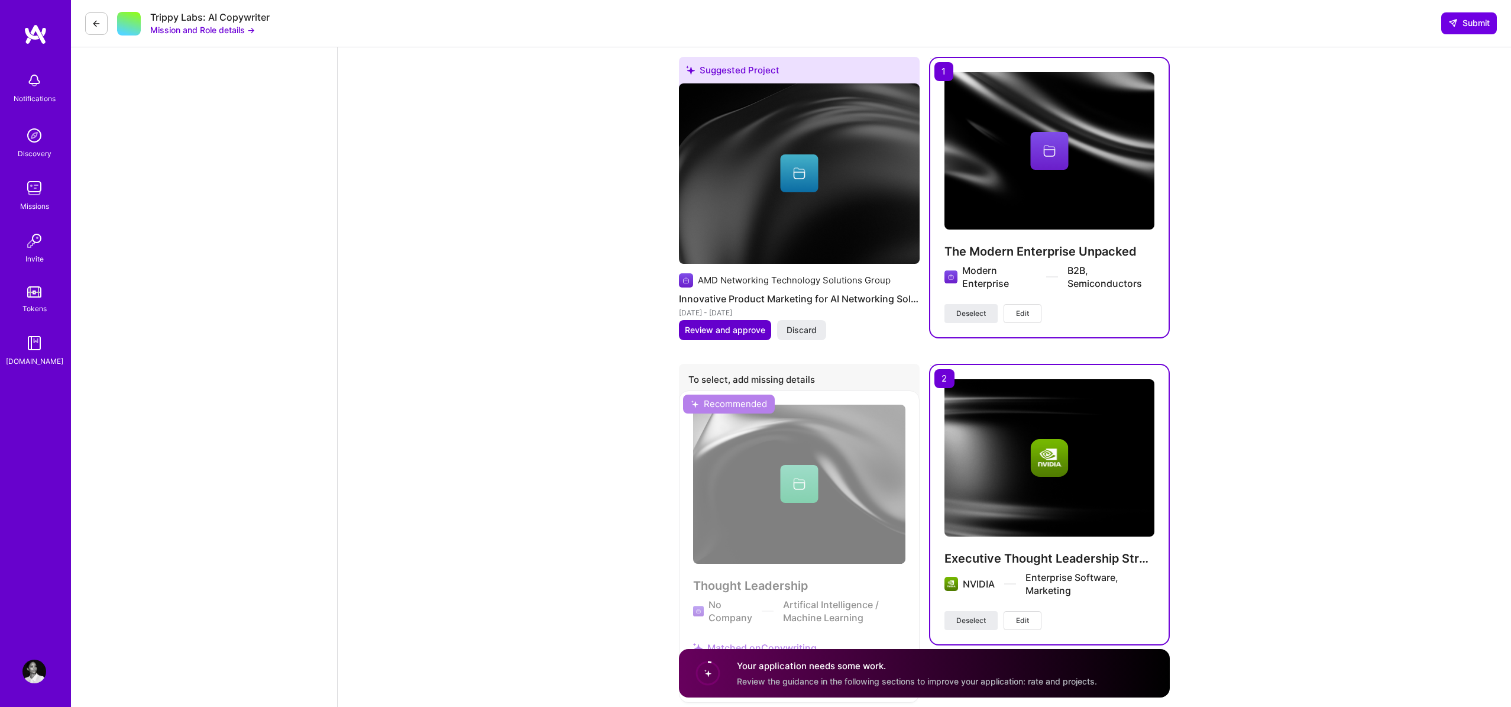
click at [713, 334] on span "Review and approve" at bounding box center [725, 330] width 80 height 12
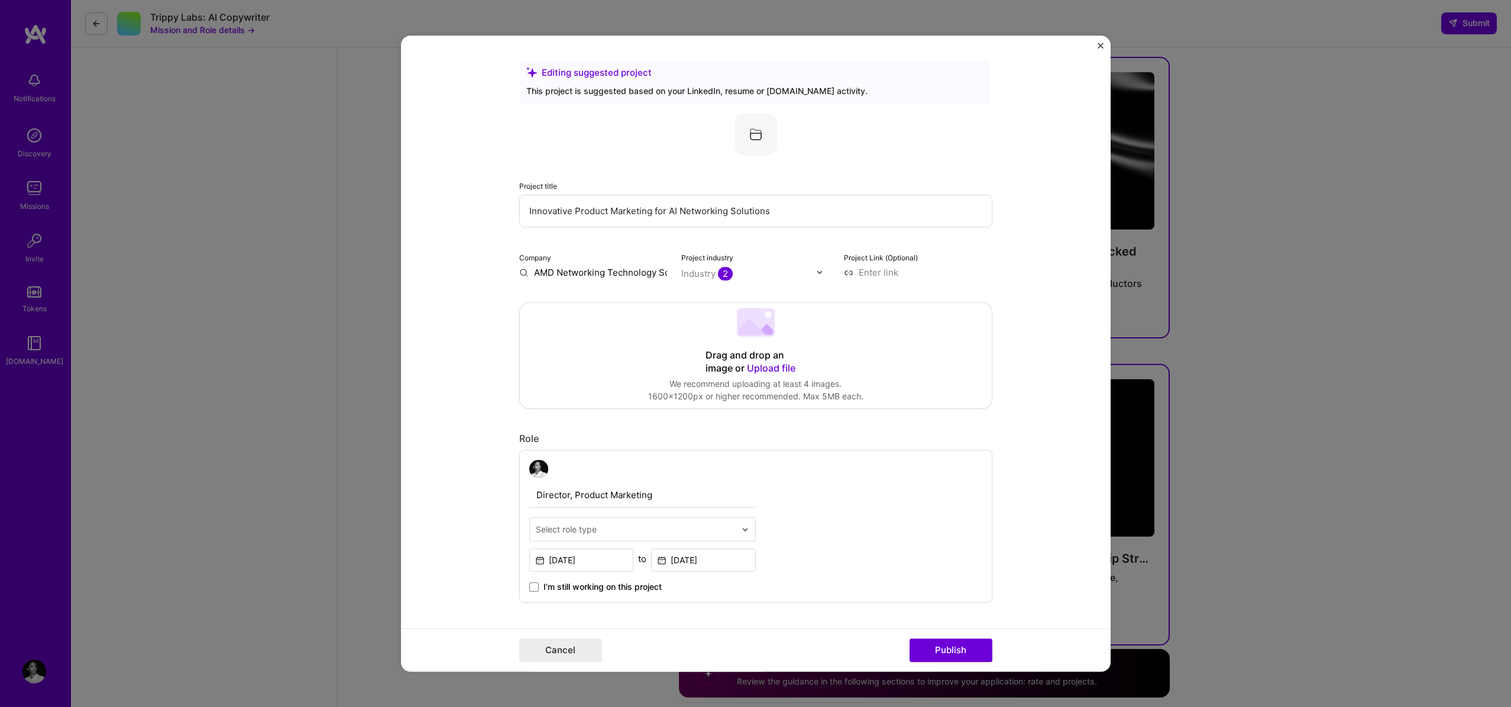
drag, startPoint x: 576, startPoint y: 211, endPoint x: 474, endPoint y: 214, distance: 101.2
click at [474, 214] on form "Editing suggested project This project is suggested based on your LinkedIn, res…" at bounding box center [756, 353] width 710 height 636
type input "Product Marketing for AI Networking Solutions"
click at [858, 192] on div "Project title Product Marketing for AI Networking Solutions" at bounding box center [755, 203] width 473 height 48
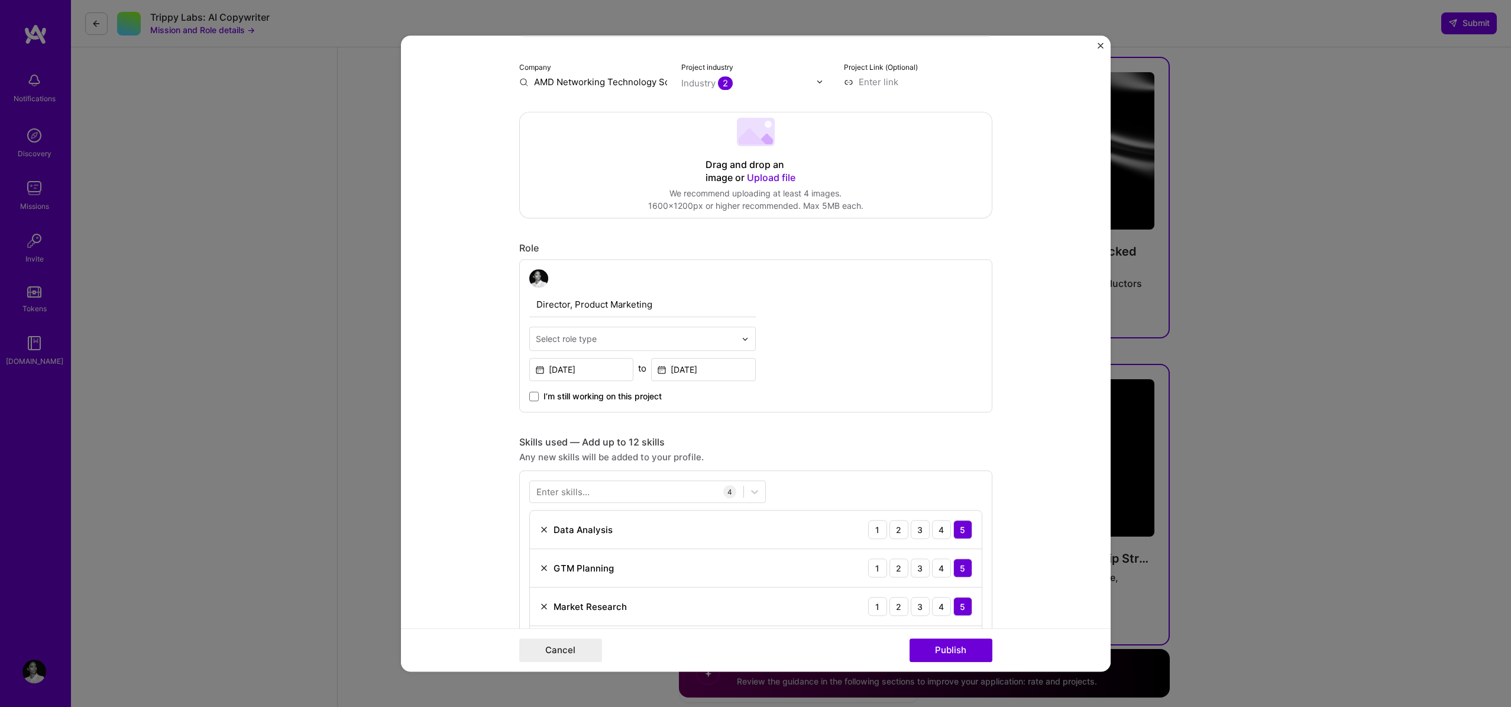
scroll to position [192, 0]
click at [635, 336] on input "text" at bounding box center [636, 337] width 200 height 12
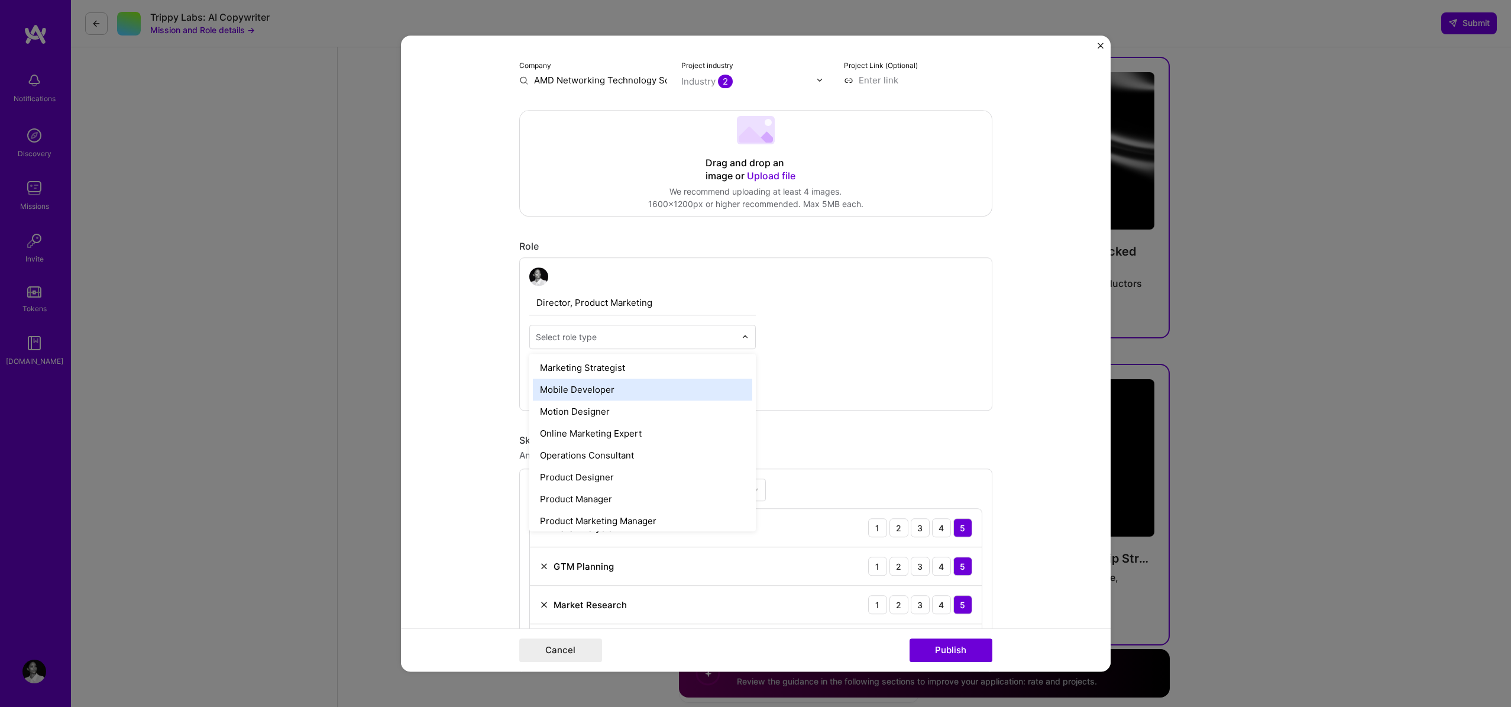
scroll to position [964, 0]
click at [669, 517] on div "Product Marketing Manager" at bounding box center [642, 521] width 219 height 22
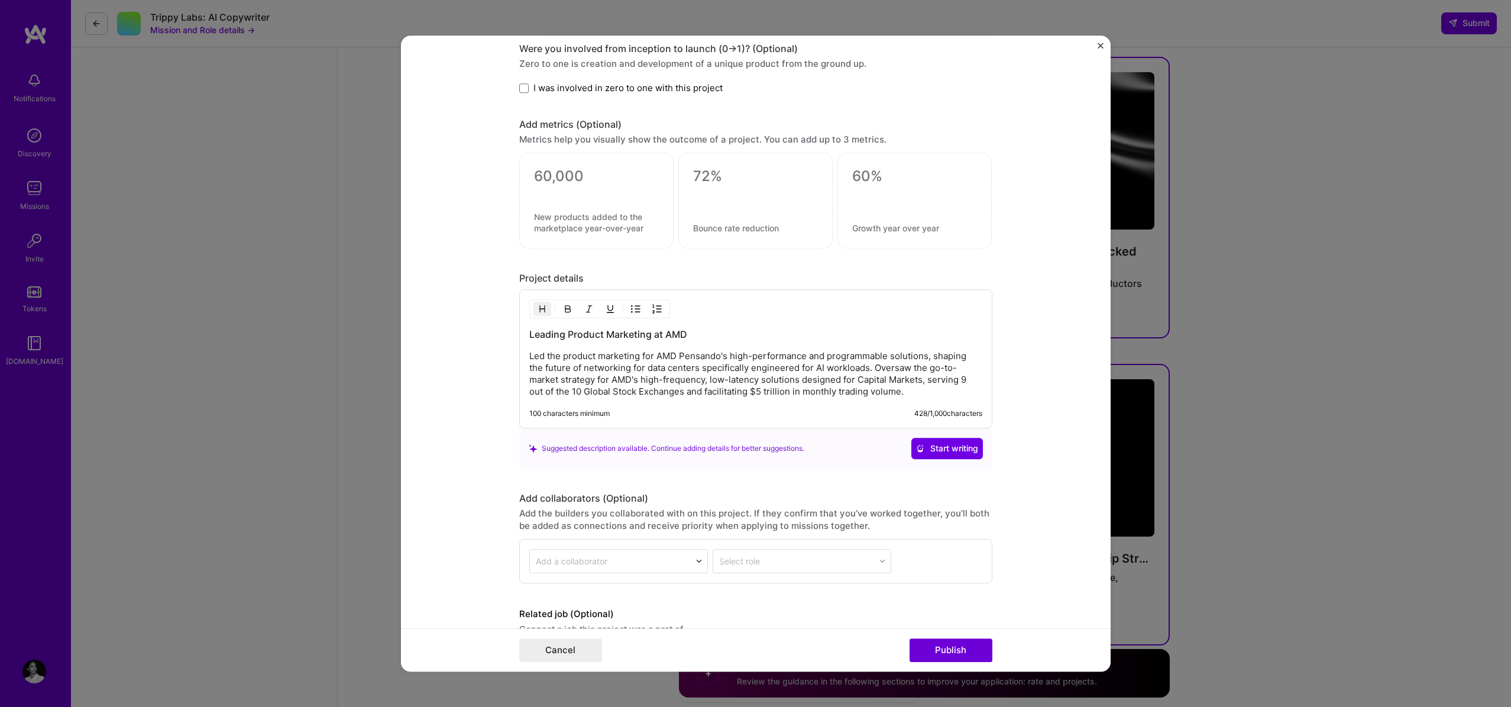
scroll to position [925, 0]
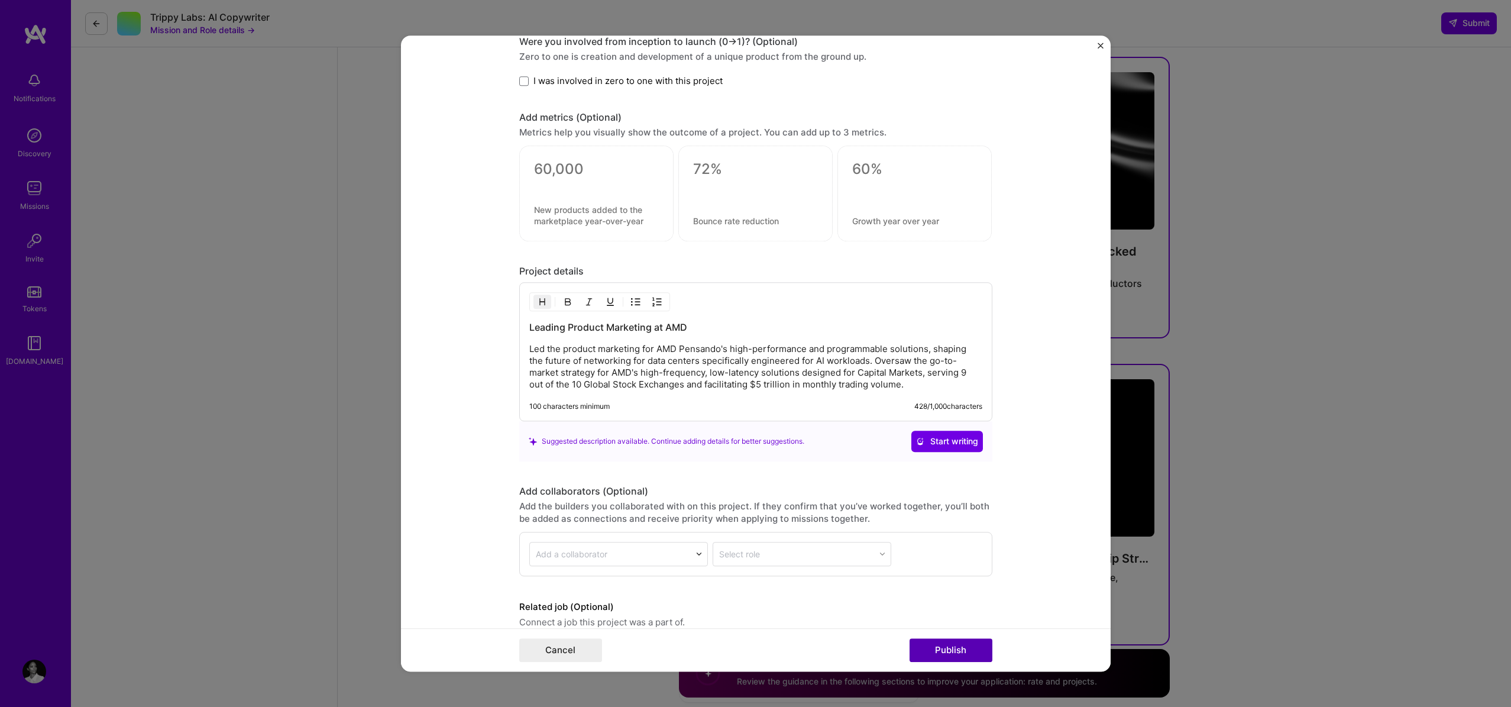
click at [943, 654] on button "Publish" at bounding box center [951, 650] width 83 height 24
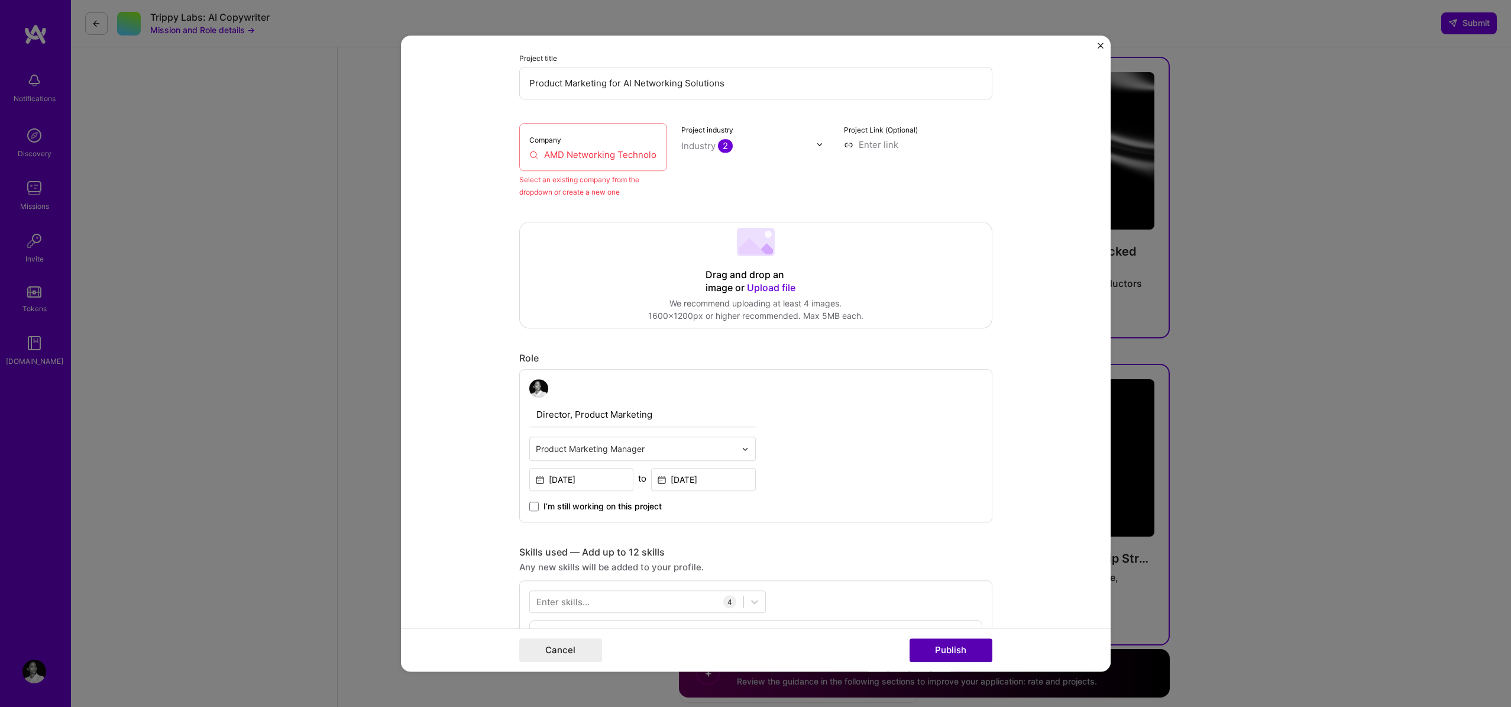
scroll to position [77, 0]
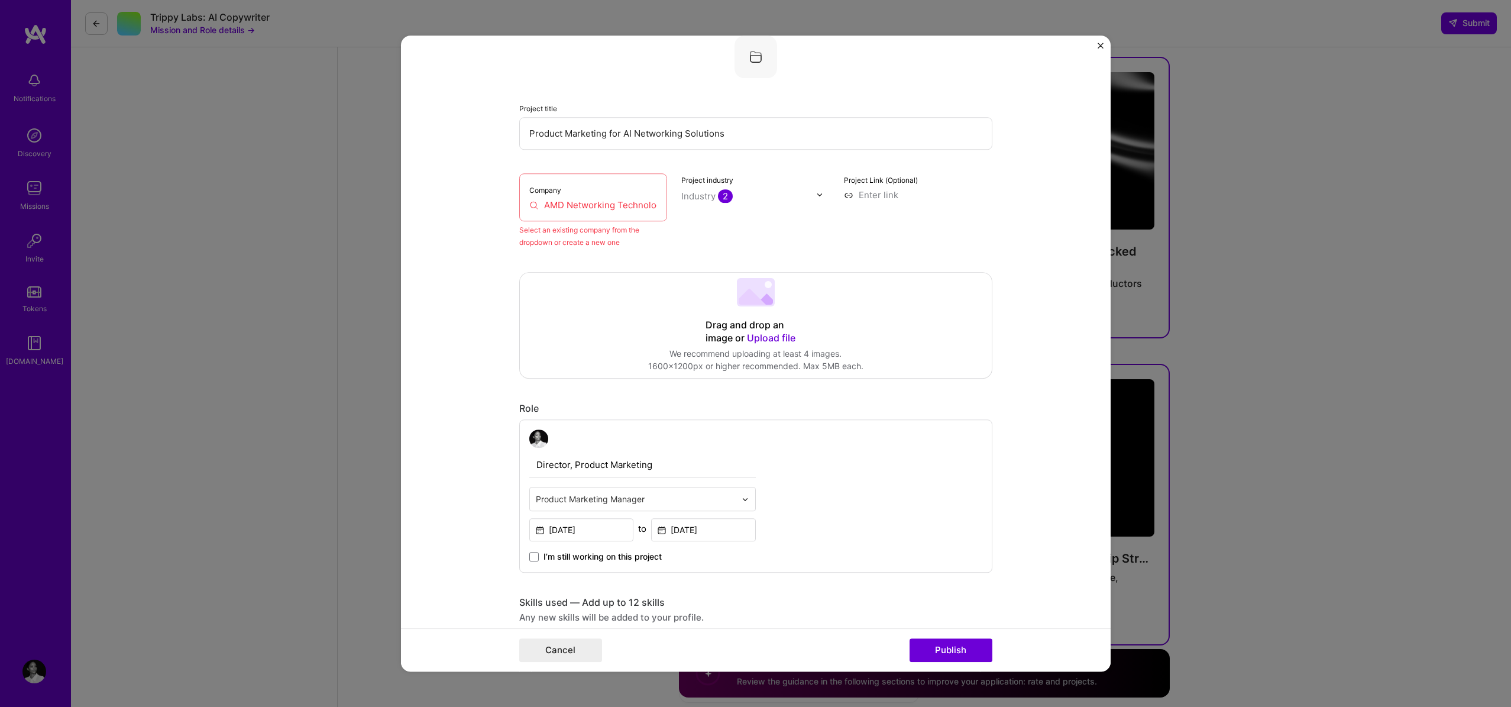
click at [571, 201] on input "AMD Networking Technology Solutions Group" at bounding box center [593, 205] width 128 height 12
drag, startPoint x: 568, startPoint y: 205, endPoint x: 916, endPoint y: 209, distance: 348.4
click at [916, 209] on div "Company AMD Networking Technology Solutions Group Select an existing company fr…" at bounding box center [755, 210] width 473 height 75
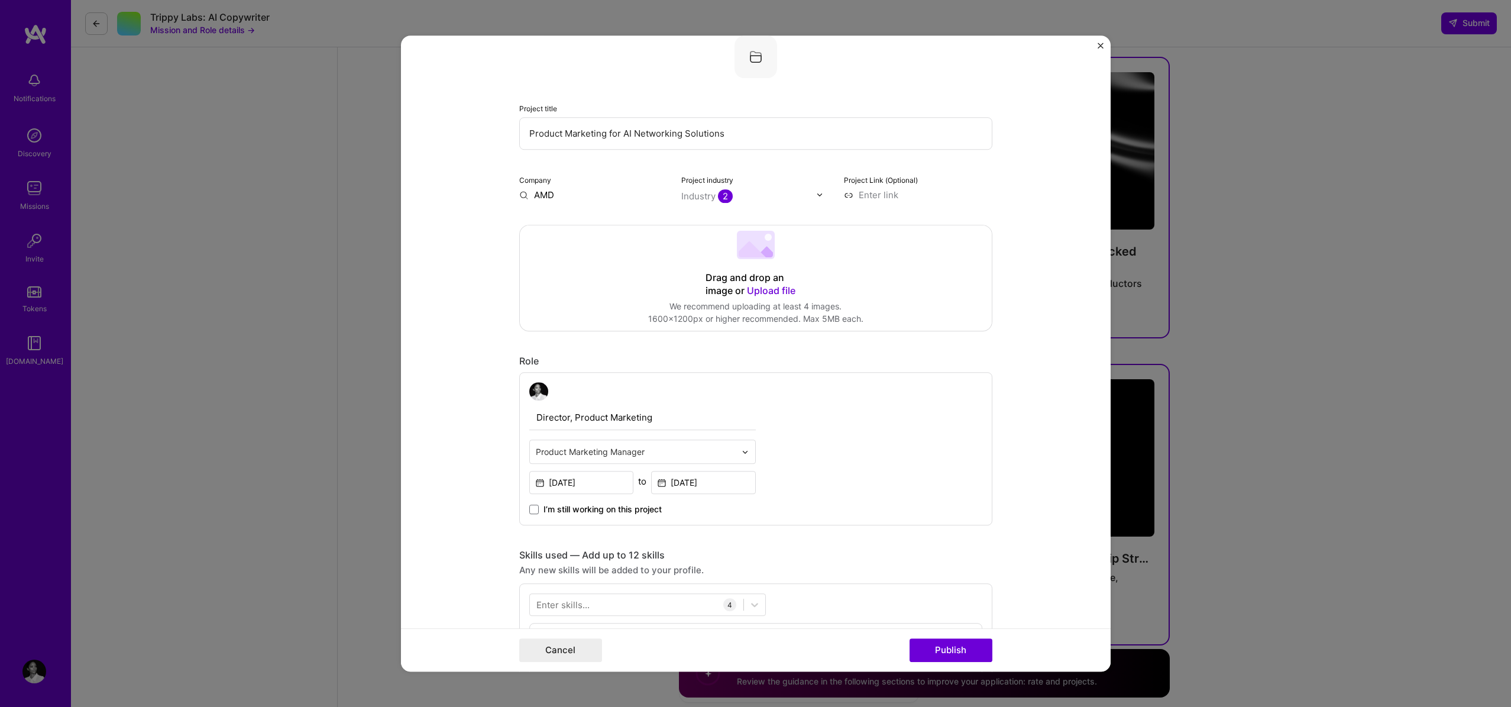
scroll to position [0, 0]
type input "AMD"
click at [629, 224] on div "AMD amd.com" at bounding box center [607, 221] width 177 height 33
click at [940, 654] on button "Publish" at bounding box center [951, 650] width 83 height 24
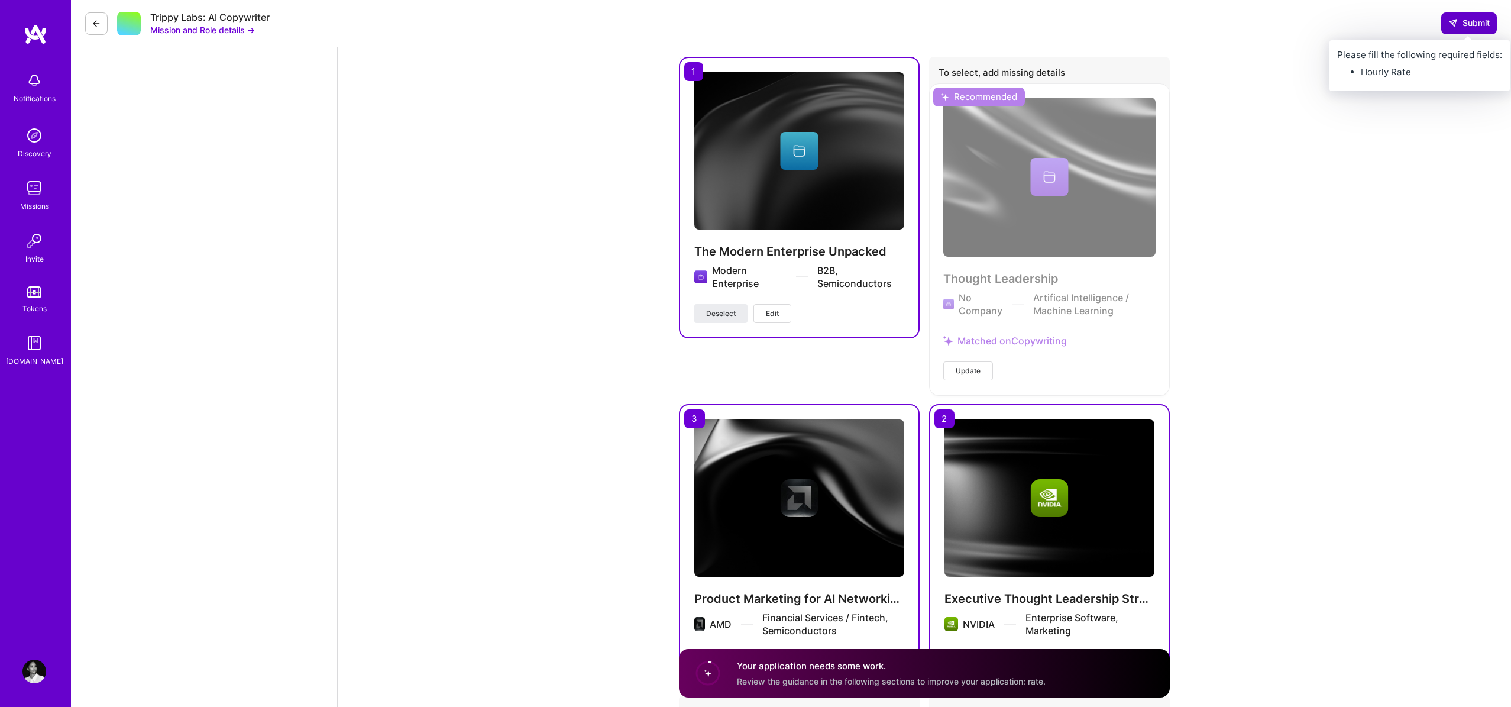
click at [1471, 25] on span "Submit" at bounding box center [1469, 23] width 41 height 12
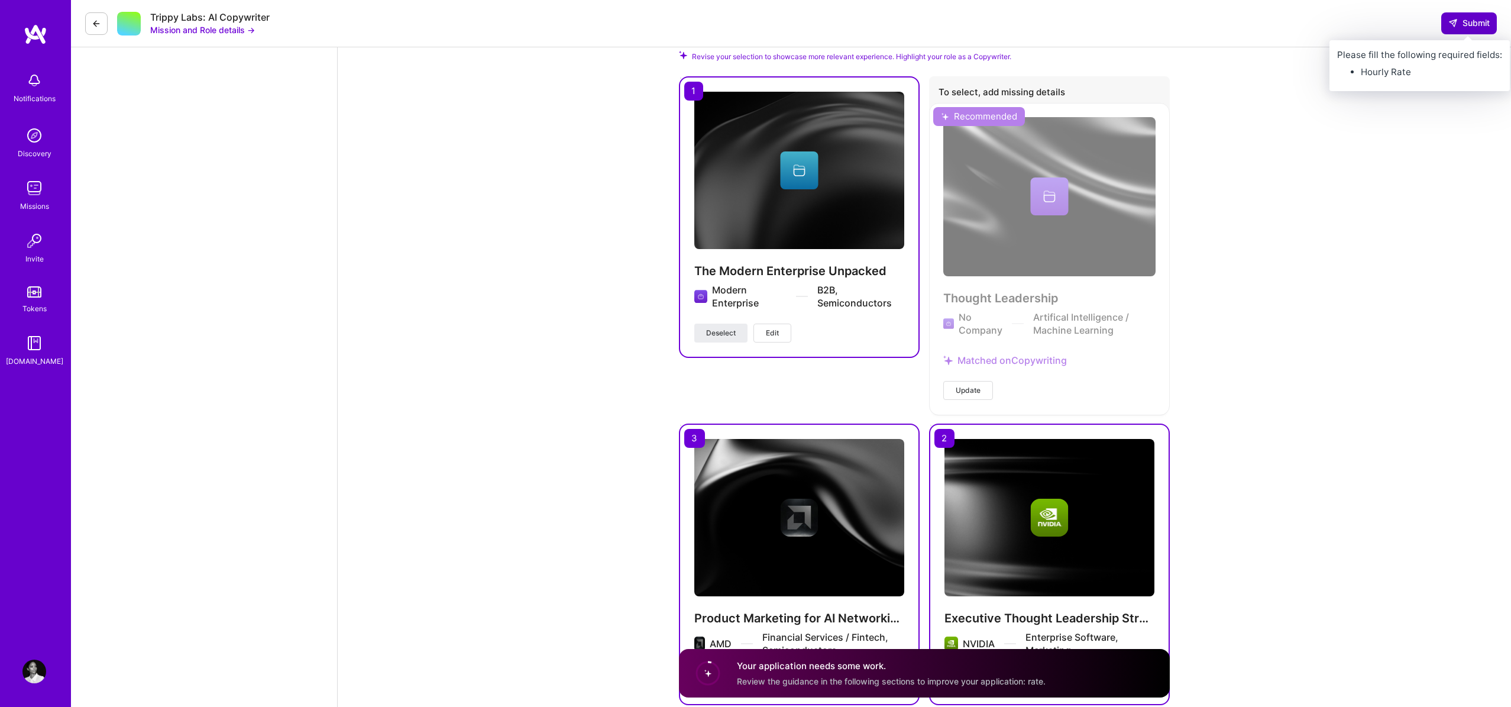
click at [1458, 24] on span "Submit" at bounding box center [1469, 23] width 41 height 12
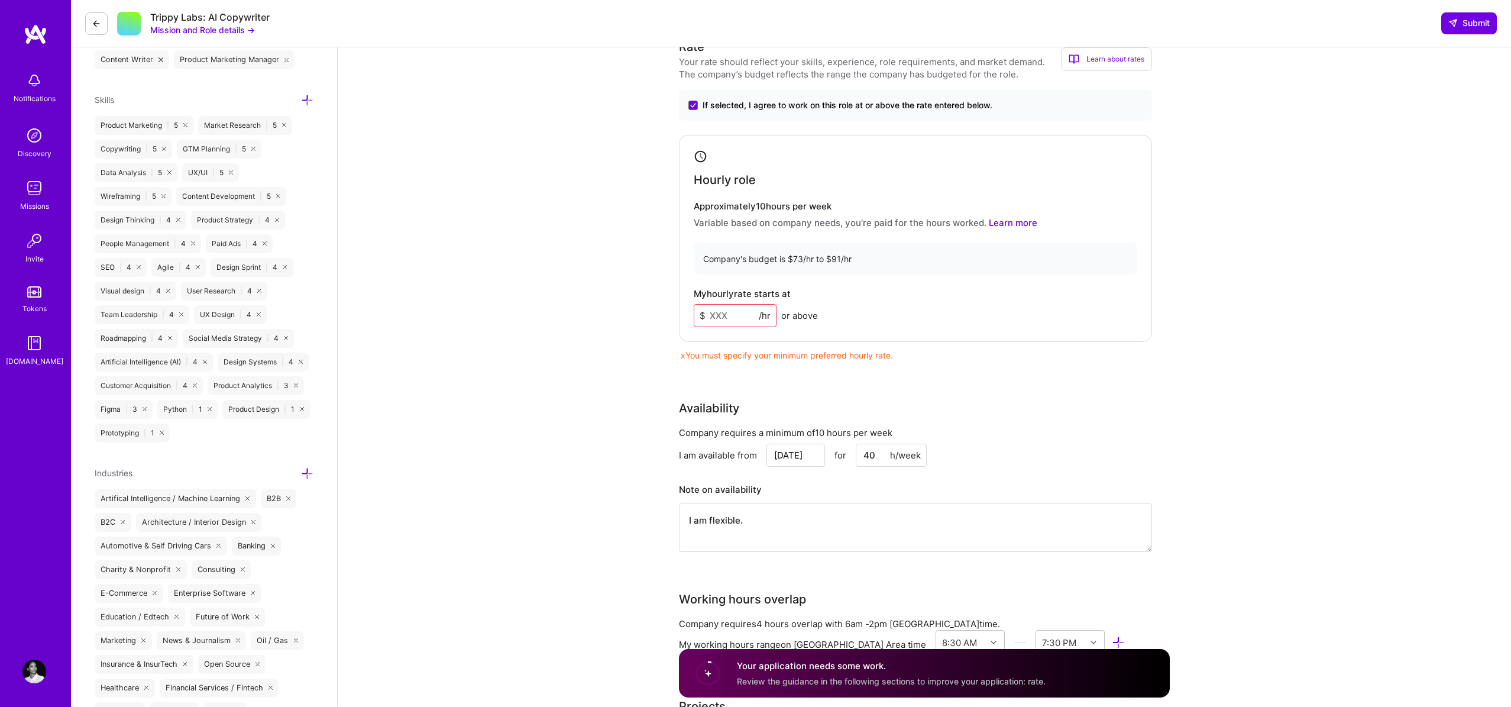
scroll to position [511, 0]
drag, startPoint x: 736, startPoint y: 315, endPoint x: 668, endPoint y: 314, distance: 68.0
click at [668, 314] on div "Copywriter role description Looking for a talented AI copywriter to support the…" at bounding box center [925, 692] width 1174 height 2313
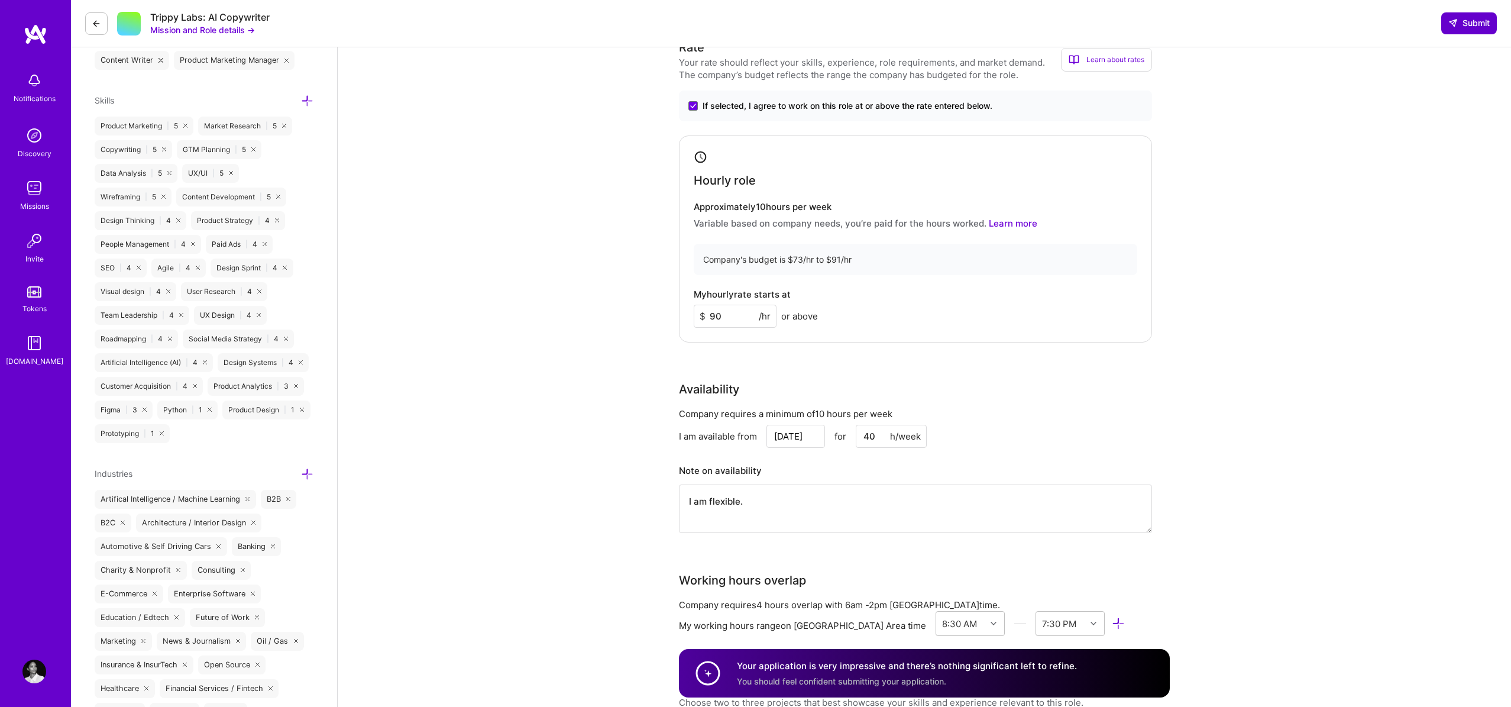
type input "90"
drag, startPoint x: 1469, startPoint y: 21, endPoint x: 1443, endPoint y: 54, distance: 42.1
click at [1469, 22] on span "Submit" at bounding box center [1469, 23] width 41 height 12
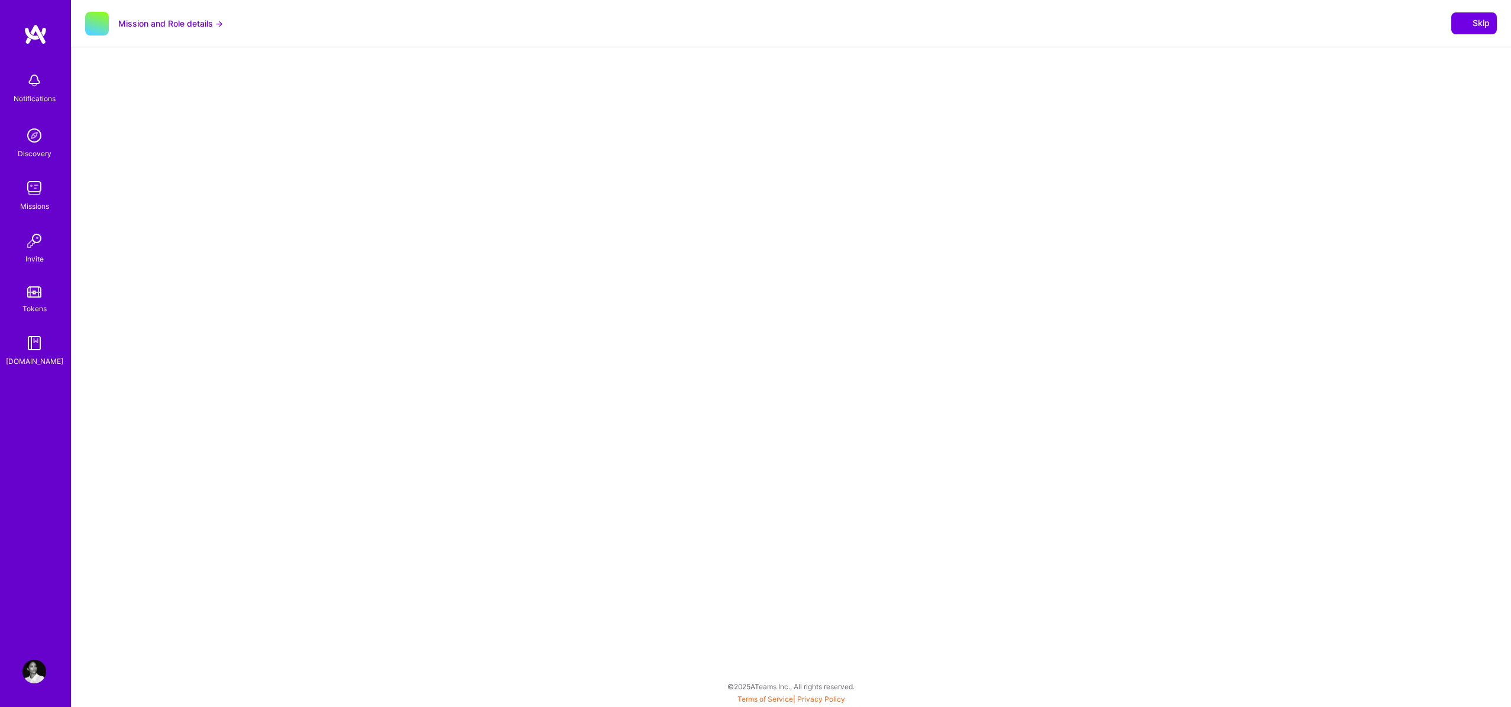
select select "US"
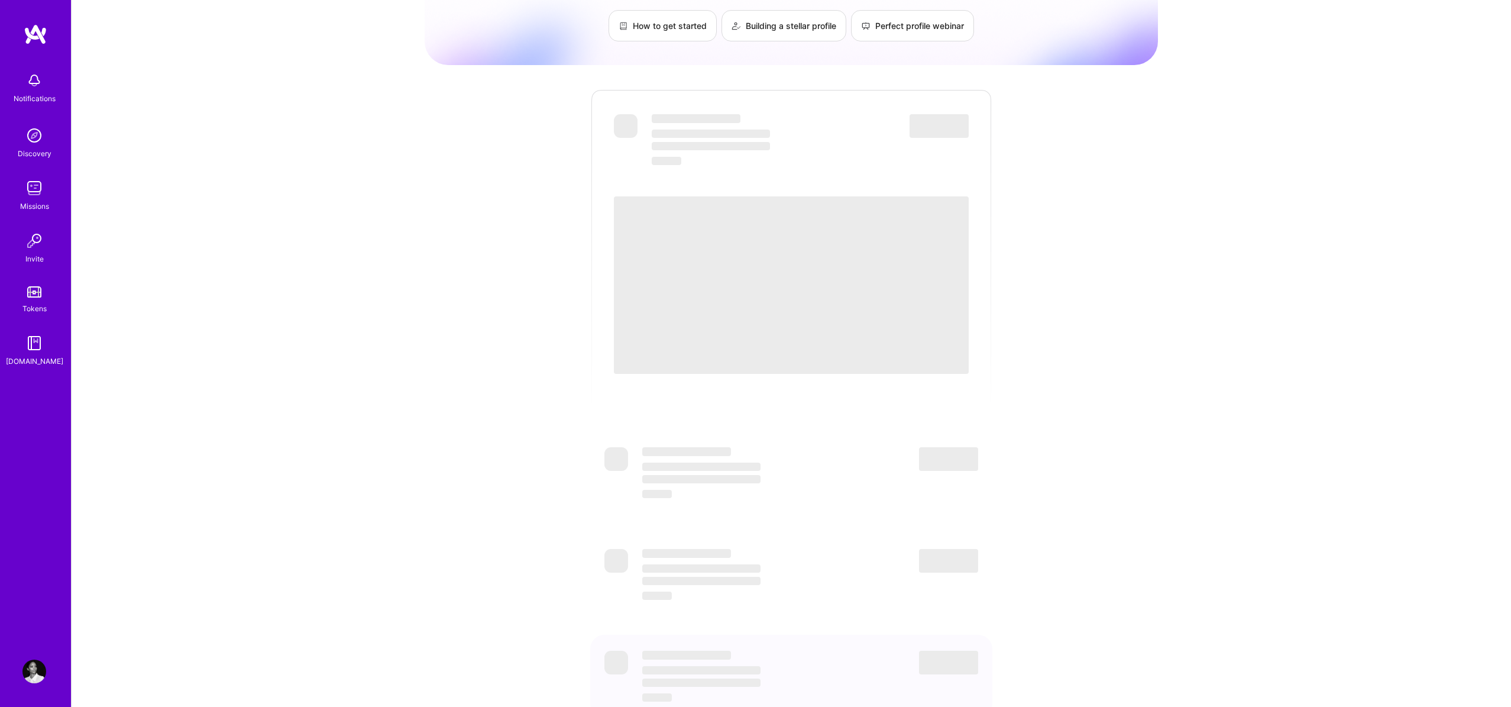
scroll to position [142, 0]
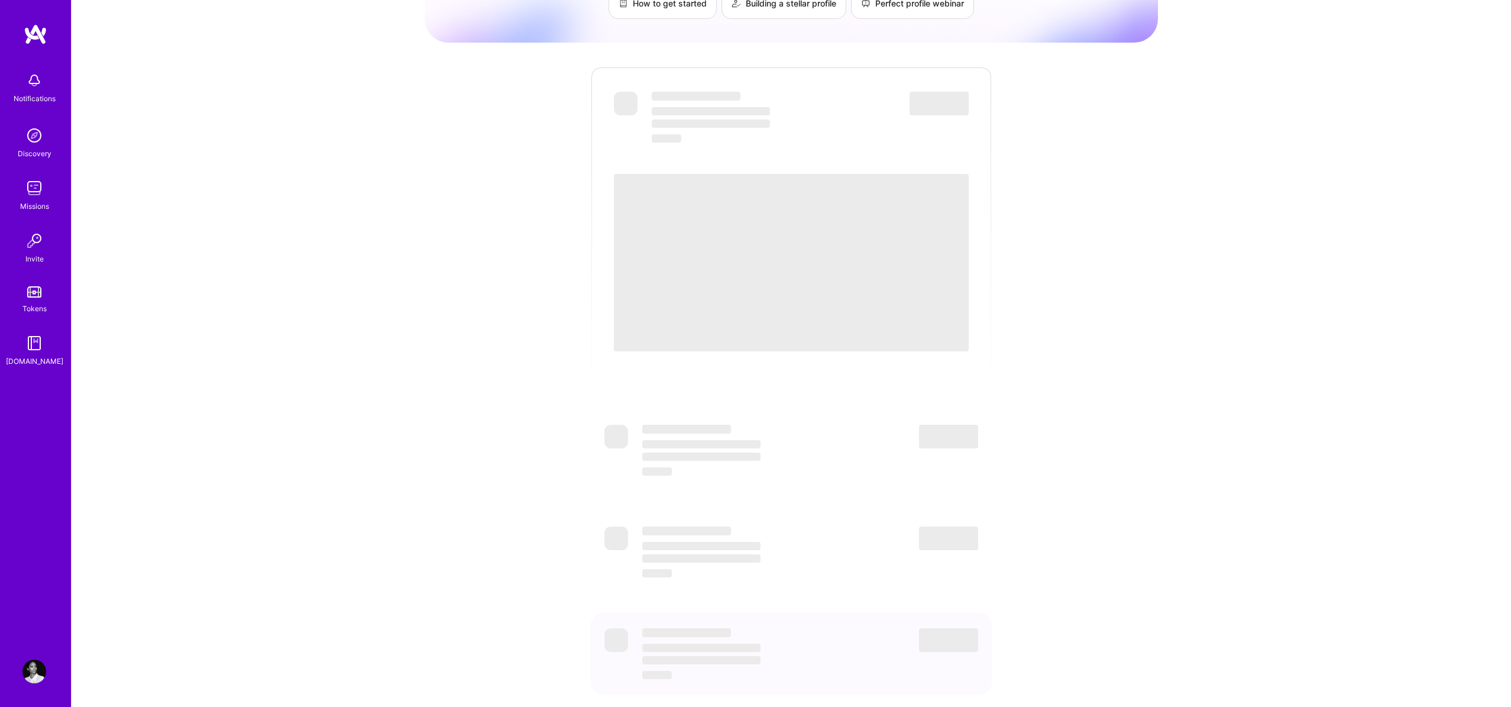
scroll to position [142, 0]
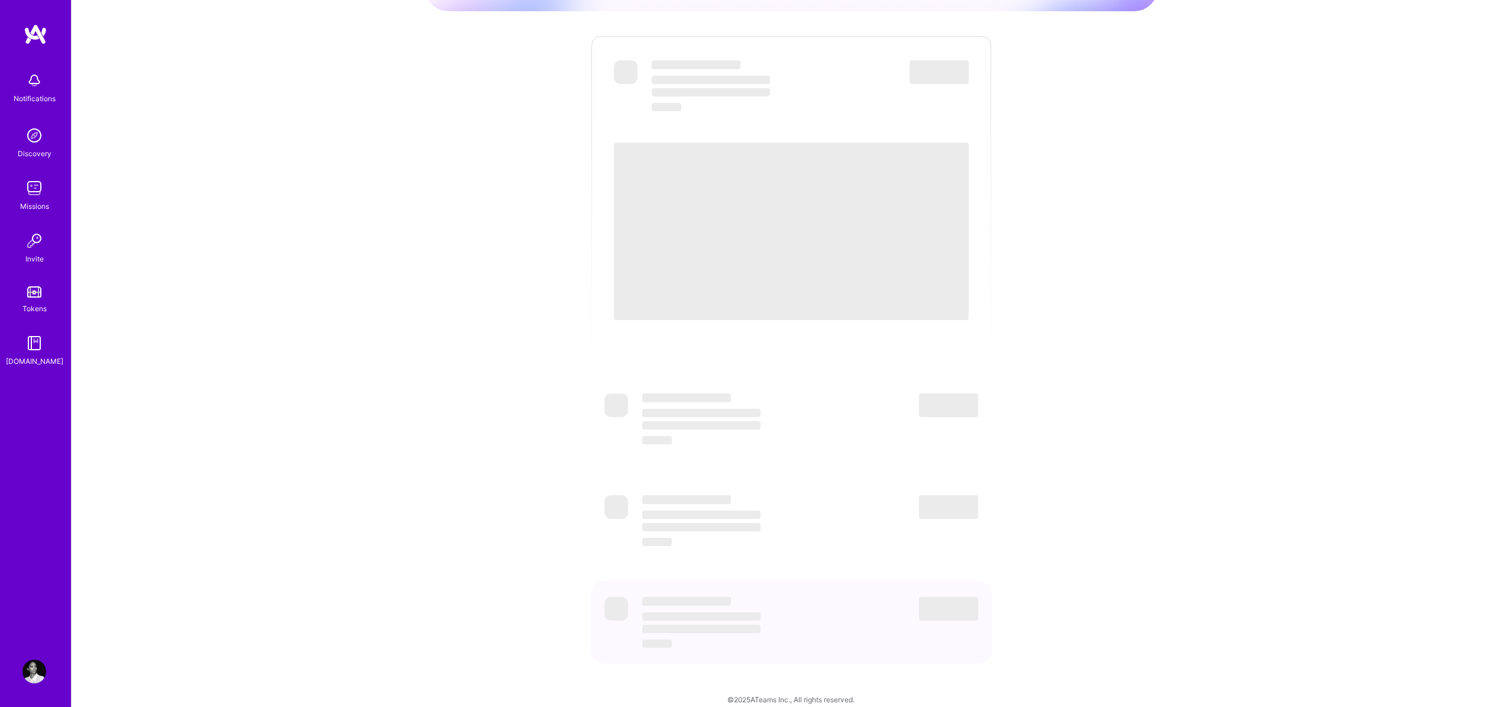
click at [774, 148] on span "‌" at bounding box center [791, 231] width 355 height 177
drag, startPoint x: 629, startPoint y: 66, endPoint x: 789, endPoint y: 83, distance: 161.2
click at [629, 66] on span "‌" at bounding box center [626, 72] width 24 height 24
drag, startPoint x: 946, startPoint y: 89, endPoint x: 953, endPoint y: 87, distance: 6.7
click at [946, 88] on span "‌" at bounding box center [939, 86] width 59 height 54
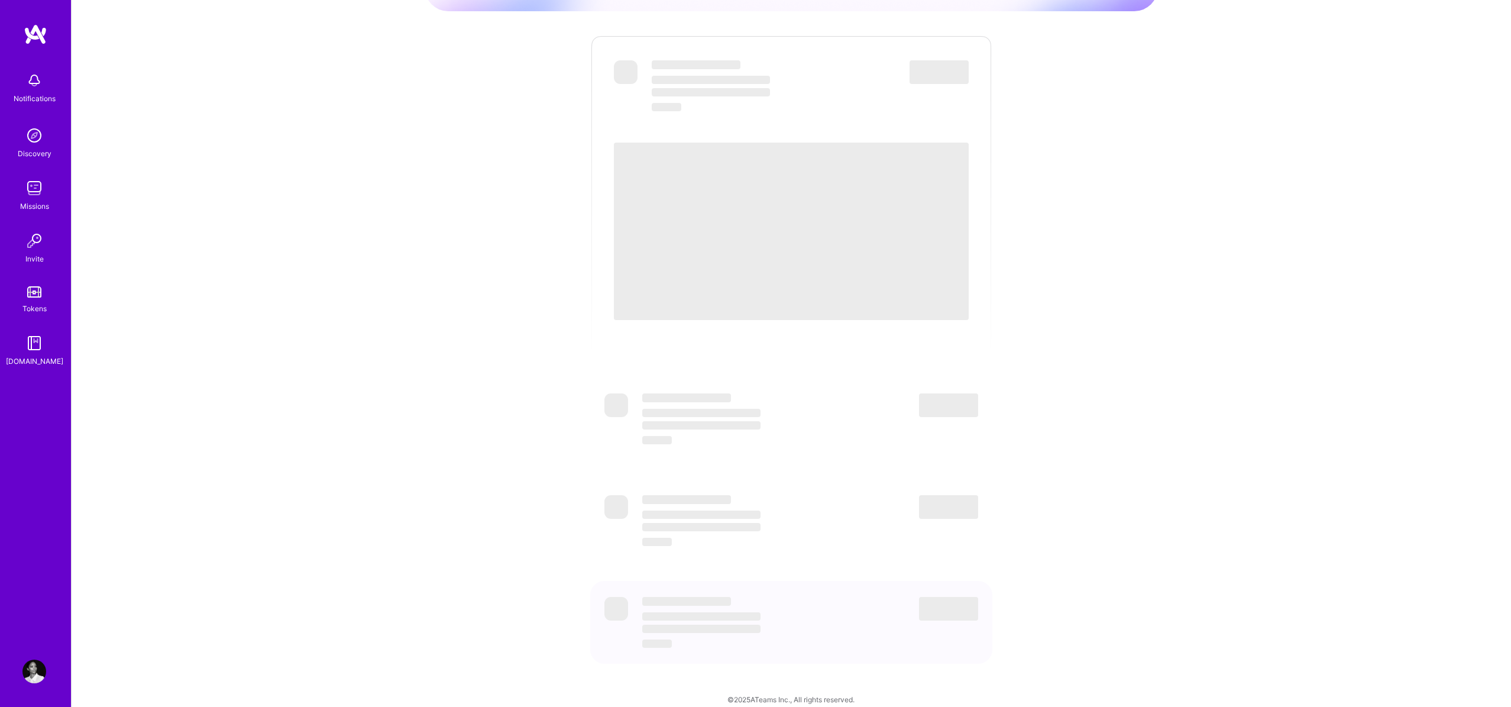
scroll to position [0, 0]
